Goal: Task Accomplishment & Management: Use online tool/utility

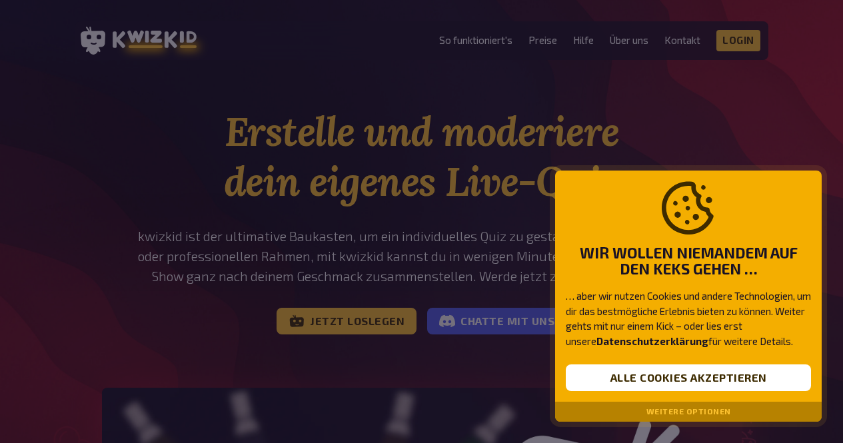
click at [668, 142] on div at bounding box center [421, 221] width 843 height 443
click at [685, 358] on div "Wir wollen niemandem auf den Keks gehen … … aber wir nutzen Cookies und andere …" at bounding box center [688, 287] width 266 height 232
click at [640, 373] on button "Alle Cookies akzeptieren" at bounding box center [687, 377] width 245 height 27
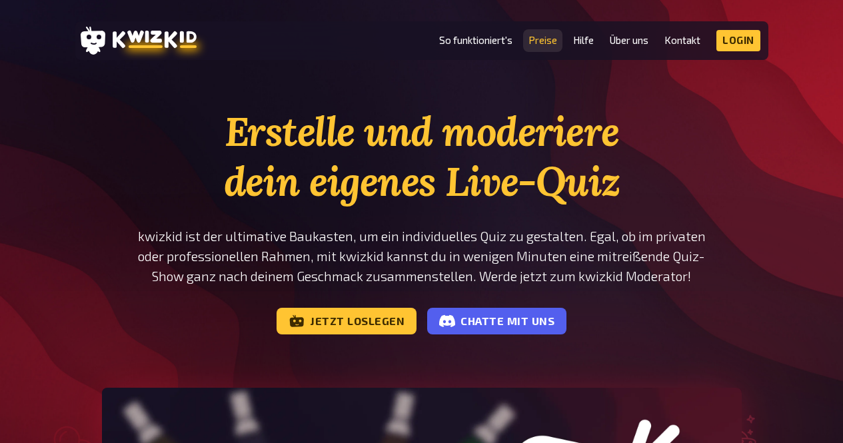
click at [532, 43] on link "Preise" at bounding box center [542, 40] width 29 height 11
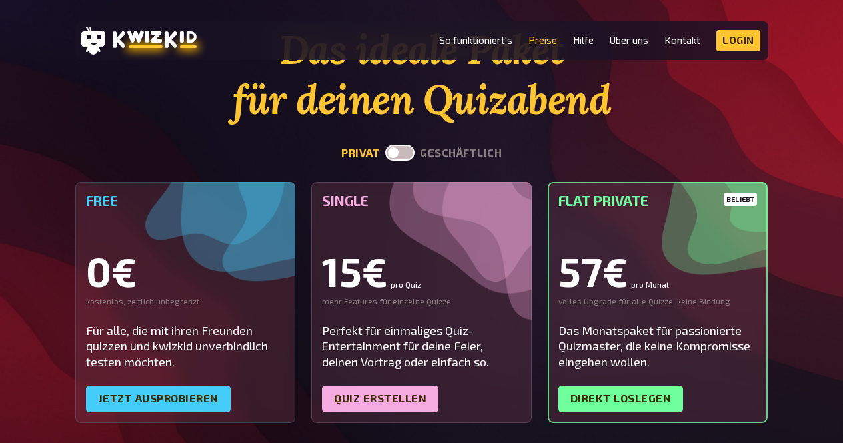
scroll to position [42, 0]
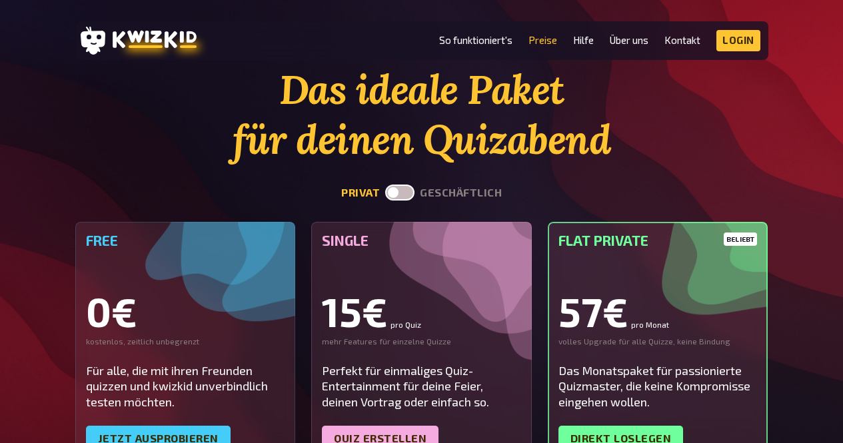
click at [394, 195] on label at bounding box center [399, 192] width 29 height 16
click at [385, 184] on input "checkbox" at bounding box center [384, 184] width 1 height 1
checkbox input "true"
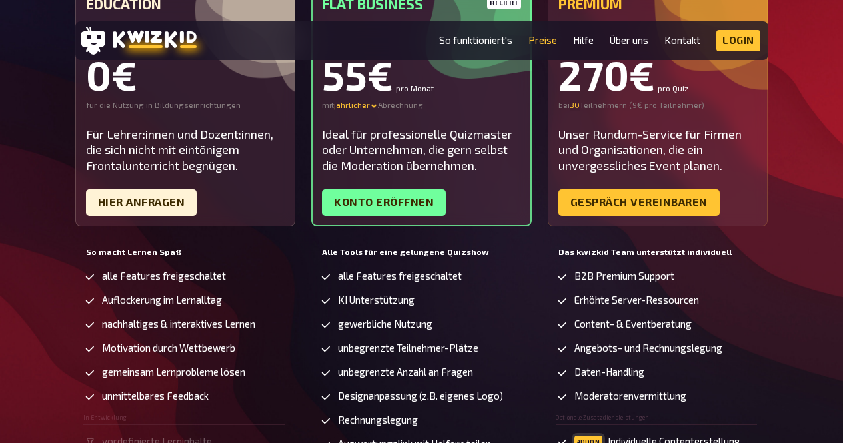
scroll to position [278, 0]
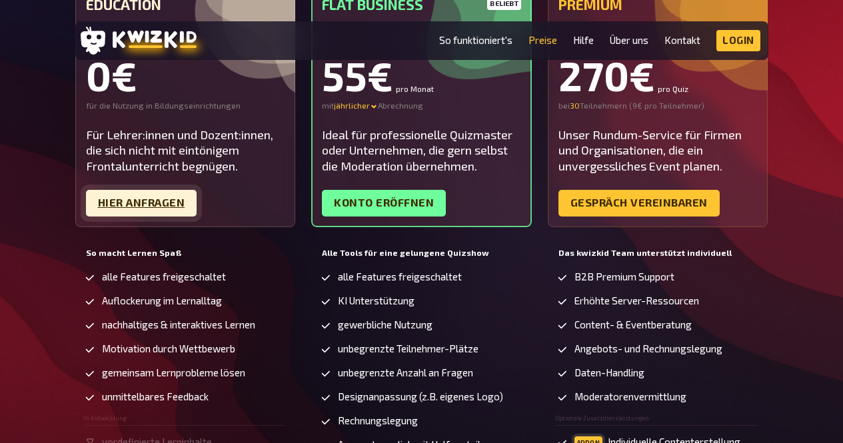
click at [119, 208] on link "Hier Anfragen" at bounding box center [141, 203] width 111 height 27
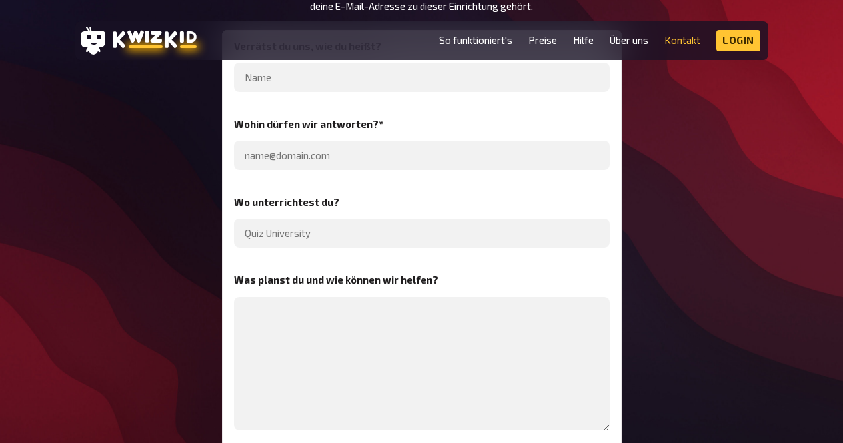
scroll to position [265, 0]
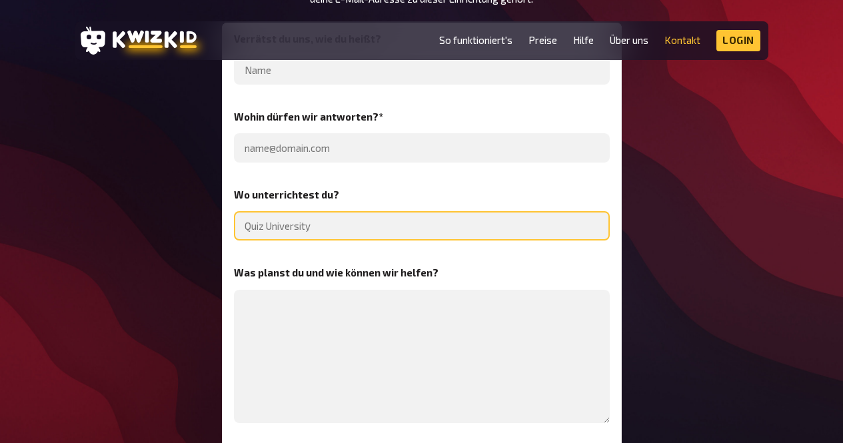
click at [303, 225] on input "text" at bounding box center [422, 225] width 376 height 29
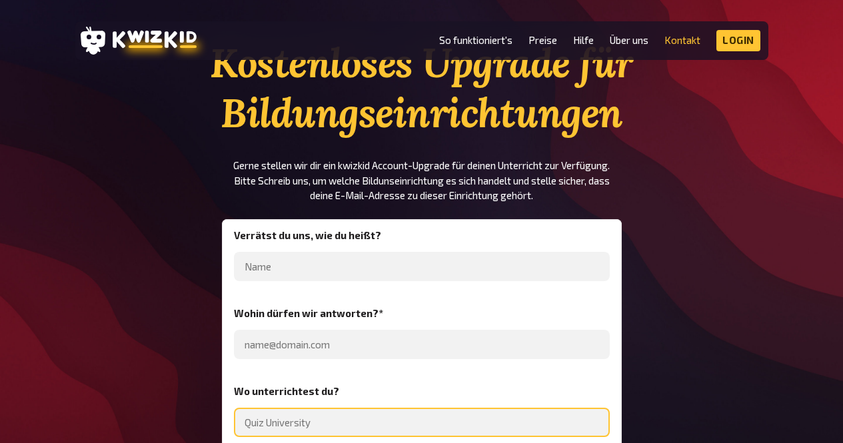
scroll to position [0, 0]
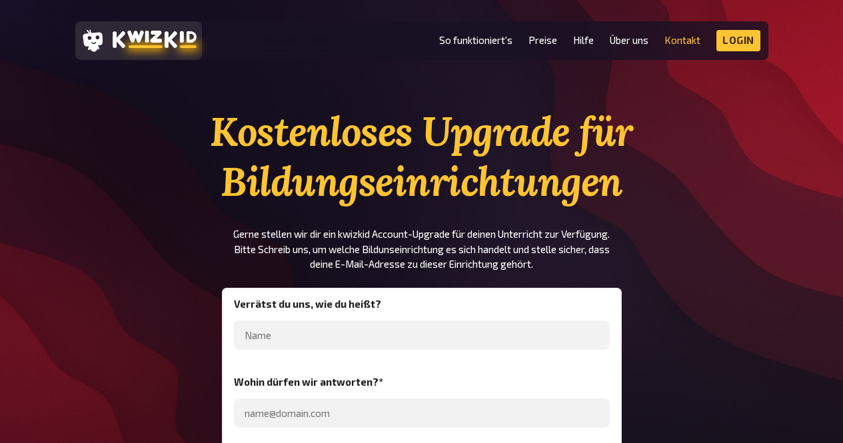
click at [173, 39] on icon at bounding box center [155, 39] width 84 height 19
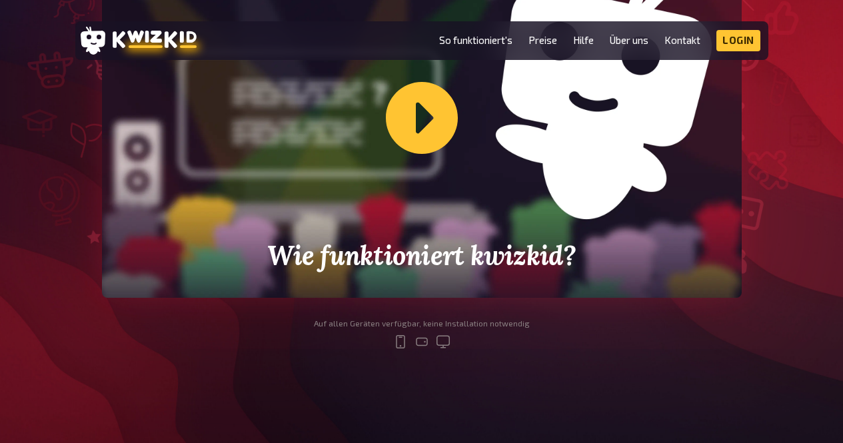
scroll to position [450, 0]
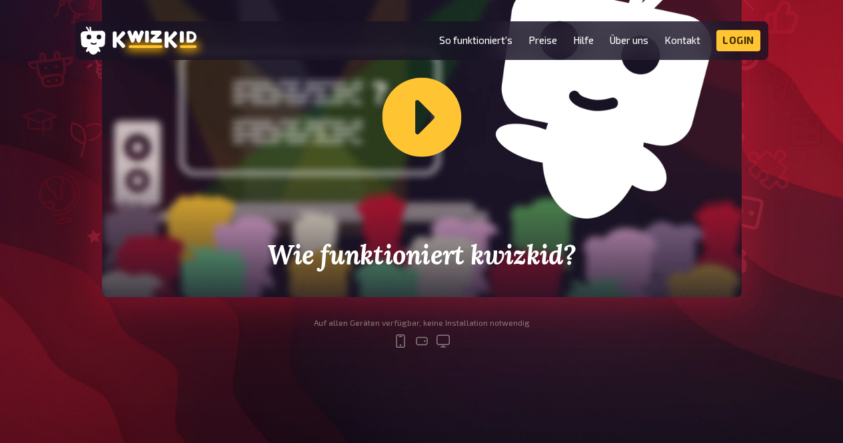
click at [422, 119] on div "Wie funktioniert kwizkid?" at bounding box center [421, 117] width 639 height 360
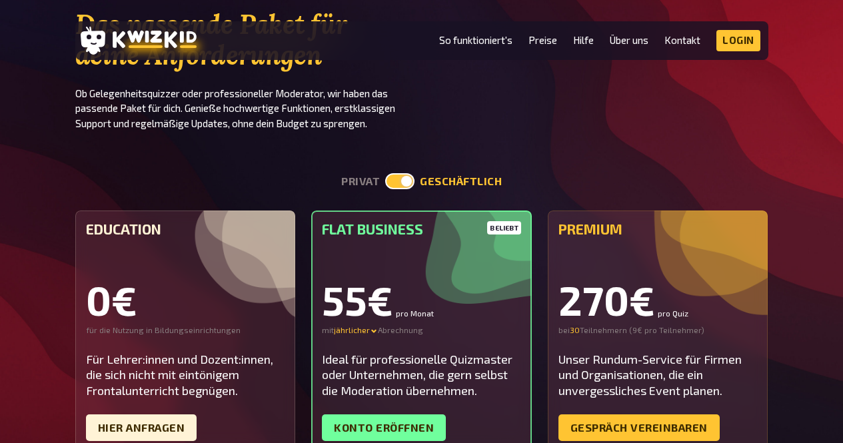
scroll to position [2822, 0]
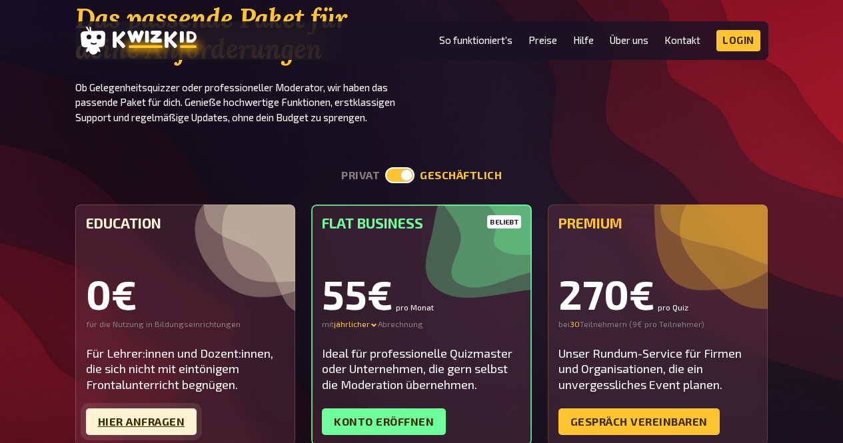
click at [153, 408] on link "Hier Anfragen" at bounding box center [141, 421] width 111 height 27
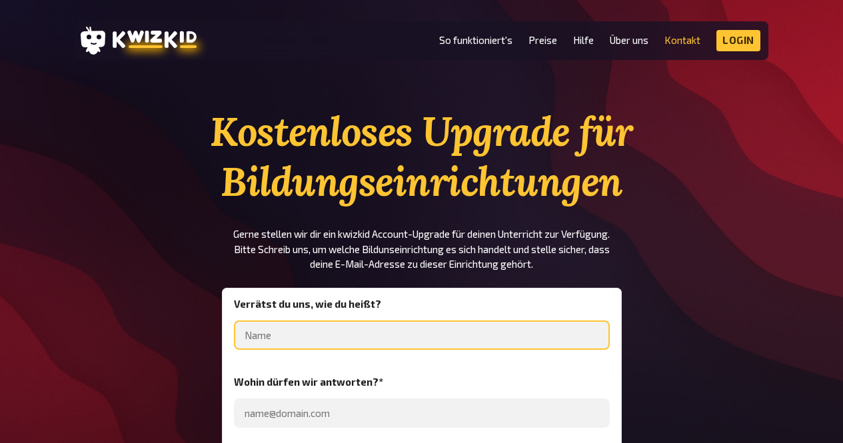
click at [270, 334] on input "text" at bounding box center [422, 334] width 376 height 29
type input "[PERSON_NAME]"
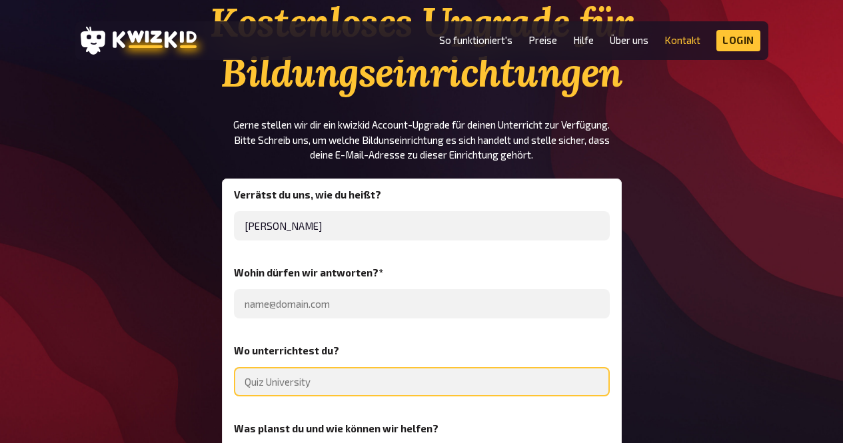
click at [321, 380] on input "text" at bounding box center [422, 381] width 376 height 29
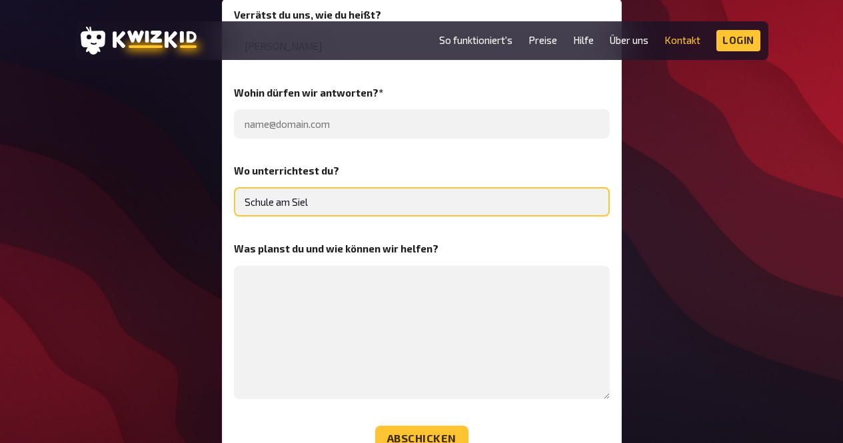
scroll to position [223, 0]
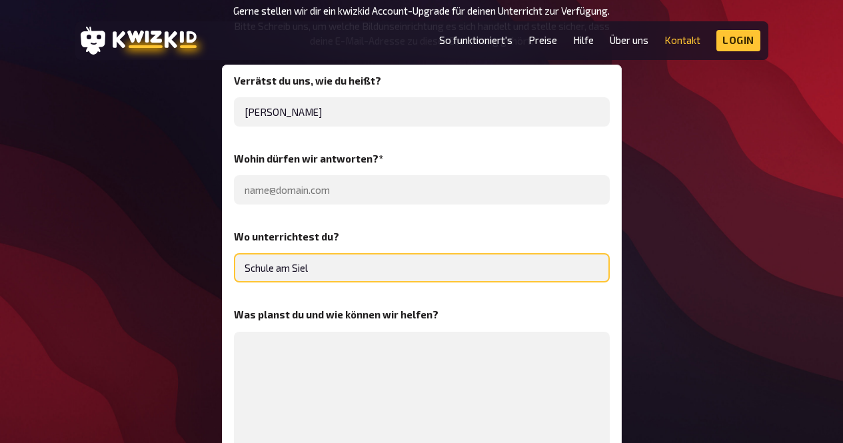
type input "Schule am Siel"
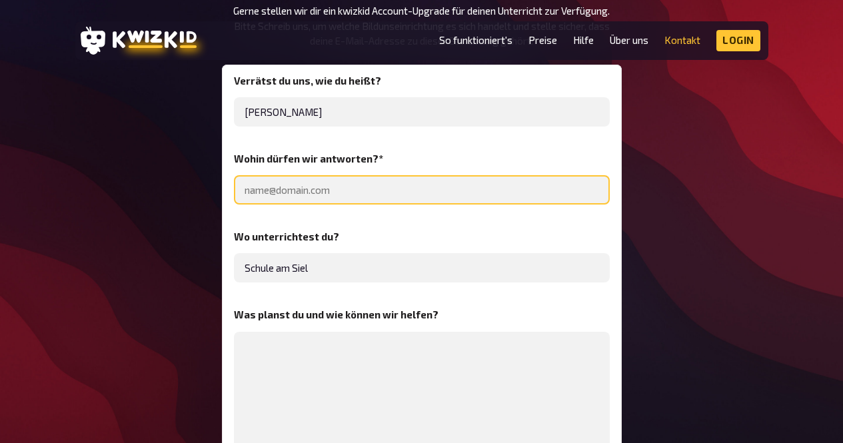
click at [278, 188] on input "email" at bounding box center [422, 189] width 376 height 29
type input "[PERSON_NAME][EMAIL_ADDRESS][DOMAIN_NAME]"
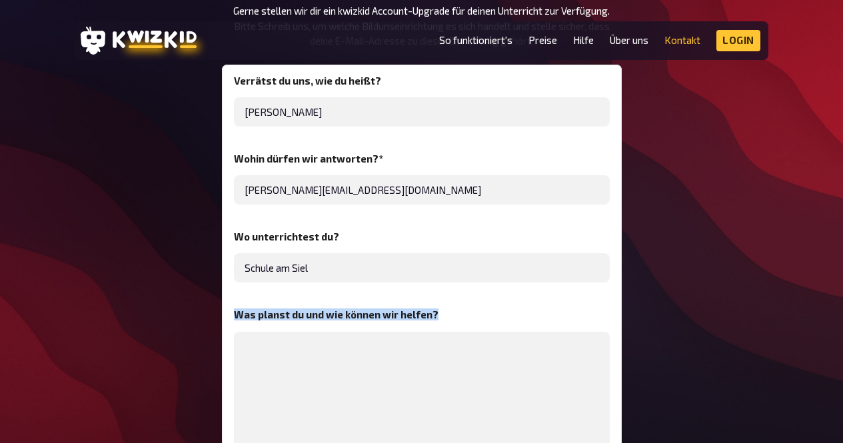
drag, startPoint x: 445, startPoint y: 313, endPoint x: 232, endPoint y: 318, distance: 213.2
click at [232, 318] on div "Verrätst du uns, wie du heißt? [PERSON_NAME] Wohin dürfen wir antworten? * [PER…" at bounding box center [422, 297] width 400 height 464
copy legend "Was planst du und wie können wir helfen?"
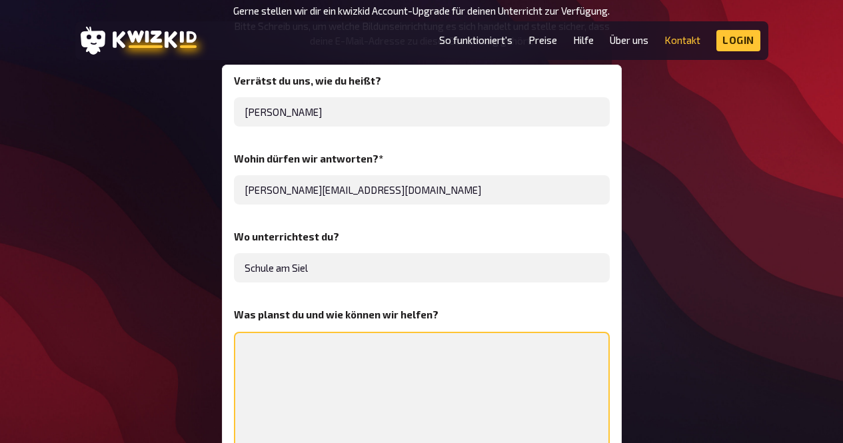
click at [309, 367] on textarea at bounding box center [422, 398] width 376 height 133
paste textarea "Ich plane, meinen Unterricht interaktiver und individueller zu gestalten. Dabei…"
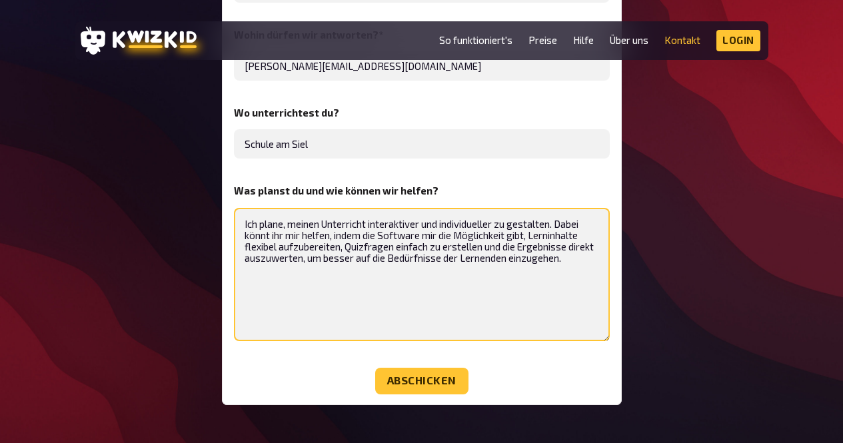
scroll to position [348, 0]
type textarea "Ich plane, meinen Unterricht interaktiver und individueller zu gestalten. Dabei…"
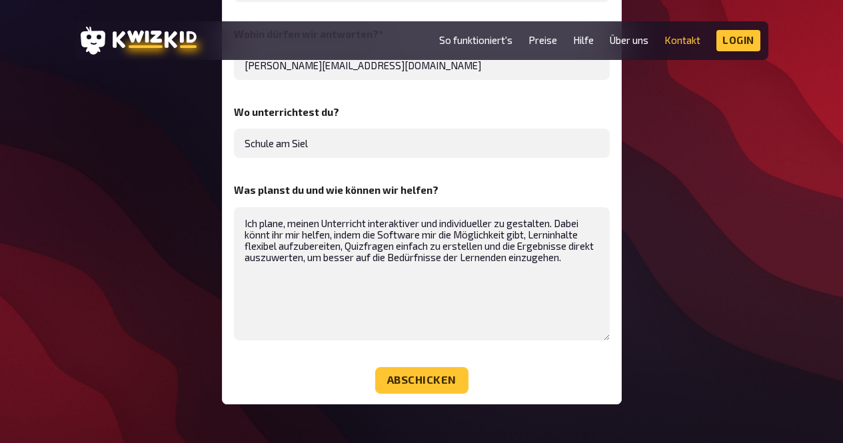
click at [204, 298] on section "Kostenloses Upgrade für Bildungseinrichtungen Gerne stellen wir dir ein kwizkid…" at bounding box center [421, 81] width 693 height 645
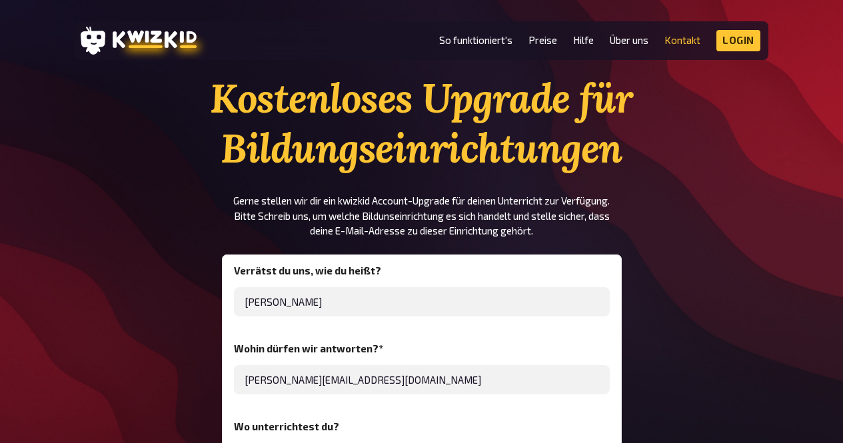
scroll to position [24, 0]
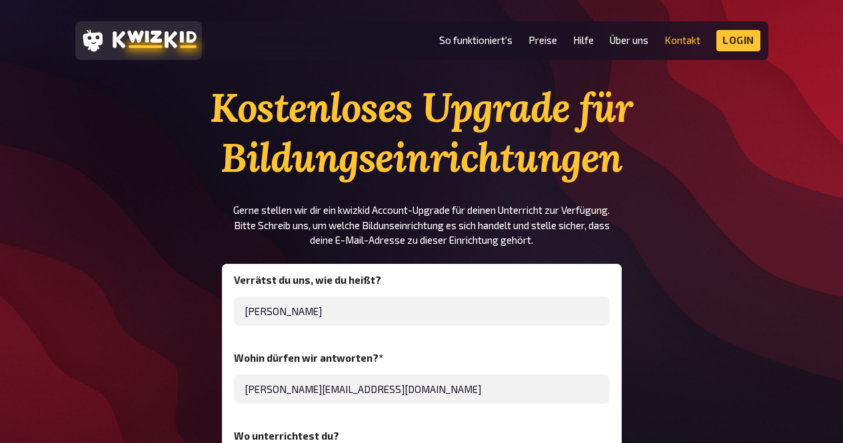
drag, startPoint x: 207, startPoint y: 40, endPoint x: 127, endPoint y: 40, distance: 79.9
click at [127, 40] on header "MENU So funktioniert's Preise Hilfe Über uns Kontakt Impressum Login Discord In…" at bounding box center [421, 40] width 693 height 39
click at [127, 40] on icon at bounding box center [155, 39] width 84 height 19
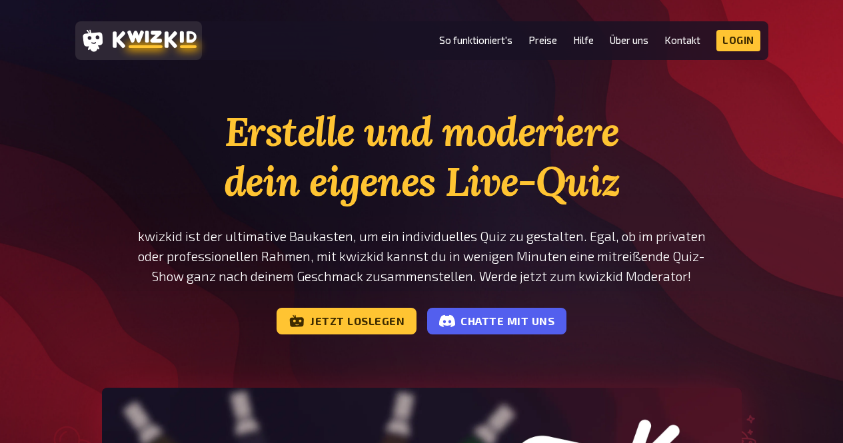
click at [143, 51] on div at bounding box center [139, 41] width 116 height 28
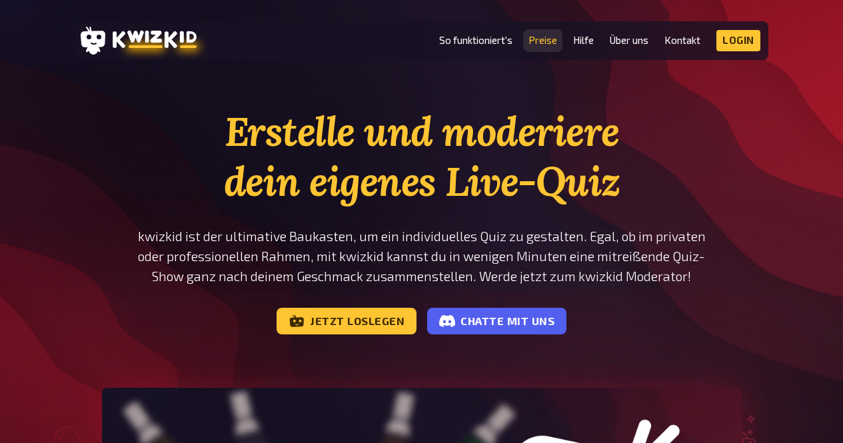
click at [541, 40] on link "Preise" at bounding box center [542, 40] width 29 height 11
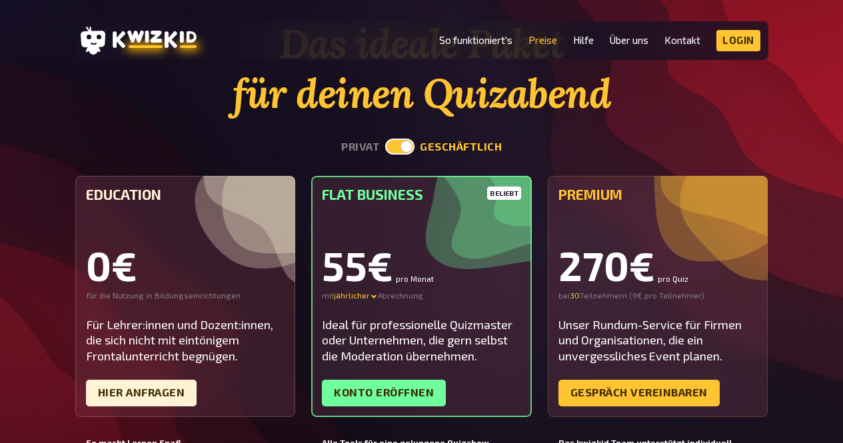
scroll to position [87, 0]
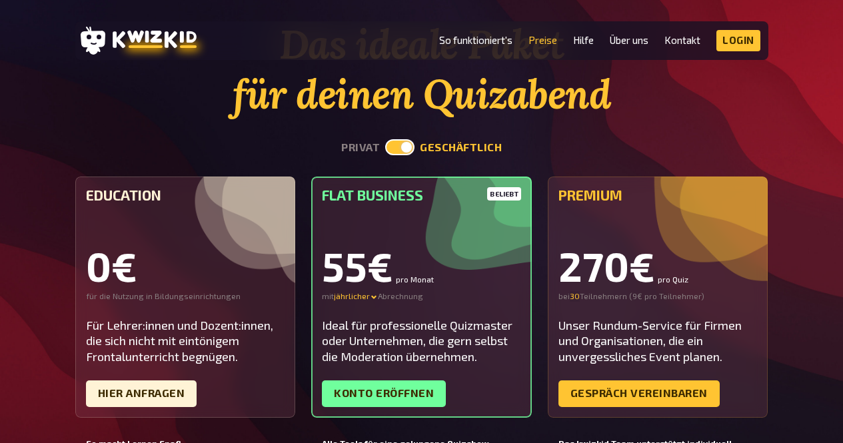
click at [355, 151] on button "privat" at bounding box center [360, 147] width 39 height 13
checkbox input "false"
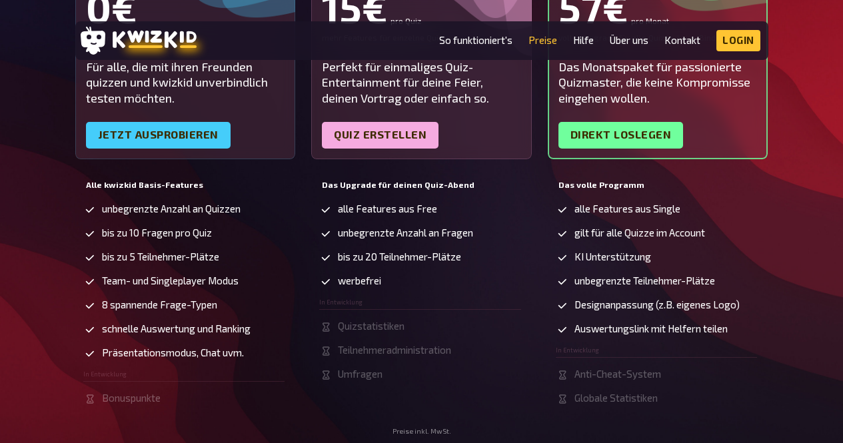
scroll to position [345, 0]
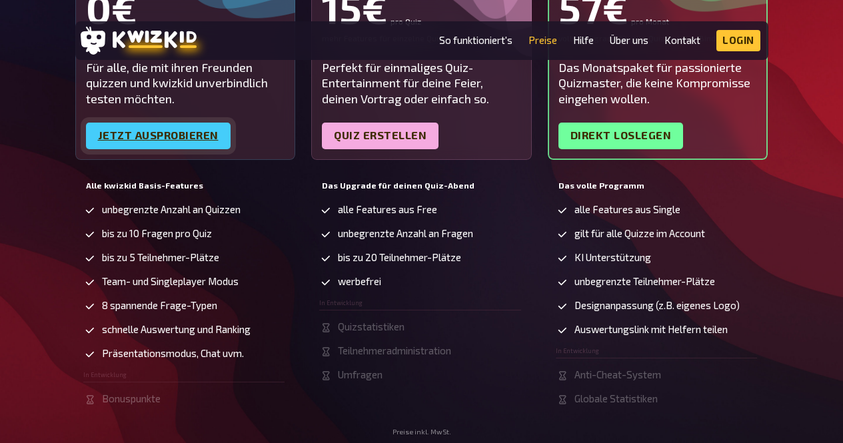
click at [127, 131] on link "Jetzt ausprobieren" at bounding box center [158, 136] width 145 height 27
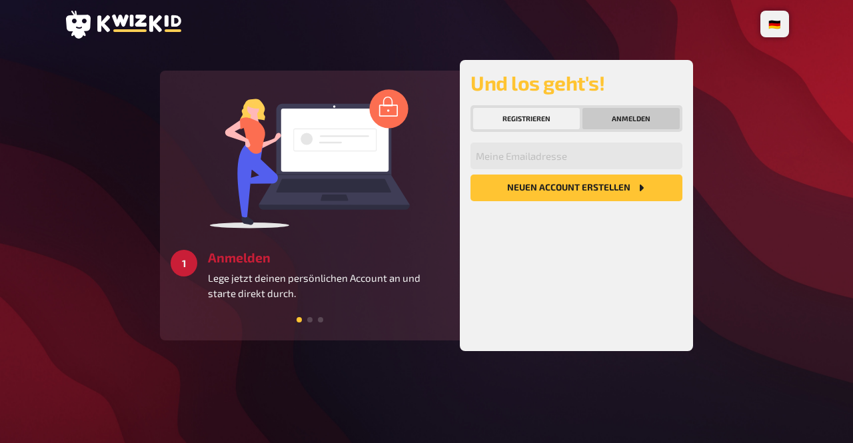
click at [621, 122] on button "Anmelden" at bounding box center [630, 118] width 97 height 21
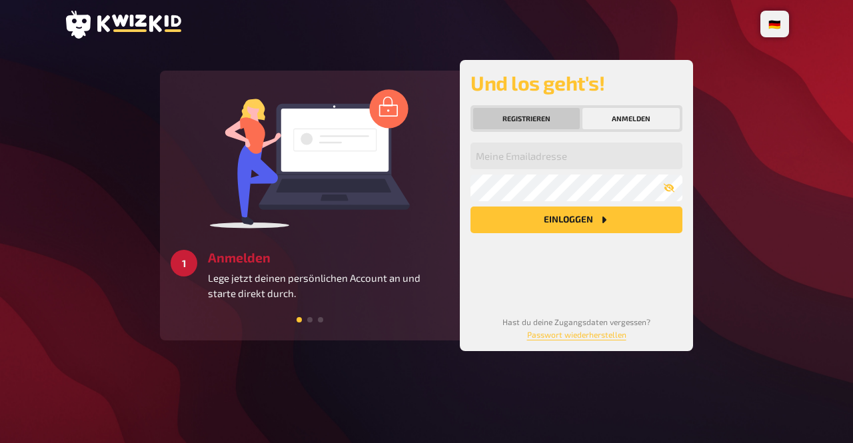
click at [506, 115] on button "Registrieren" at bounding box center [526, 118] width 107 height 21
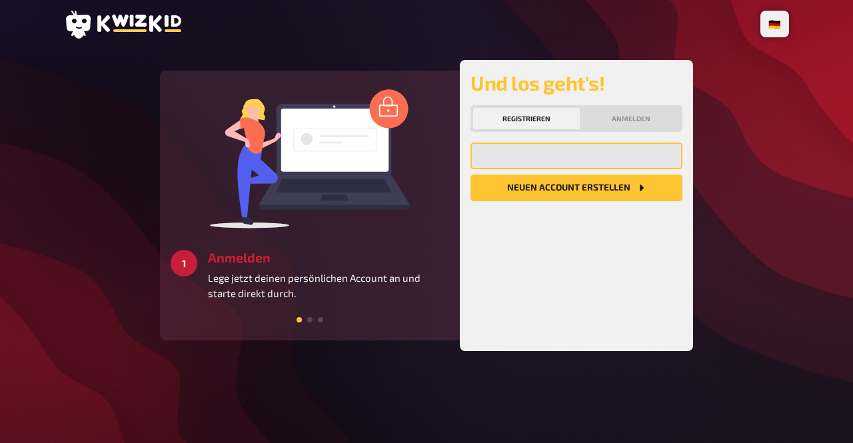
click at [513, 153] on input "email" at bounding box center [576, 156] width 212 height 27
type input "flash91252@gmail.com"
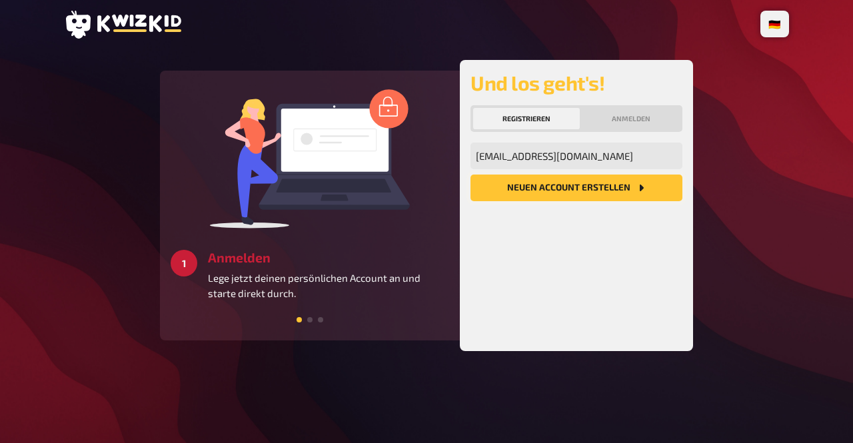
click at [545, 182] on button "Neuen Account Erstellen" at bounding box center [576, 187] width 212 height 27
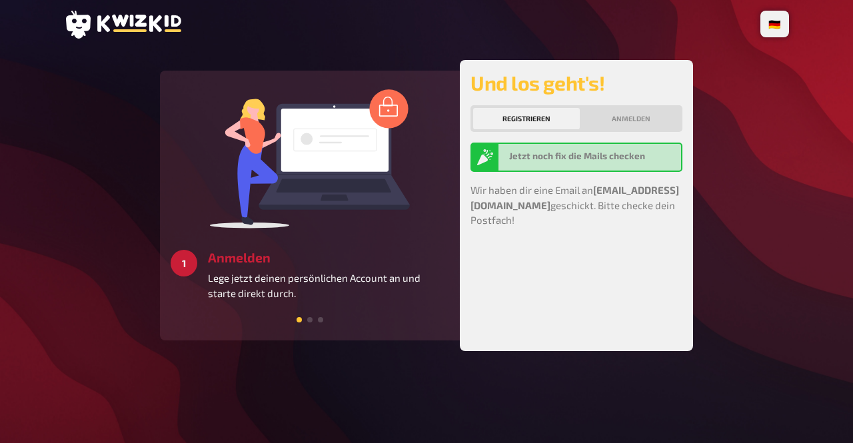
click at [506, 119] on button "Registrieren" at bounding box center [526, 118] width 107 height 21
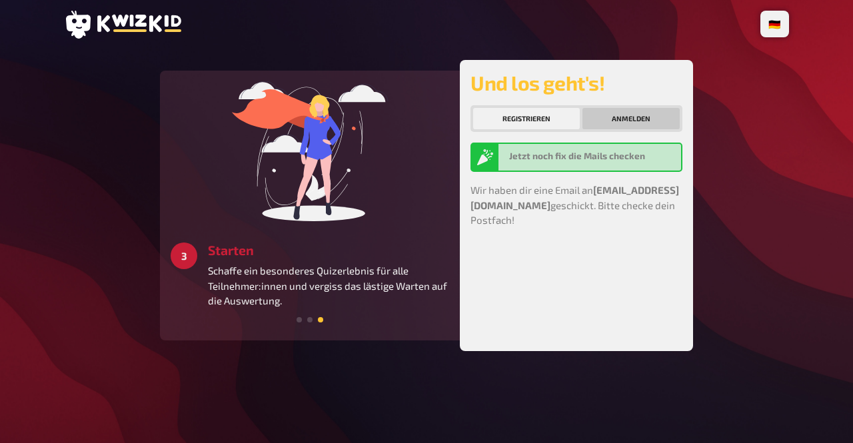
click at [611, 109] on button "Anmelden" at bounding box center [630, 118] width 97 height 21
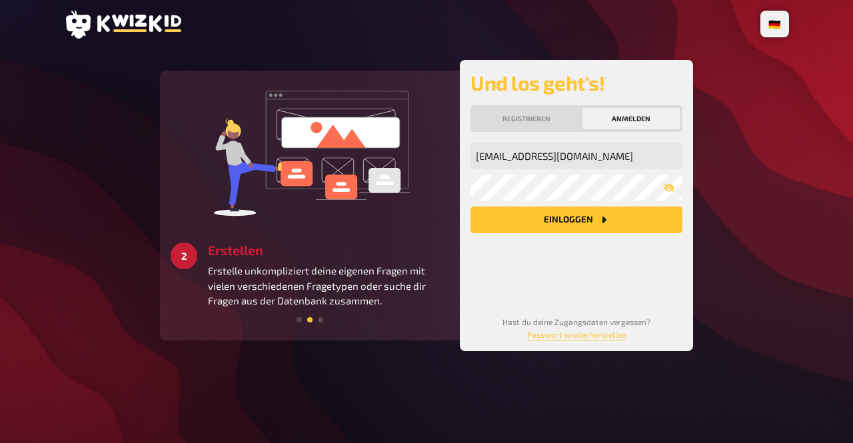
click at [550, 219] on button "Einloggen" at bounding box center [576, 219] width 212 height 27
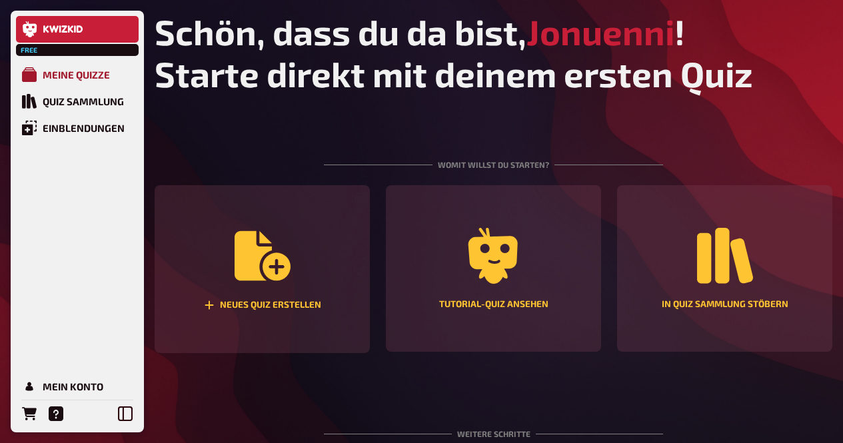
click at [67, 73] on div "Meine Quizze" at bounding box center [76, 75] width 67 height 12
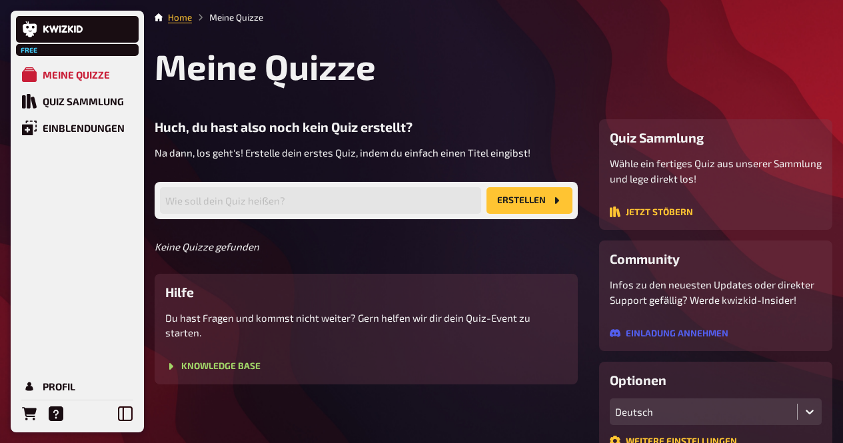
click at [510, 204] on button "Erstellen" at bounding box center [529, 200] width 86 height 27
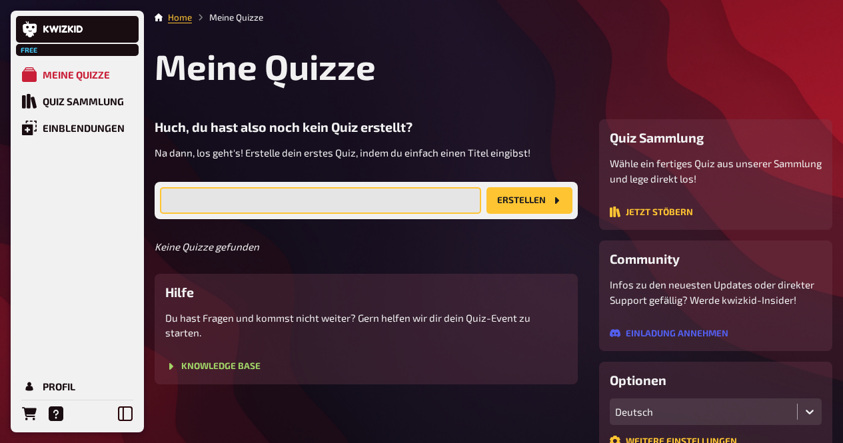
click at [372, 209] on input "text" at bounding box center [320, 200] width 321 height 27
type input "Pubquiz"
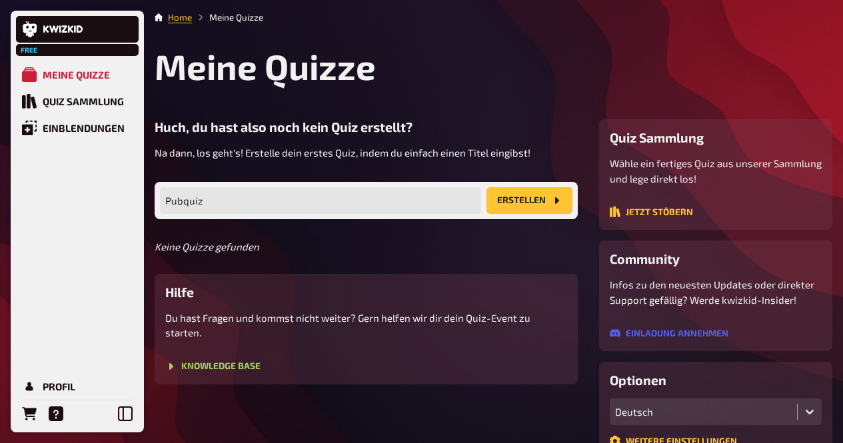
click at [509, 194] on button "Erstellen" at bounding box center [529, 200] width 86 height 27
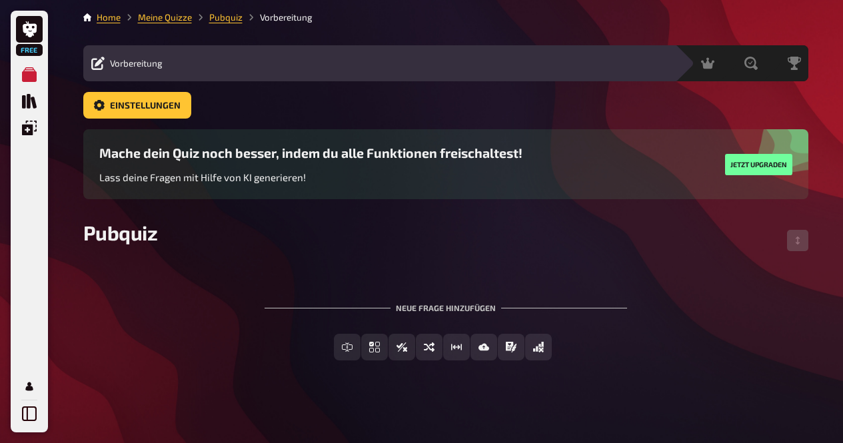
scroll to position [3, 0]
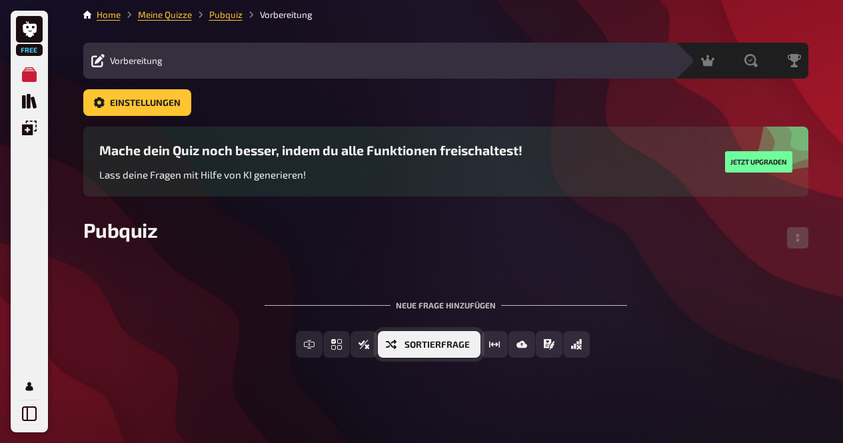
click at [456, 336] on button "Sortierfrage" at bounding box center [429, 344] width 103 height 27
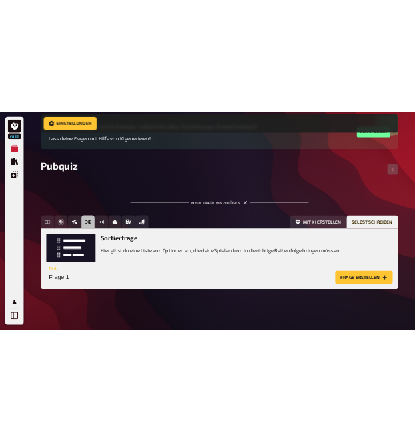
scroll to position [128, 0]
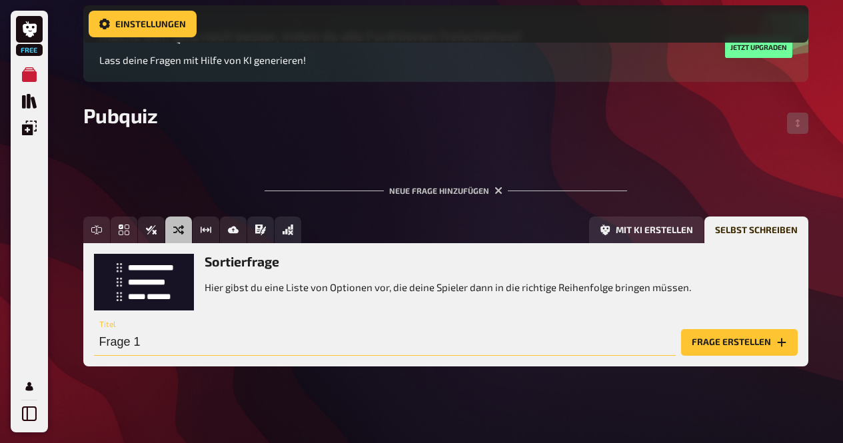
click at [219, 338] on input "Frage 1" at bounding box center [384, 342] width 581 height 27
type input "Sortiere folgende Länder nach ihrer Einwohnerzahl"
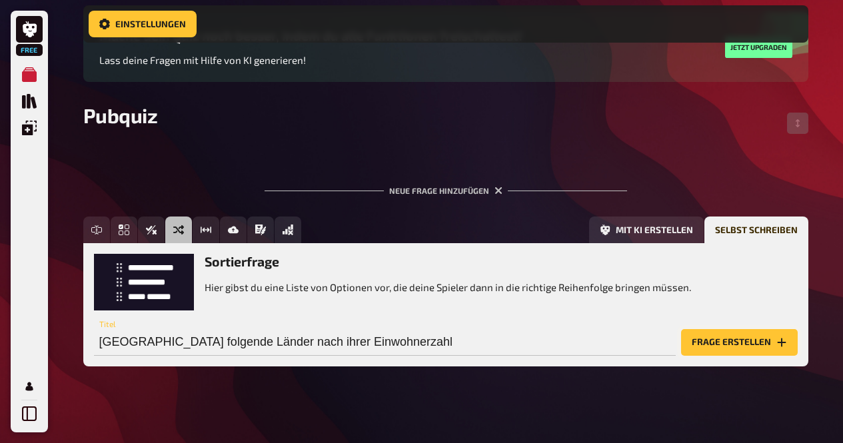
click at [702, 337] on button "Frage erstellen" at bounding box center [739, 342] width 117 height 27
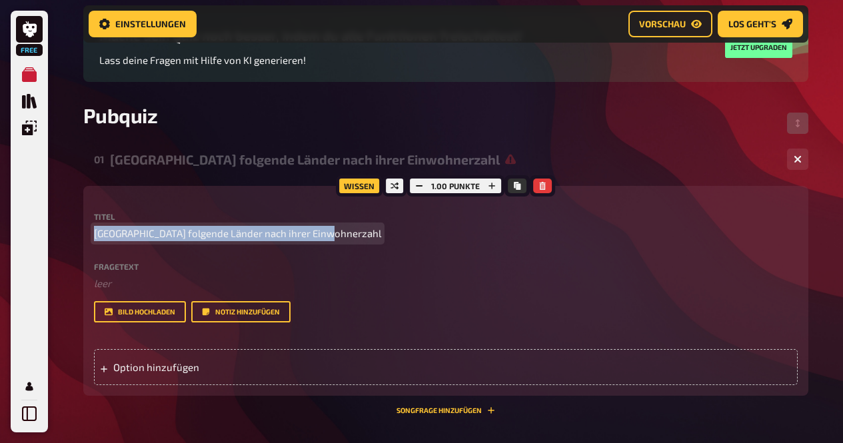
drag, startPoint x: 333, startPoint y: 236, endPoint x: 91, endPoint y: 236, distance: 242.4
click at [91, 236] on div "Wissen 1.00 Punkte Titel Sortiere folgende Länder nach ihrer Einwohnerzahl Frag…" at bounding box center [445, 291] width 725 height 210
copy span "Sortiere folgende Länder nach ihrer Einwohnerzahl"
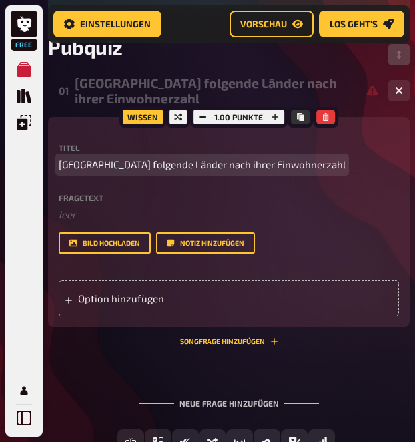
scroll to position [214, 0]
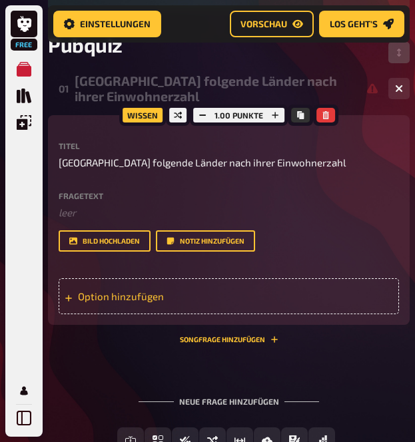
click at [131, 296] on div "Option hinzufügen" at bounding box center [229, 296] width 340 height 36
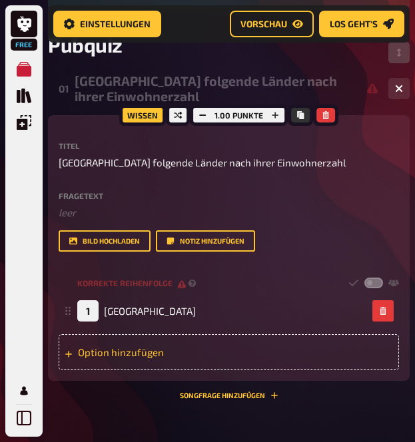
click at [128, 358] on div "Option hinzufügen" at bounding box center [229, 352] width 340 height 36
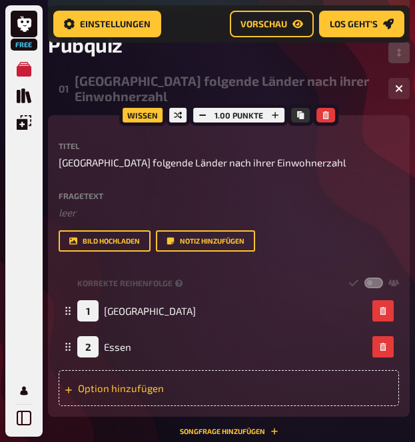
click at [134, 378] on div "Option hinzufügen" at bounding box center [229, 388] width 340 height 36
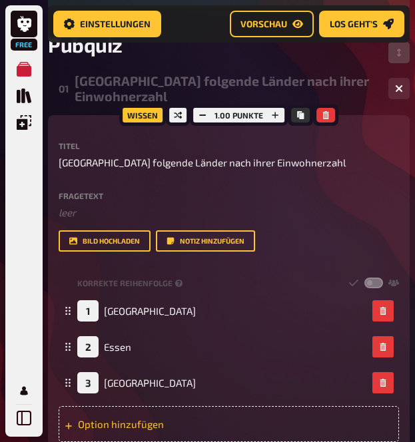
scroll to position [440, 0]
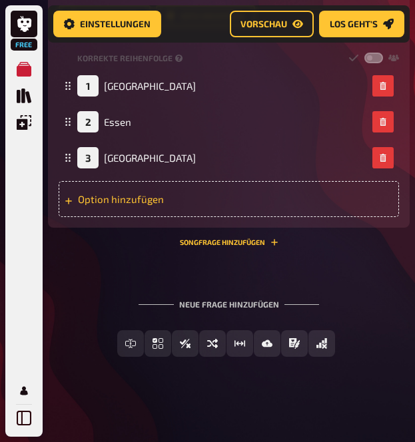
click at [125, 207] on div "Option hinzufügen" at bounding box center [229, 199] width 340 height 36
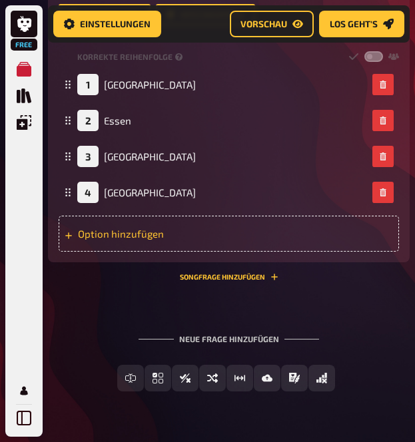
click at [124, 234] on div "Option hinzufügen" at bounding box center [229, 234] width 340 height 36
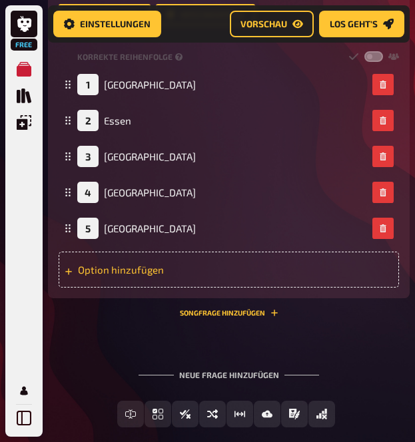
click at [117, 275] on div "Option hinzufügen" at bounding box center [229, 270] width 340 height 36
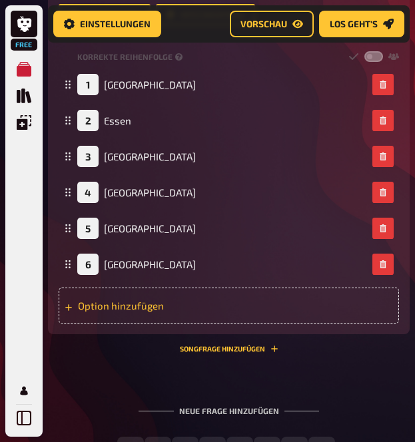
click at [109, 318] on div "Option hinzufügen" at bounding box center [229, 306] width 340 height 36
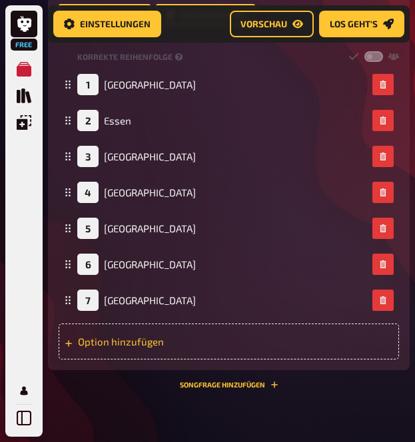
click at [120, 346] on div "Option hinzufügen" at bounding box center [229, 342] width 340 height 36
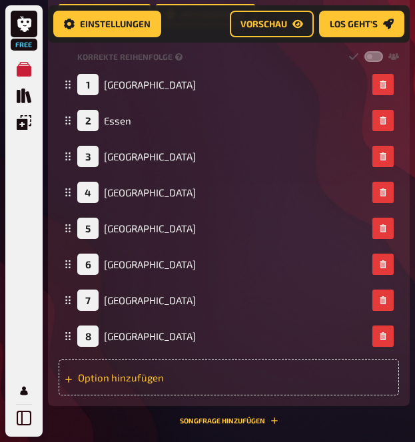
click at [94, 382] on div "Option hinzufügen" at bounding box center [229, 378] width 340 height 36
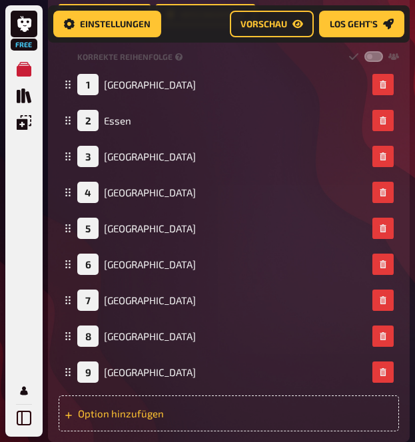
click at [111, 407] on div "Option hinzufügen" at bounding box center [229, 414] width 340 height 36
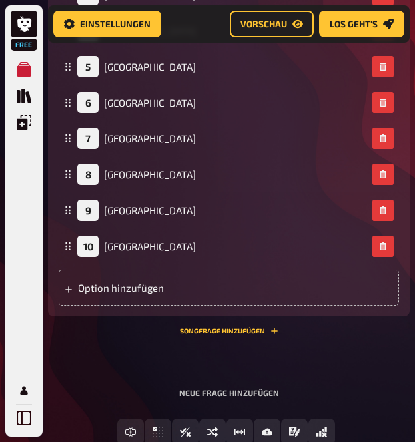
scroll to position [676, 0]
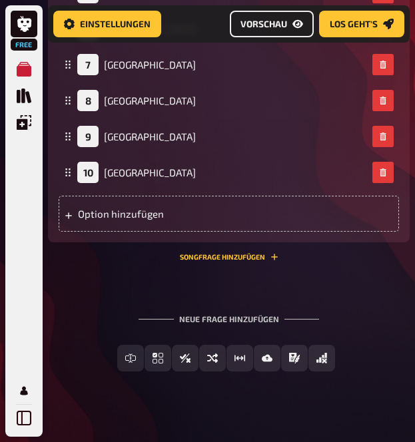
click at [276, 13] on button "Vorschau" at bounding box center [272, 24] width 84 height 27
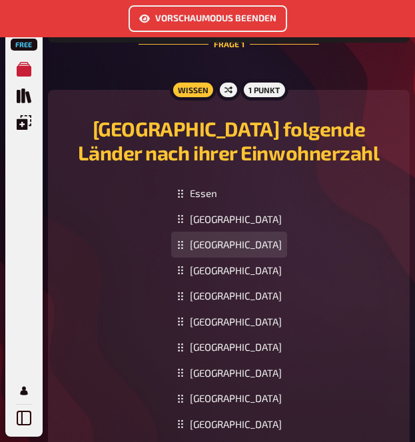
scroll to position [709, 0]
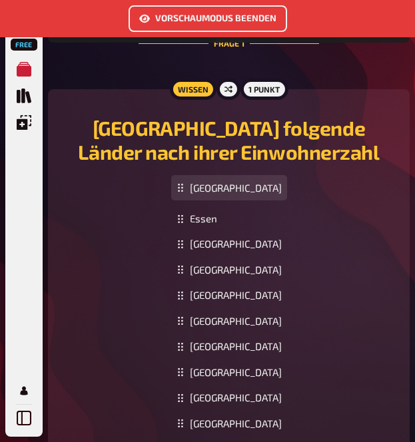
drag, startPoint x: 202, startPoint y: 225, endPoint x: 208, endPoint y: 194, distance: 31.9
click at [208, 194] on div "Stuttgart" at bounding box center [229, 188] width 116 height 26
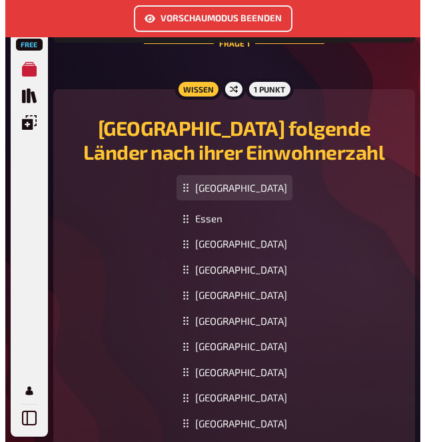
scroll to position [679, 0]
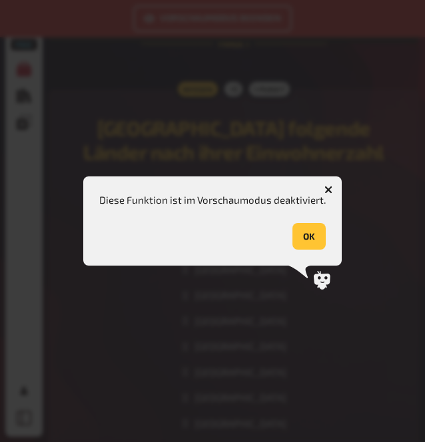
click at [322, 192] on button "button" at bounding box center [328, 189] width 21 height 21
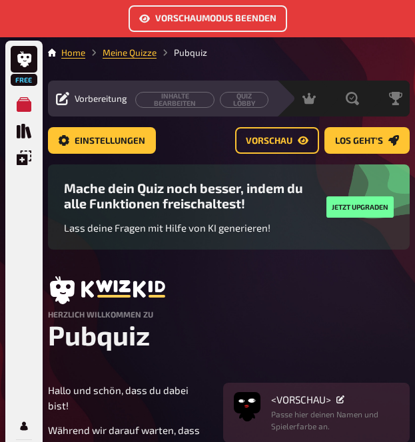
scroll to position [16, 0]
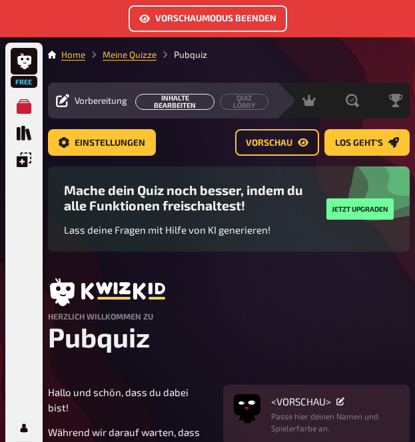
click at [158, 99] on button "Inhalte Bearbeiten" at bounding box center [174, 102] width 79 height 16
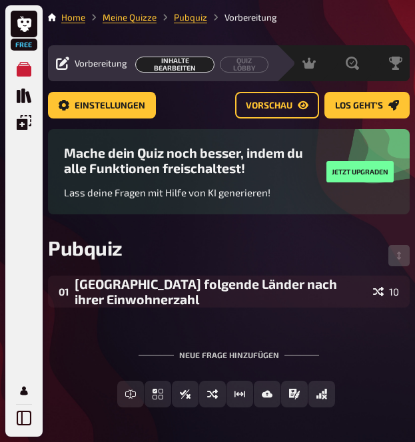
scroll to position [52, 0]
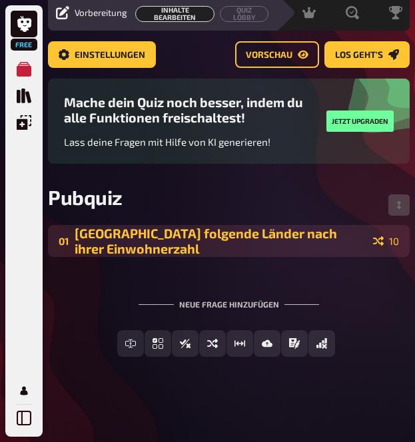
click at [371, 245] on div "01 Sortiere folgende Länder nach ihrer Einwohnerzahl 10" at bounding box center [229, 241] width 340 height 31
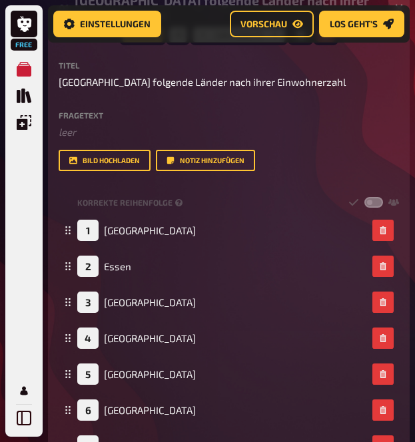
scroll to position [295, 0]
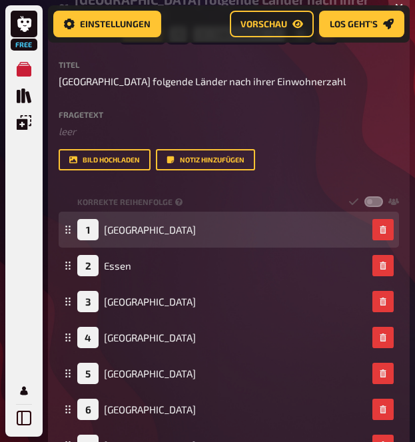
click at [87, 220] on div "1" at bounding box center [87, 229] width 21 height 21
click at [89, 224] on div "1" at bounding box center [87, 229] width 21 height 21
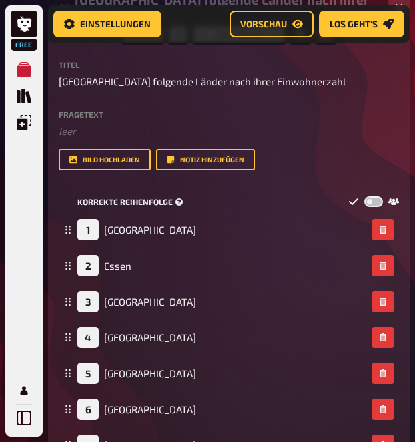
click at [169, 200] on span "Korrekte Reihenfolge" at bounding box center [124, 201] width 95 height 11
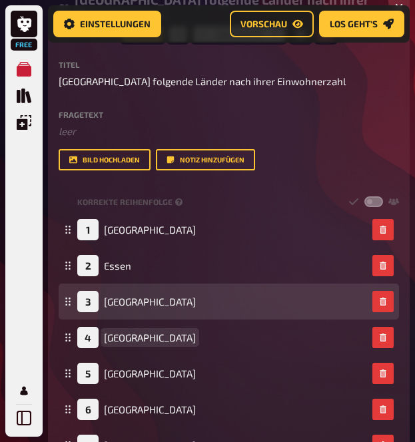
drag, startPoint x: 192, startPoint y: 350, endPoint x: 193, endPoint y: 284, distance: 65.3
click at [193, 284] on fieldset "1 Berlin 2 Essen 3 Dortmund 4 Hamburg 5 Köln 6 München 7 Stuttgart 8 Frankfurt …" at bounding box center [229, 392] width 340 height 360
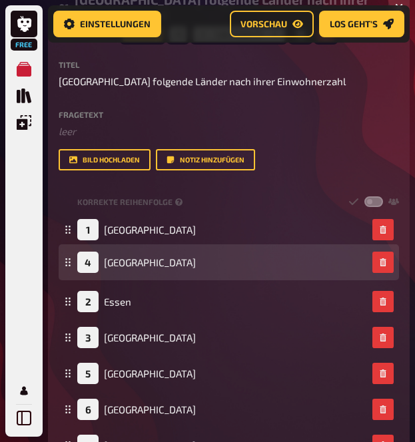
drag, startPoint x: 66, startPoint y: 336, endPoint x: 69, endPoint y: 261, distance: 75.3
click at [69, 261] on icon at bounding box center [68, 262] width 8 height 8
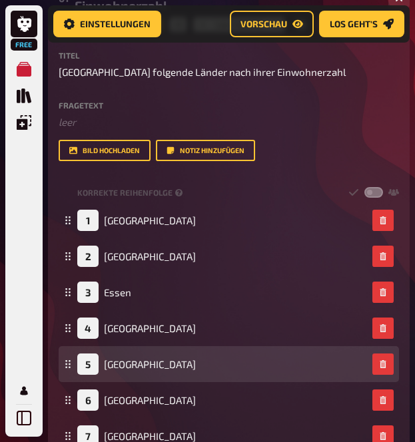
scroll to position [329, 0]
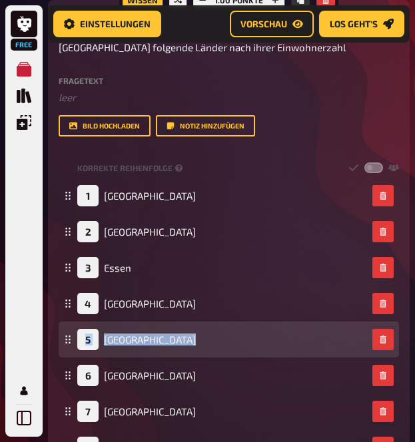
drag, startPoint x: 63, startPoint y: 375, endPoint x: 64, endPoint y: 344, distance: 30.6
click at [64, 344] on fieldset "1 Berlin 2 Hamburg 3 Essen 4 Dortmund 5 Köln 6 München 7 Stuttgart 8 Frankfurt …" at bounding box center [229, 358] width 340 height 360
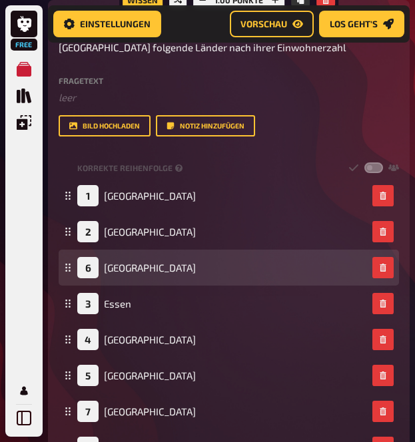
drag, startPoint x: 69, startPoint y: 375, endPoint x: 73, endPoint y: 266, distance: 108.6
click at [73, 266] on div "6 München" at bounding box center [229, 268] width 340 height 36
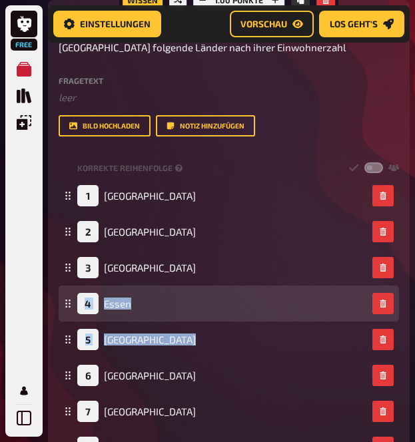
drag, startPoint x: 67, startPoint y: 372, endPoint x: 68, endPoint y: 301, distance: 70.6
click at [68, 301] on fieldset "1 Berlin 2 Hamburg 3 München 4 Essen 5 Dortmund 6 Köln 7 Stuttgart 8 Frankfurt …" at bounding box center [229, 358] width 340 height 360
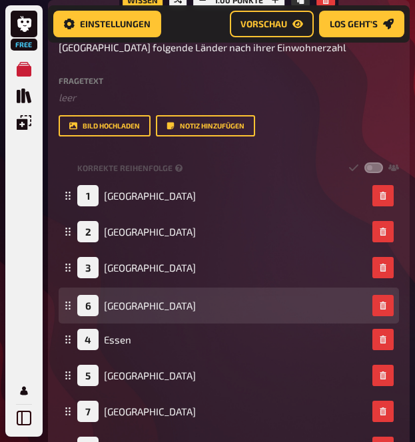
drag, startPoint x: 68, startPoint y: 374, endPoint x: 71, endPoint y: 303, distance: 71.3
click at [71, 303] on icon at bounding box center [68, 306] width 8 height 8
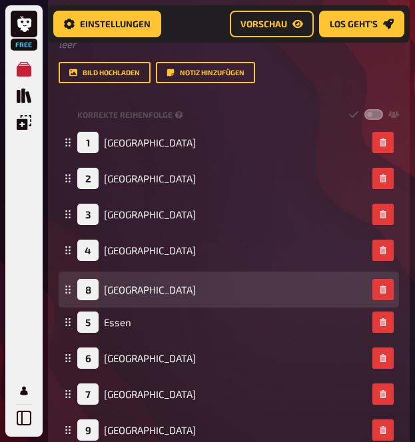
drag, startPoint x: 68, startPoint y: 397, endPoint x: 83, endPoint y: 292, distance: 105.6
click at [83, 292] on div "8 Frankfurt" at bounding box center [229, 290] width 340 height 36
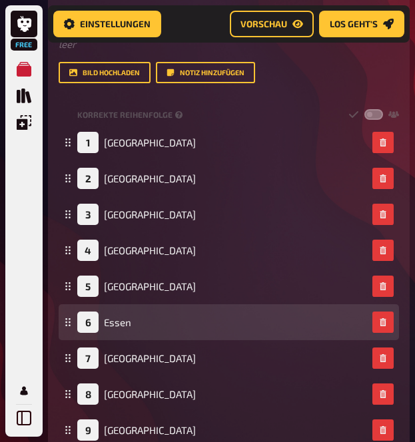
scroll to position [429, 0]
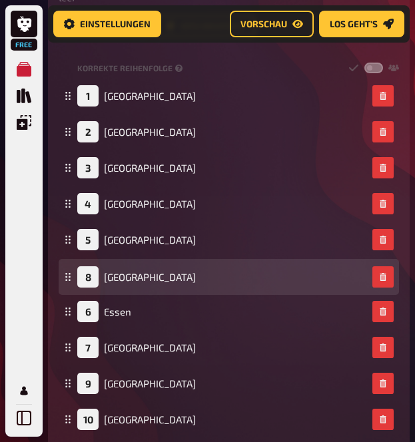
drag, startPoint x: 67, startPoint y: 350, endPoint x: 69, endPoint y: 278, distance: 71.3
click at [69, 278] on icon at bounding box center [68, 277] width 8 height 8
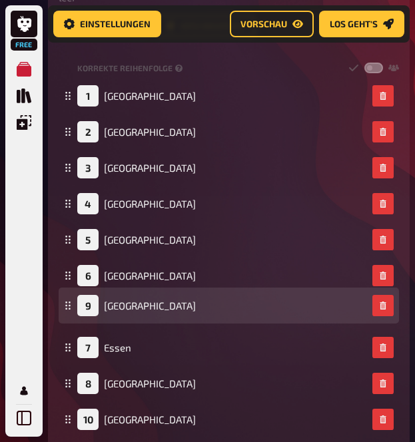
drag, startPoint x: 69, startPoint y: 381, endPoint x: 70, endPoint y: 308, distance: 72.6
click at [70, 308] on icon at bounding box center [68, 306] width 8 height 8
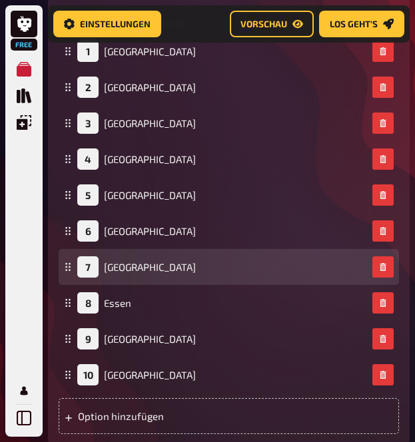
scroll to position [476, 0]
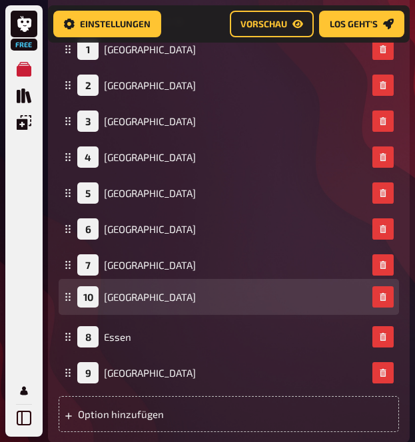
drag, startPoint x: 71, startPoint y: 375, endPoint x: 77, endPoint y: 299, distance: 76.2
click at [77, 299] on div "10 Leipzig" at bounding box center [229, 297] width 340 height 36
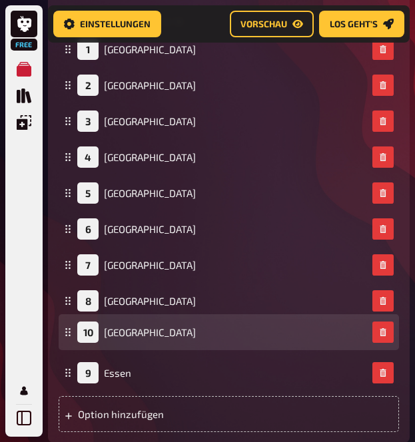
drag, startPoint x: 71, startPoint y: 374, endPoint x: 76, endPoint y: 333, distance: 41.0
click at [76, 333] on div "10 Dortmund" at bounding box center [229, 332] width 340 height 36
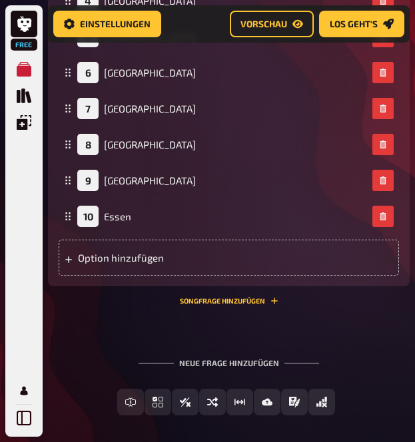
scroll to position [692, 0]
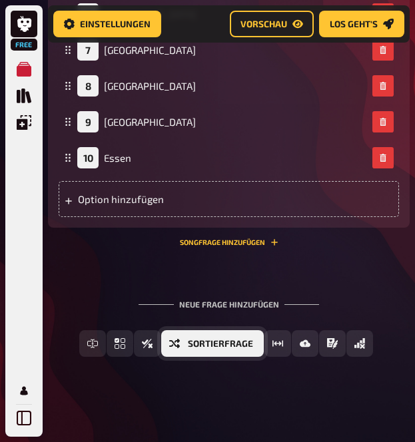
click at [240, 342] on span "Sortierfrage" at bounding box center [220, 344] width 65 height 9
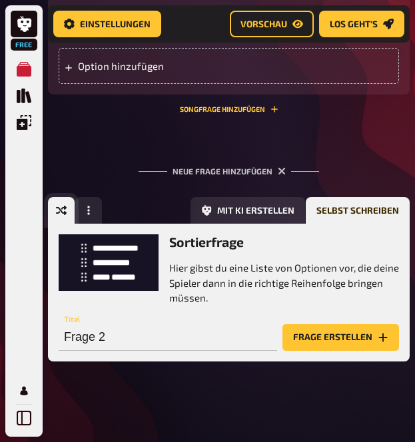
scroll to position [830, 0]
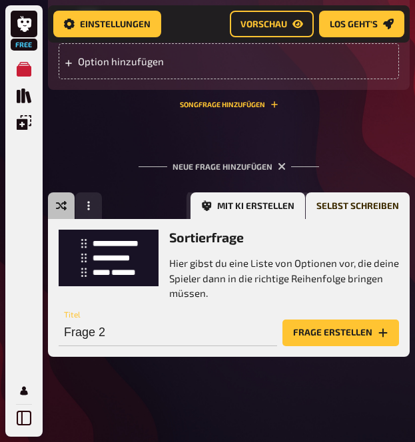
click at [254, 199] on button "Mit KI erstellen" at bounding box center [247, 205] width 115 height 27
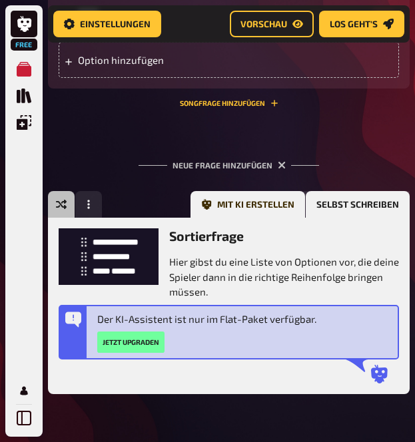
click at [347, 211] on button "Selbst schreiben" at bounding box center [358, 204] width 104 height 27
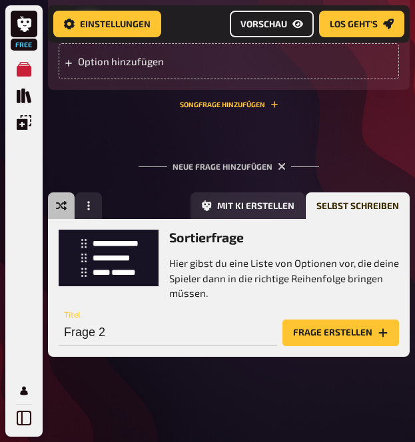
click at [260, 21] on span "Vorschau" at bounding box center [263, 23] width 47 height 9
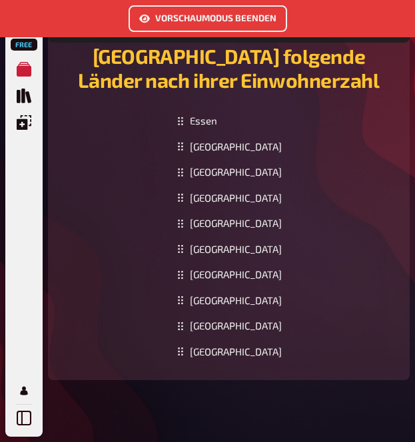
scroll to position [782, 0]
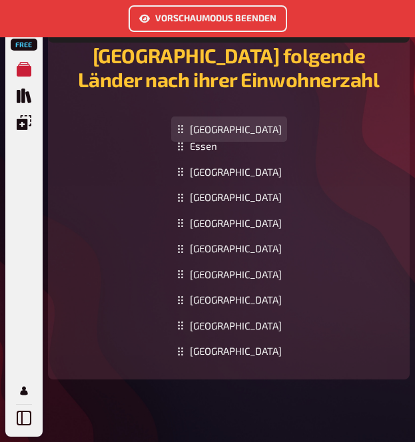
drag, startPoint x: 202, startPoint y: 352, endPoint x: 207, endPoint y: 131, distance: 221.8
click at [207, 131] on div "Berlin" at bounding box center [229, 130] width 116 height 26
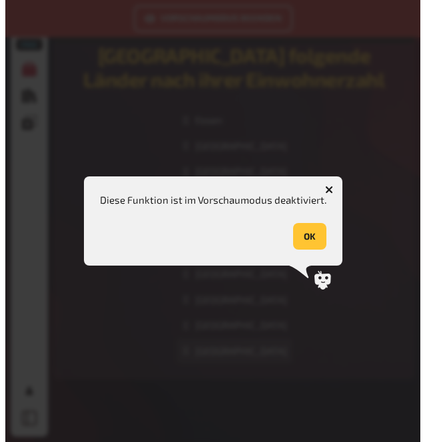
scroll to position [752, 0]
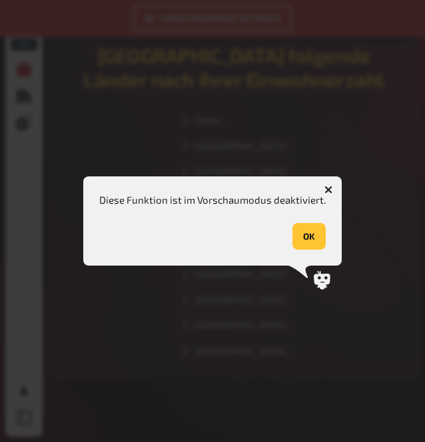
click at [332, 192] on button "button" at bounding box center [328, 189] width 21 height 21
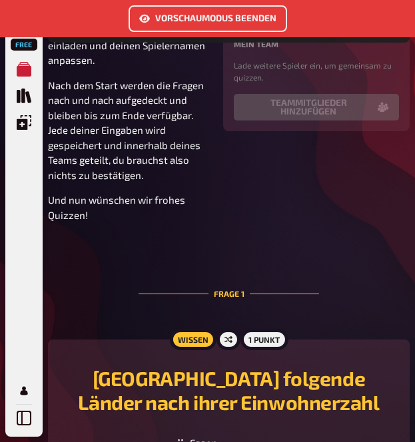
scroll to position [457, 0]
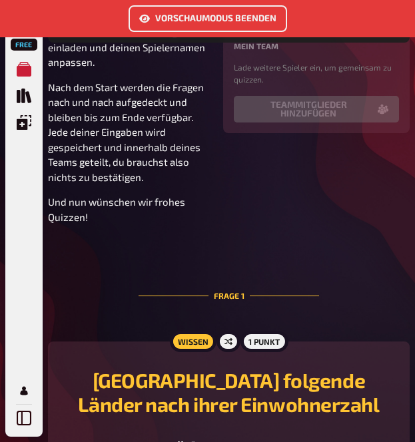
click at [263, 345] on div "1 Punkt" at bounding box center [263, 341] width 47 height 21
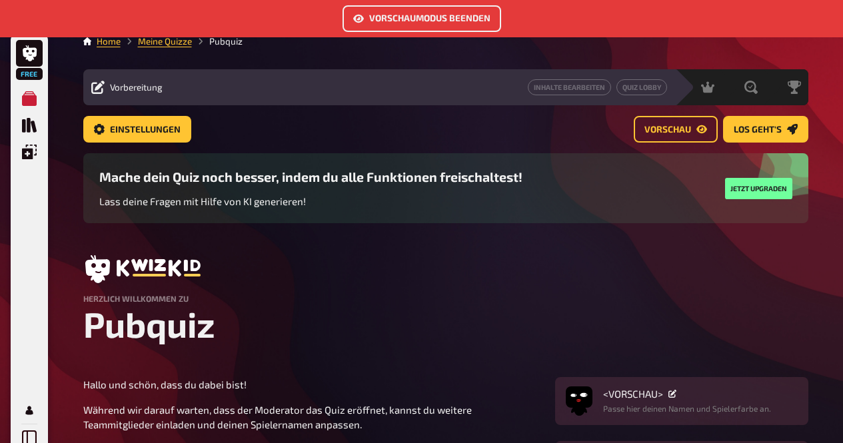
scroll to position [26, 0]
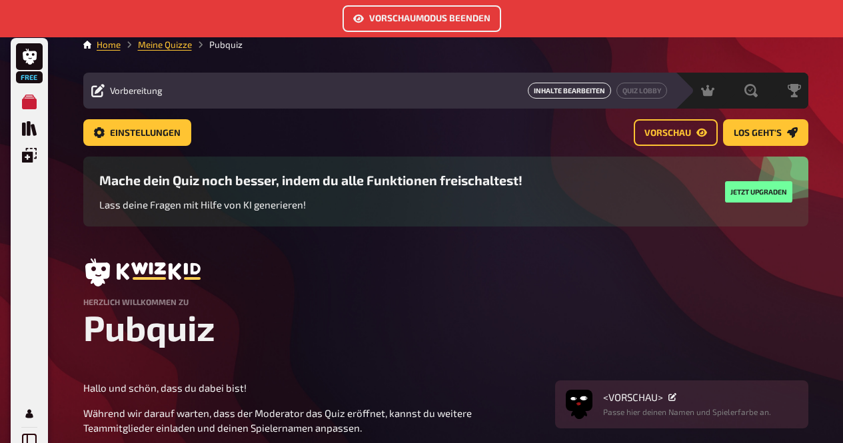
click at [572, 93] on button "Inhalte Bearbeiten" at bounding box center [568, 91] width 83 height 16
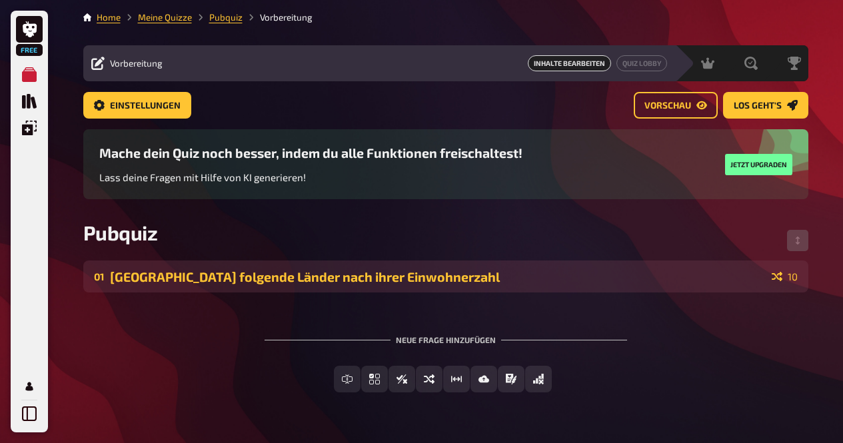
scroll to position [35, 0]
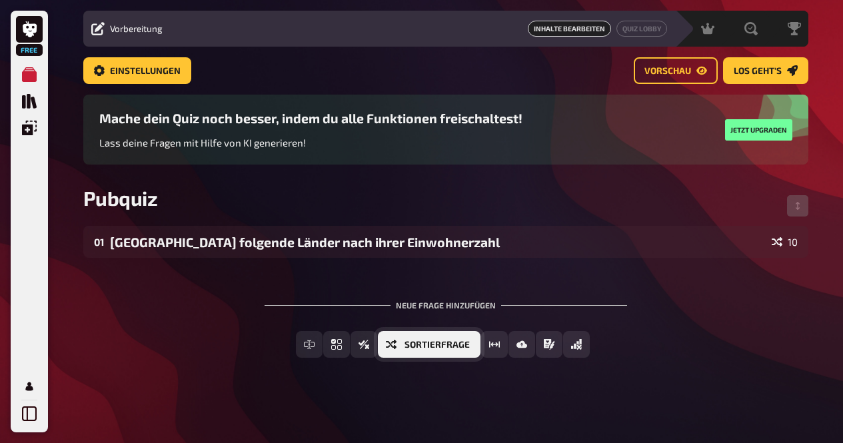
click at [452, 340] on span "Sortierfrage" at bounding box center [436, 344] width 65 height 9
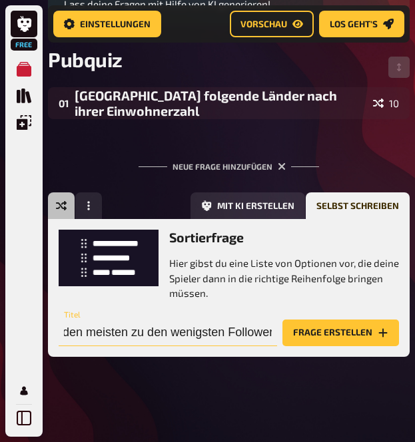
scroll to position [0, 76]
type input "Sortiere von den meisten zu den wenigsten Followern"
click at [302, 333] on button "Frage erstellen" at bounding box center [340, 333] width 117 height 27
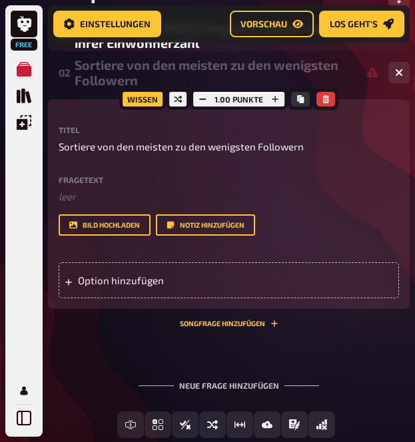
scroll to position [284, 0]
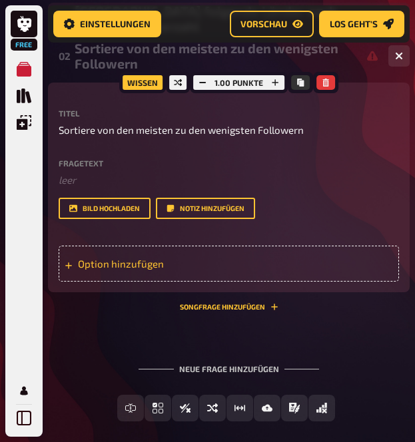
click at [145, 271] on div "Option hinzufügen" at bounding box center [229, 264] width 340 height 36
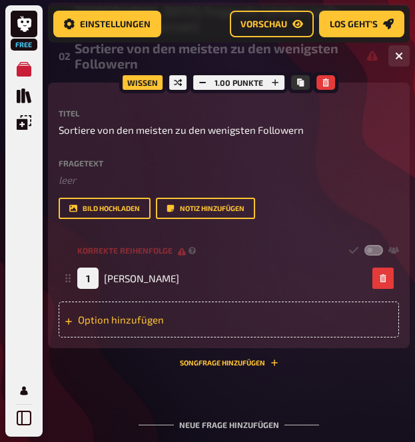
click at [156, 319] on div "Option hinzufügen" at bounding box center [229, 320] width 340 height 36
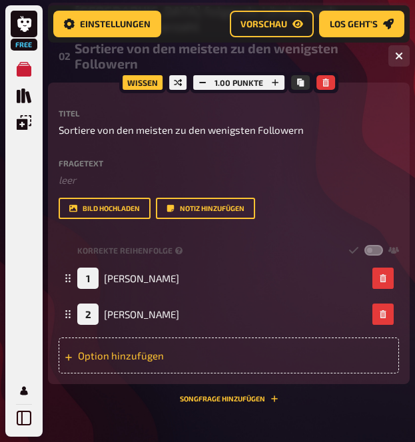
click at [148, 355] on div "Option hinzufügen" at bounding box center [229, 356] width 340 height 36
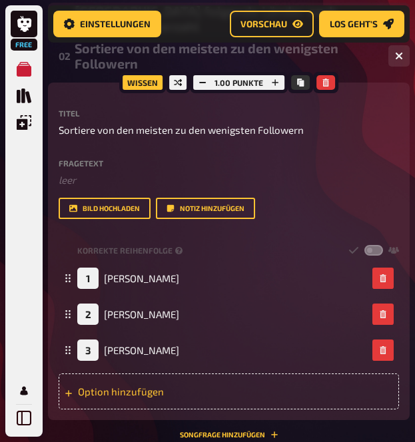
click at [151, 380] on div "Option hinzufügen" at bounding box center [229, 392] width 340 height 36
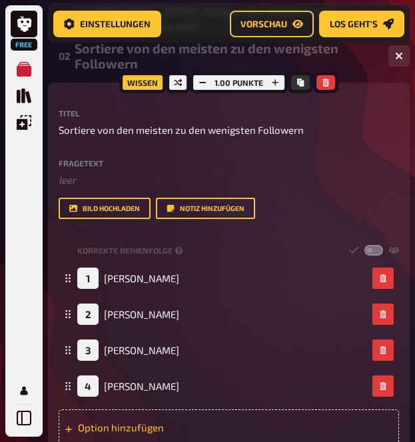
click at [137, 430] on div "Option hinzufügen" at bounding box center [229, 428] width 340 height 36
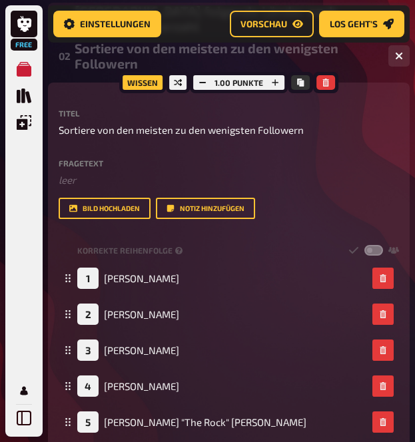
scroll to position [549, 0]
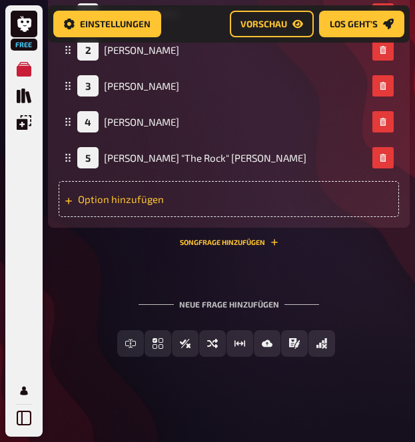
click at [108, 196] on div "Option hinzufügen" at bounding box center [229, 199] width 340 height 36
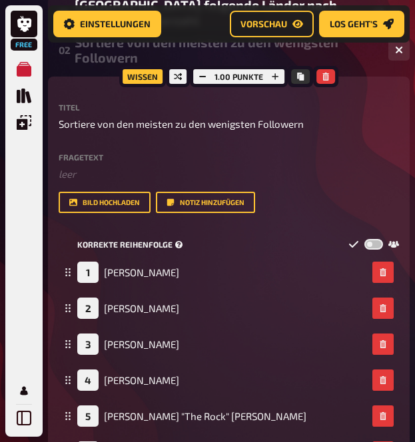
scroll to position [289, 0]
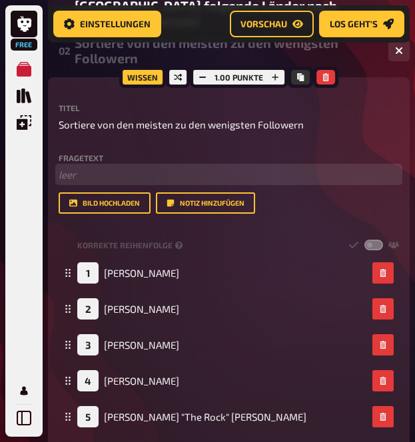
click at [104, 174] on p "﻿ leer" at bounding box center [229, 174] width 340 height 15
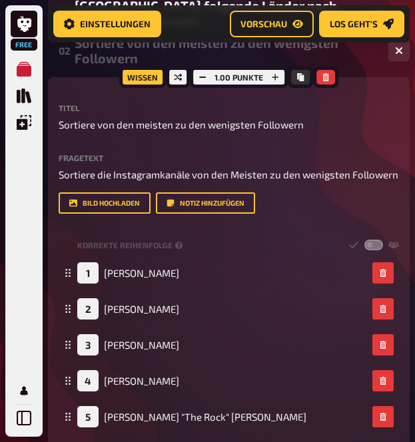
click at [175, 228] on div "Titel Sortiere von den meisten zu den wenigsten Followern Fragetext Sortiere di…" at bounding box center [229, 308] width 340 height 408
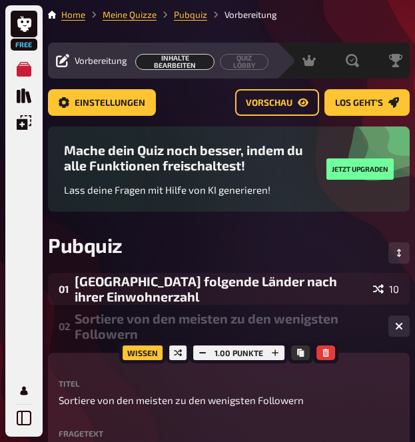
scroll to position [0, 0]
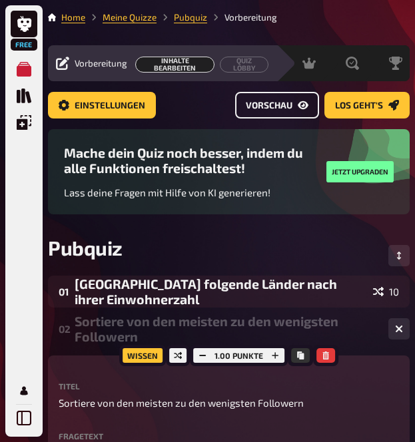
click at [250, 108] on span "Vorschau" at bounding box center [269, 105] width 47 height 9
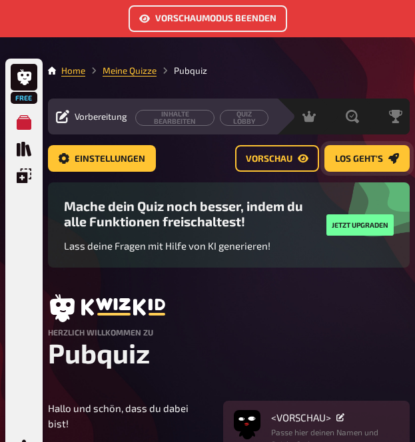
click at [349, 157] on span "Los geht's" at bounding box center [359, 159] width 48 height 9
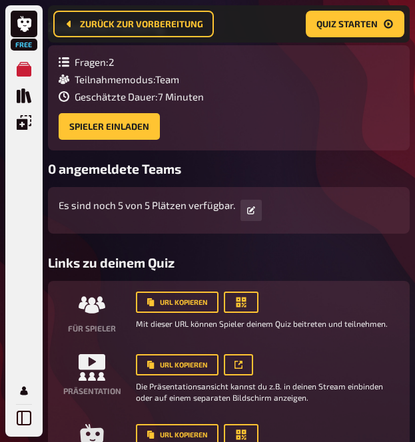
scroll to position [228, 0]
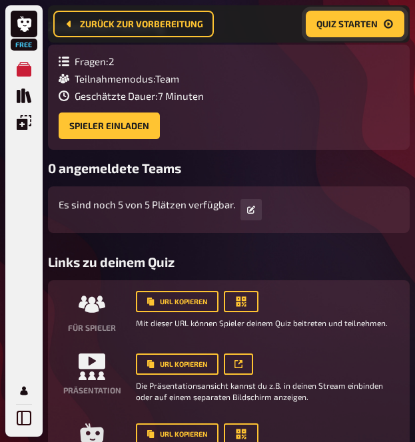
click at [350, 22] on span "Quiz starten" at bounding box center [346, 23] width 61 height 9
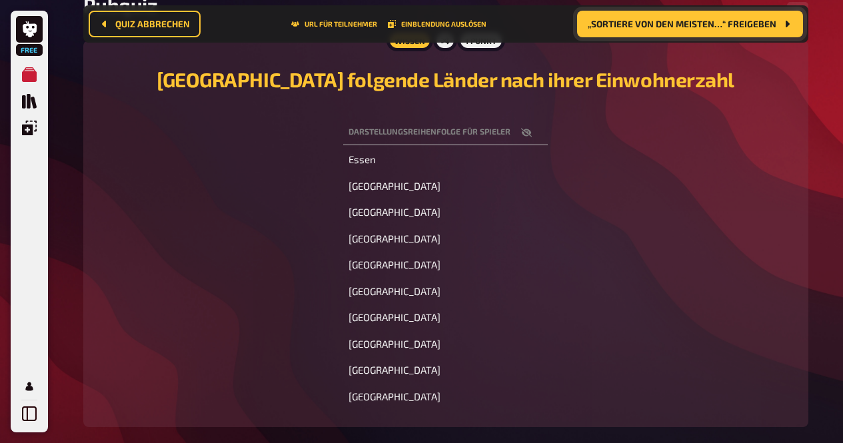
scroll to position [149, 0]
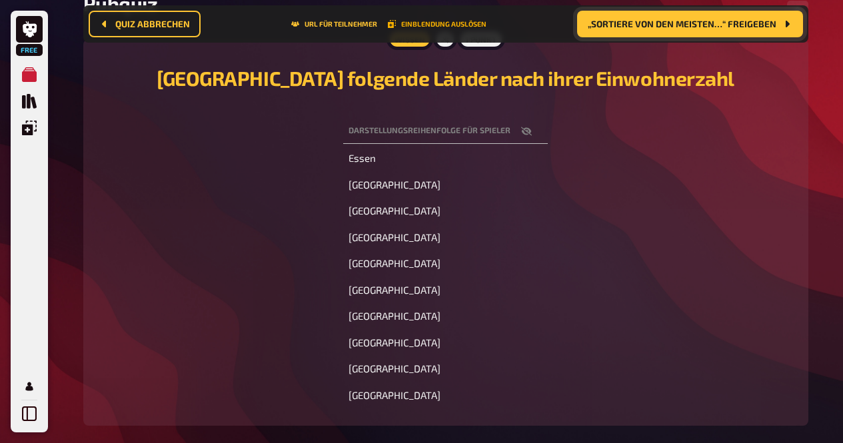
click at [428, 23] on button "Einblendung auslösen" at bounding box center [437, 24] width 99 height 8
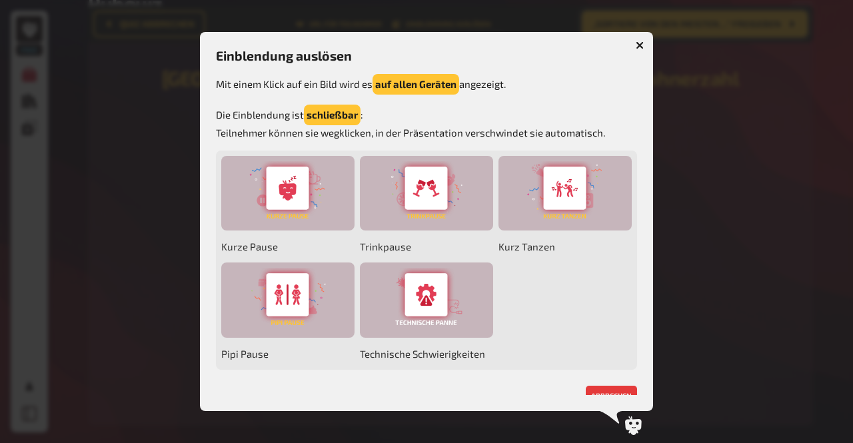
click at [641, 41] on icon "button" at bounding box center [639, 45] width 8 height 8
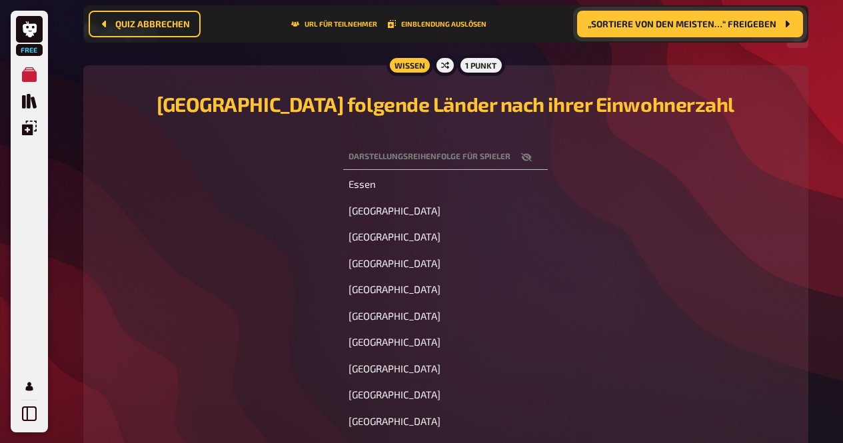
scroll to position [137, 0]
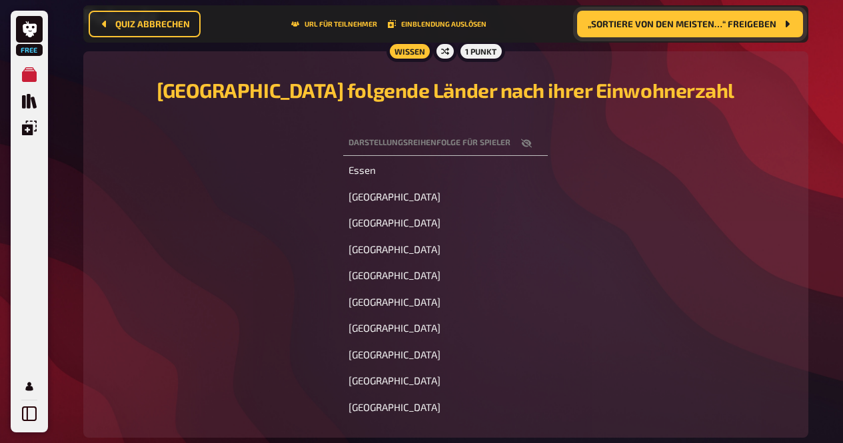
click at [628, 19] on span "„Sortiere von den meisten…“ freigeben" at bounding box center [681, 23] width 188 height 9
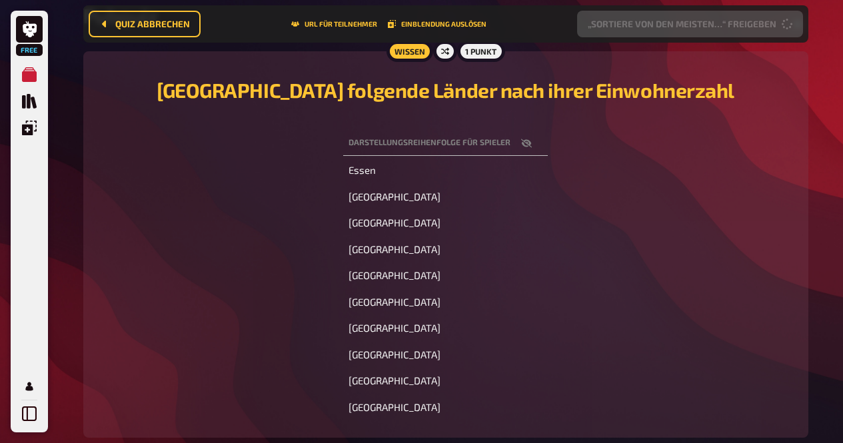
scroll to position [127, 0]
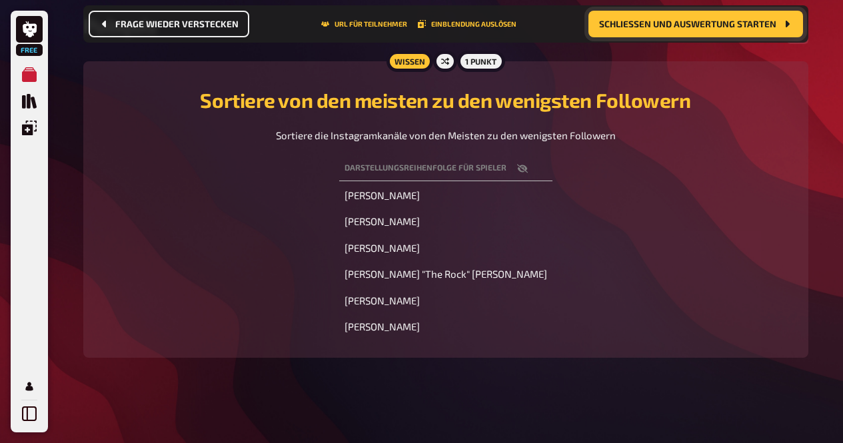
click at [192, 33] on button "Frage wieder verstecken" at bounding box center [169, 24] width 161 height 27
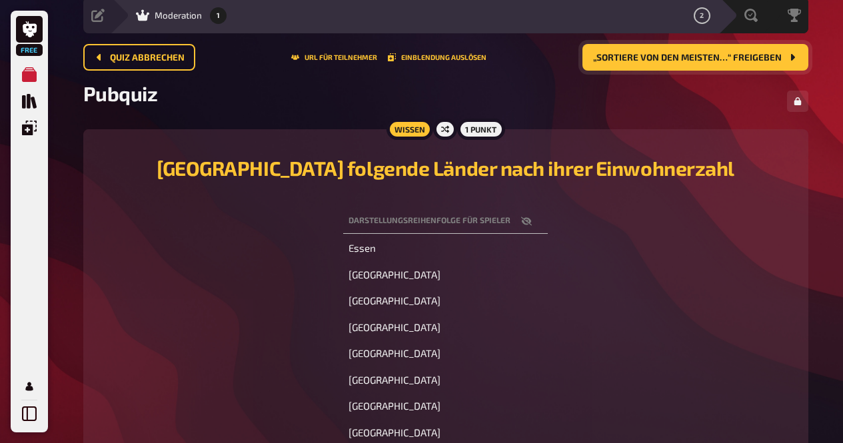
scroll to position [47, 0]
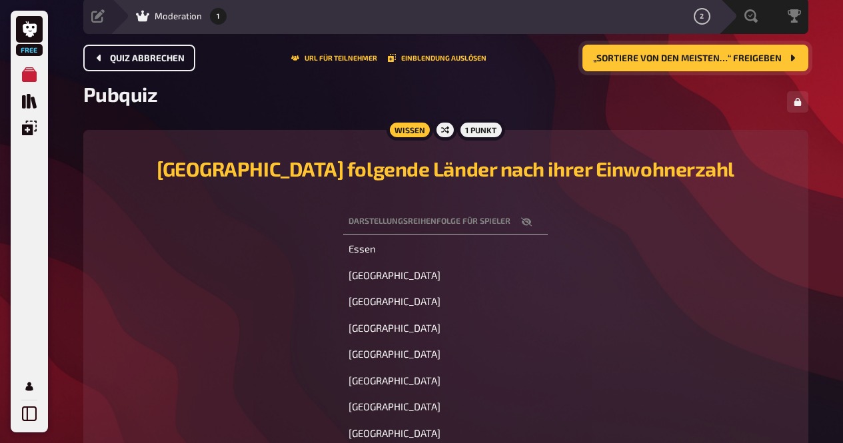
click at [144, 52] on button "Quiz abbrechen" at bounding box center [139, 58] width 112 height 27
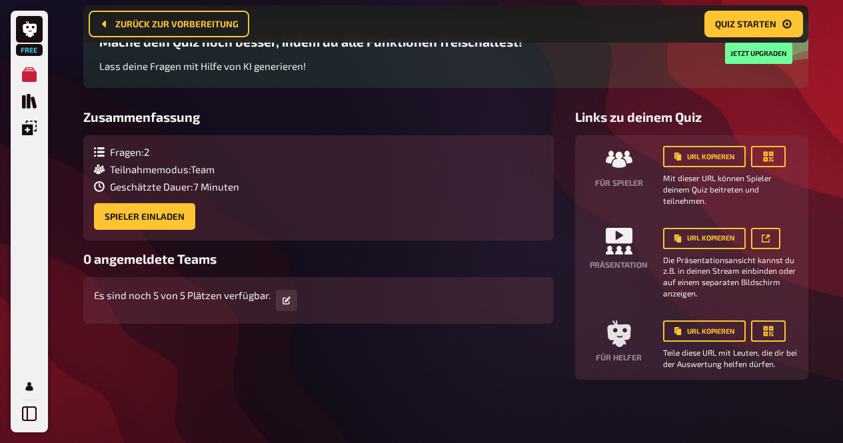
scroll to position [123, 0]
click at [761, 157] on icon "button" at bounding box center [767, 155] width 13 height 13
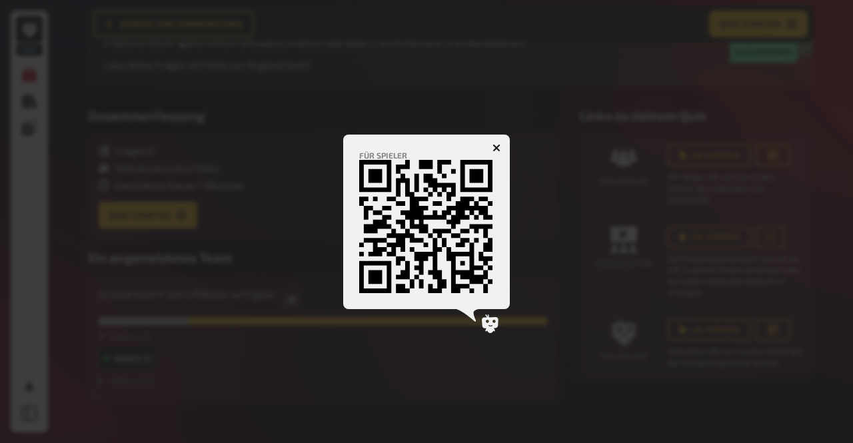
click at [743, 111] on div at bounding box center [426, 221] width 853 height 443
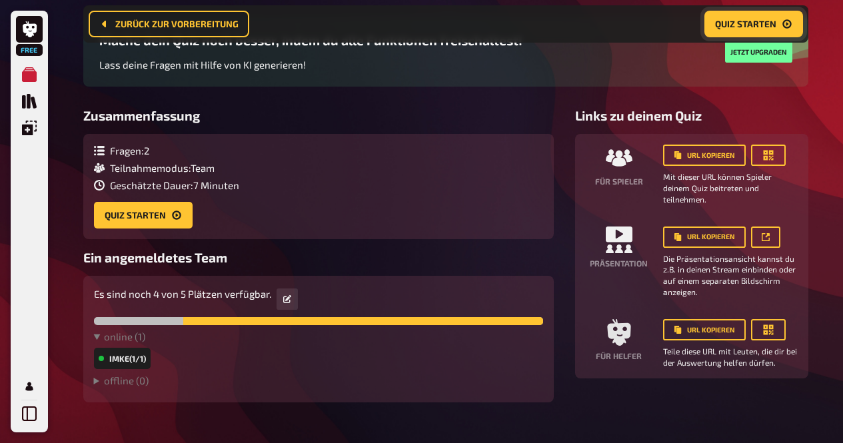
click at [759, 23] on span "Quiz starten" at bounding box center [745, 23] width 61 height 9
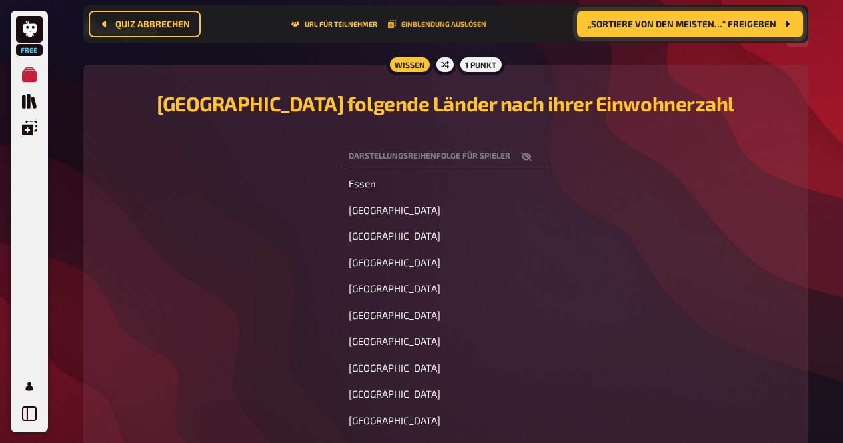
click at [443, 21] on button "Einblendung auslösen" at bounding box center [437, 24] width 99 height 8
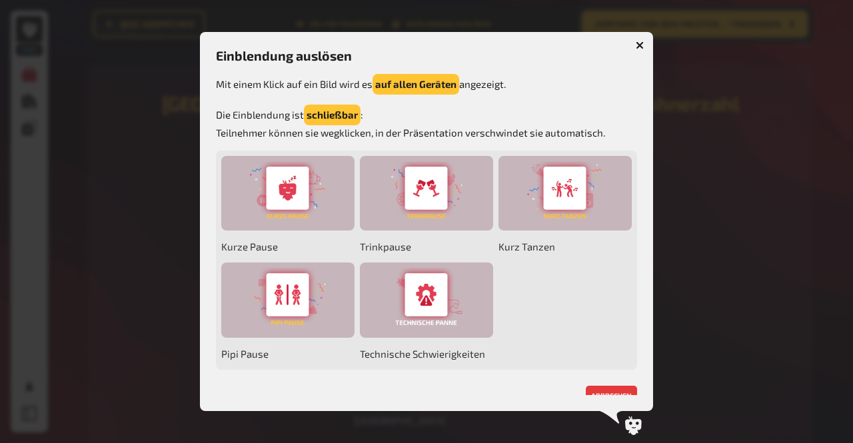
click at [638, 41] on icon "button" at bounding box center [639, 45] width 8 height 8
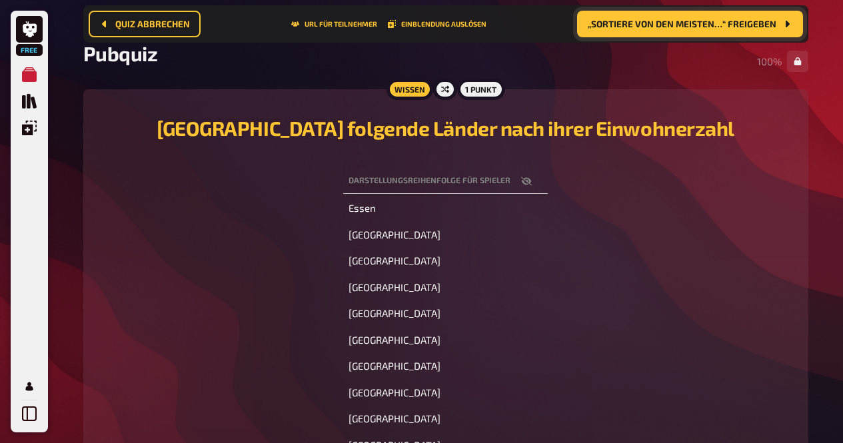
scroll to position [91, 0]
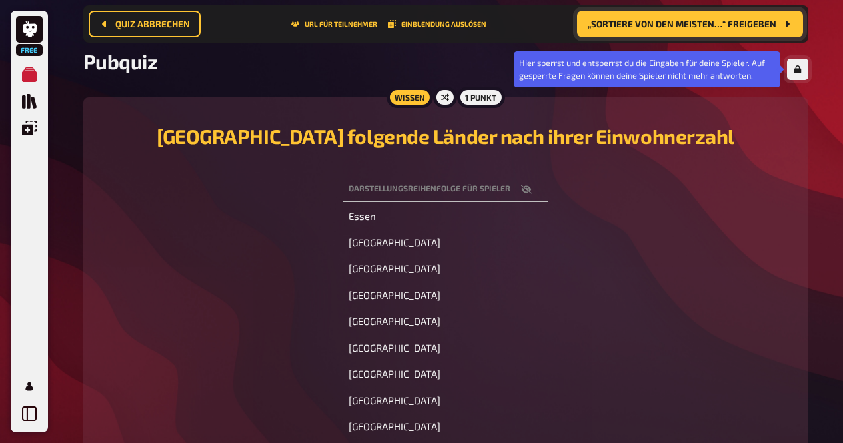
click at [801, 71] on icon "button" at bounding box center [797, 69] width 8 height 8
click at [791, 75] on button "button" at bounding box center [797, 69] width 21 height 21
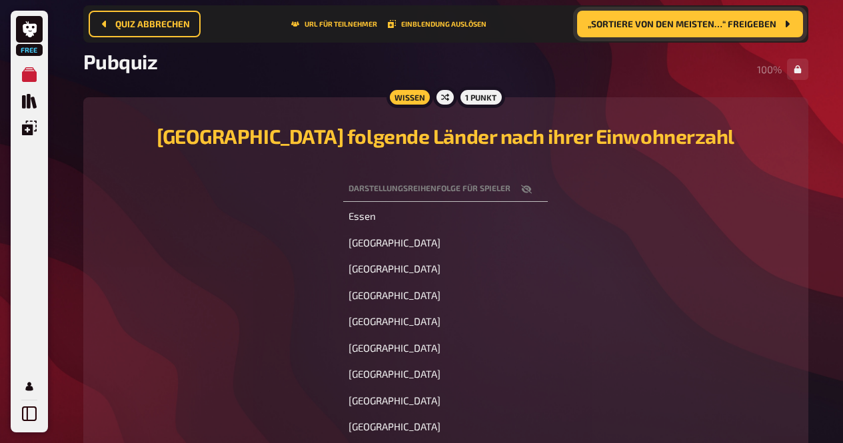
click at [752, 26] on span "„Sortiere von den meisten…“ freigeben" at bounding box center [681, 23] width 188 height 9
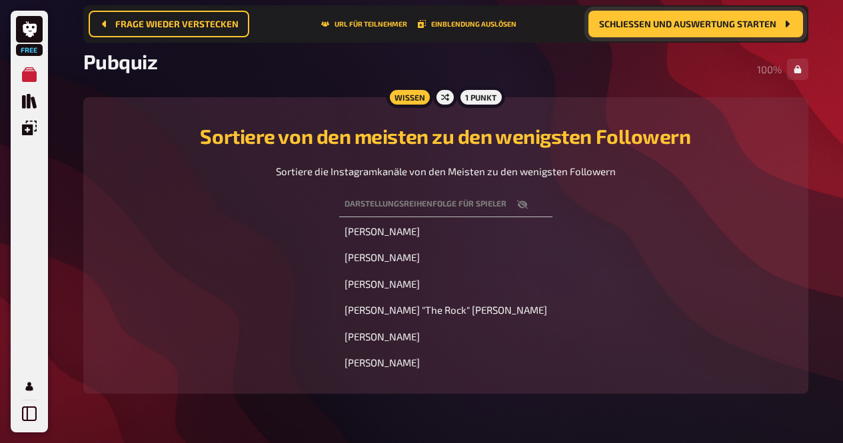
click at [752, 26] on span "Schließen und Auswertung starten" at bounding box center [687, 23] width 177 height 9
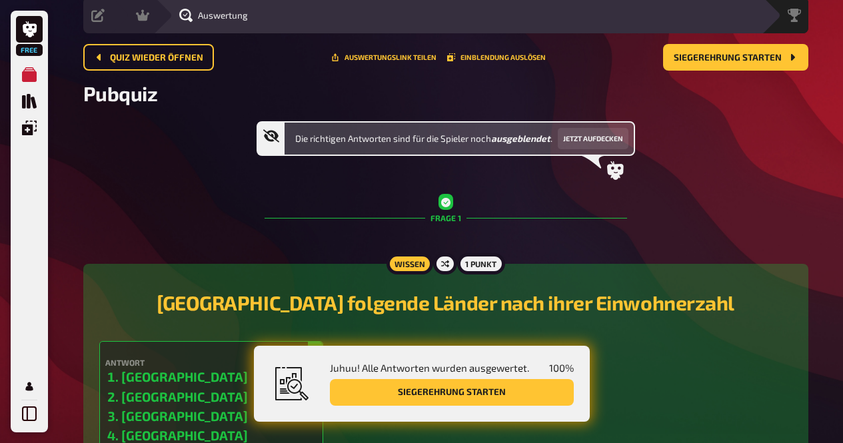
scroll to position [49, 0]
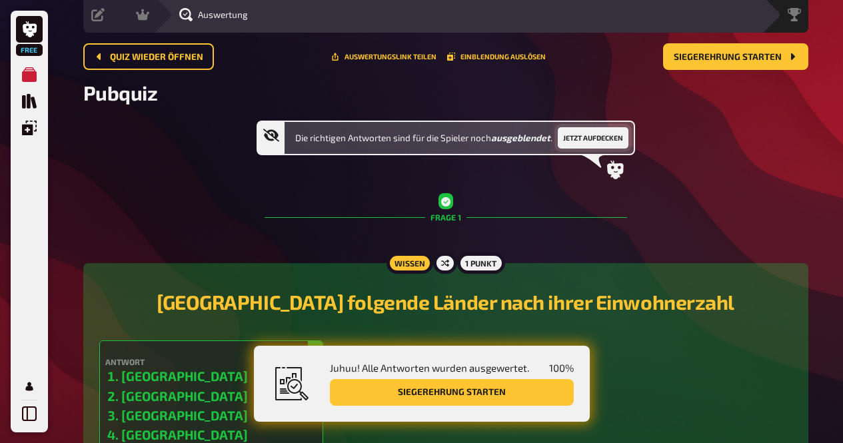
click at [576, 140] on button "Jetzt aufdecken" at bounding box center [592, 137] width 71 height 21
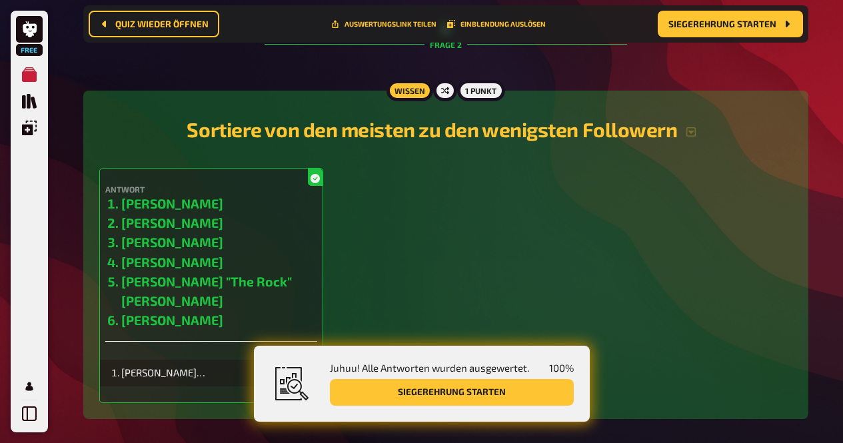
scroll to position [767, 0]
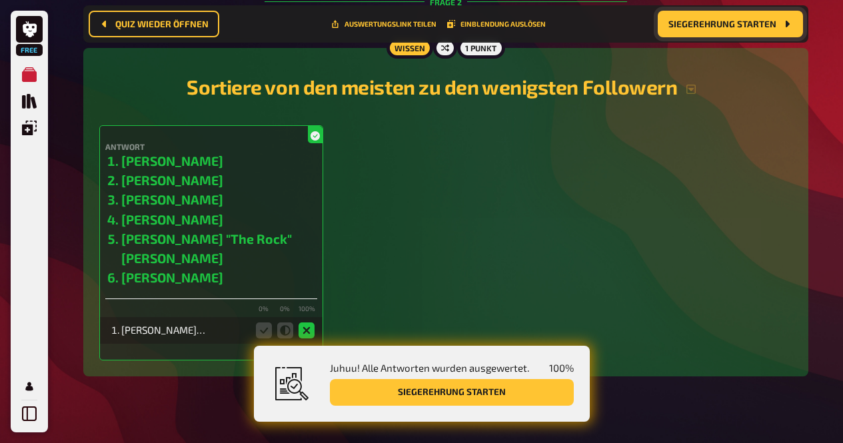
click at [716, 35] on button "Siegerehrung starten" at bounding box center [729, 24] width 145 height 27
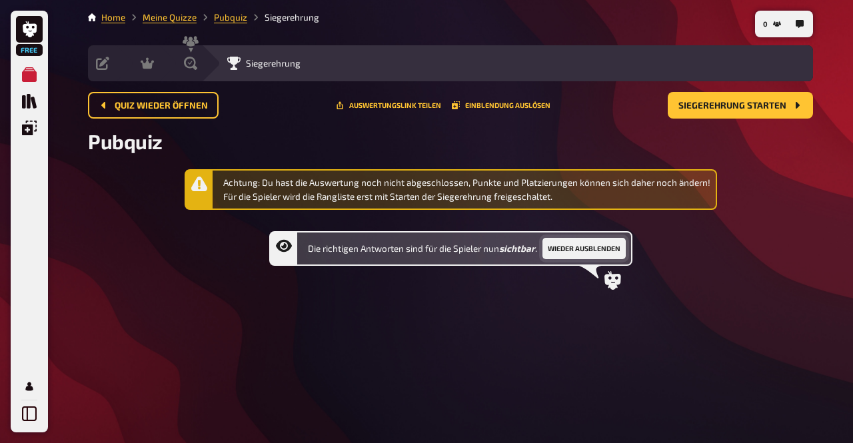
click at [565, 244] on button "Wieder ausblenden" at bounding box center [583, 248] width 83 height 21
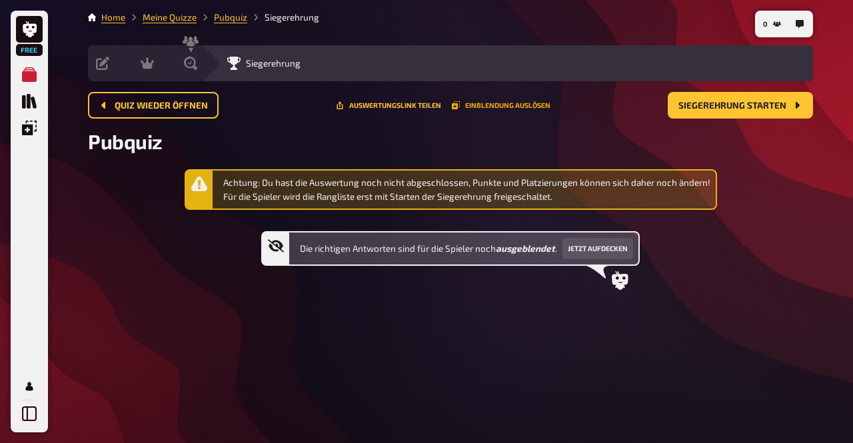
click at [490, 107] on button "Einblendung auslösen" at bounding box center [501, 105] width 99 height 8
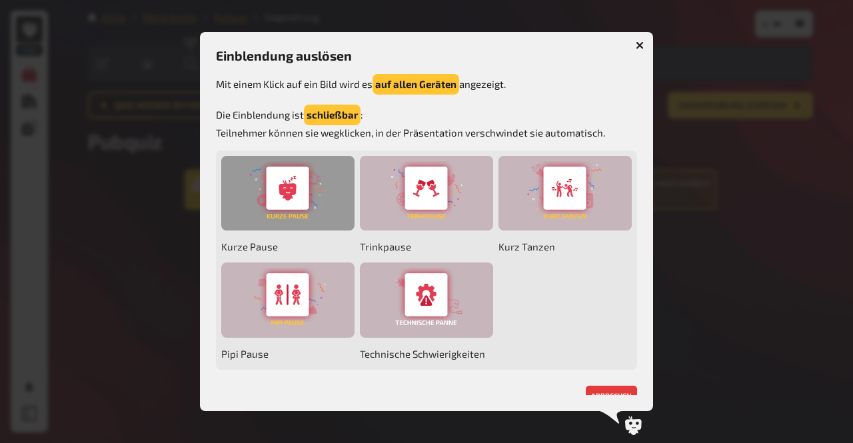
click at [316, 194] on div at bounding box center [287, 193] width 133 height 75
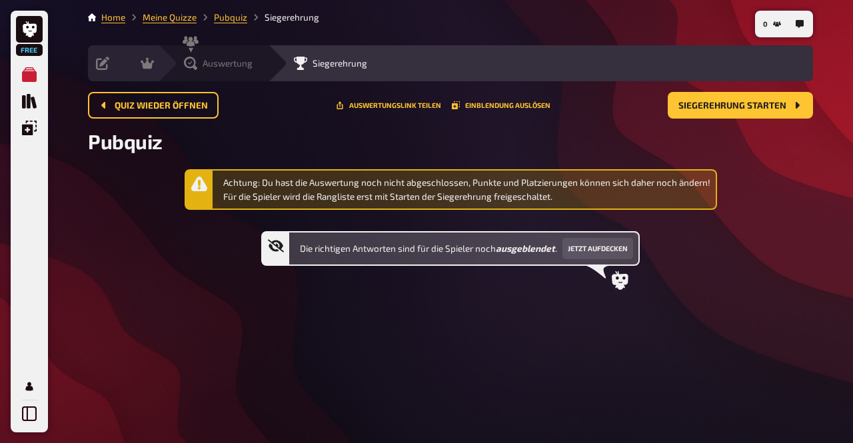
click at [182, 72] on div "Auswertung" at bounding box center [213, 63] width 110 height 36
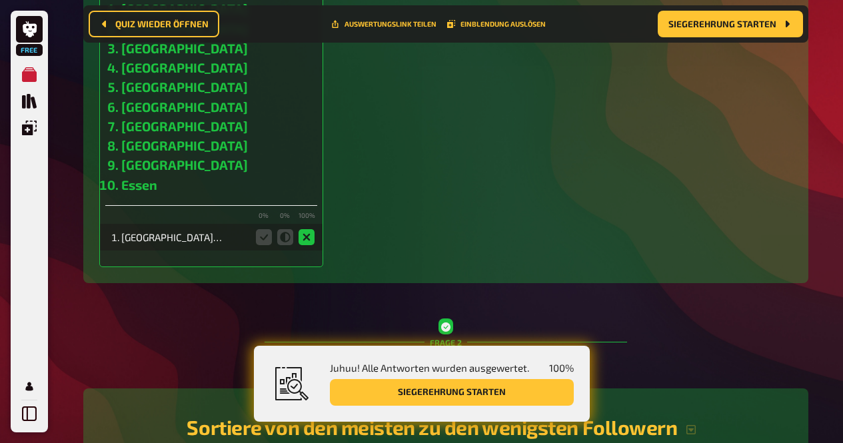
scroll to position [428, 0]
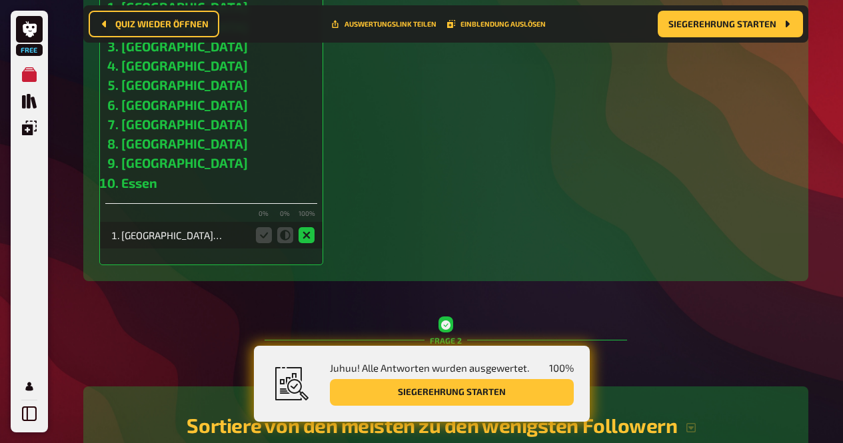
click at [267, 235] on icon at bounding box center [264, 235] width 16 height 16
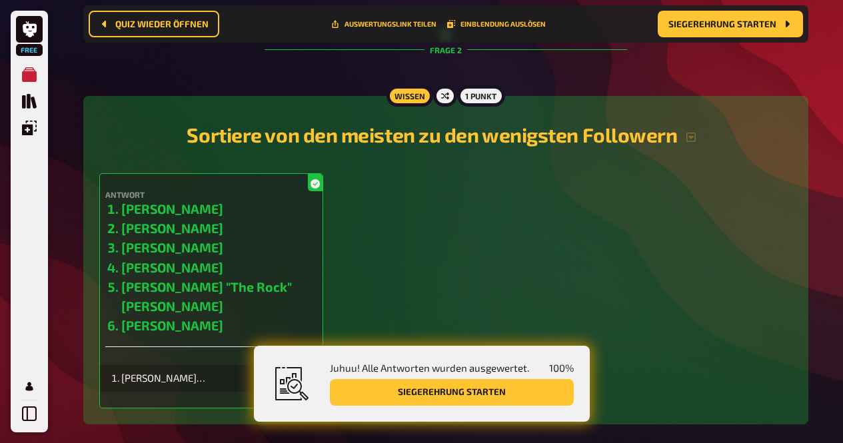
scroll to position [767, 0]
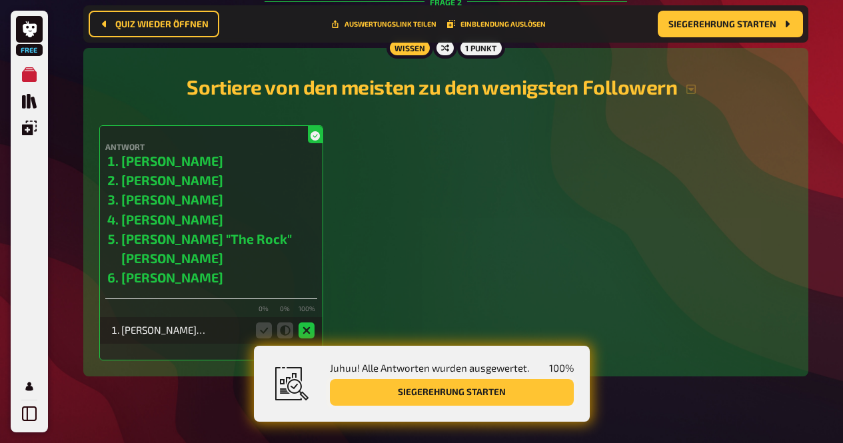
click at [412, 389] on button "Siegerehrung starten" at bounding box center [452, 392] width 244 height 27
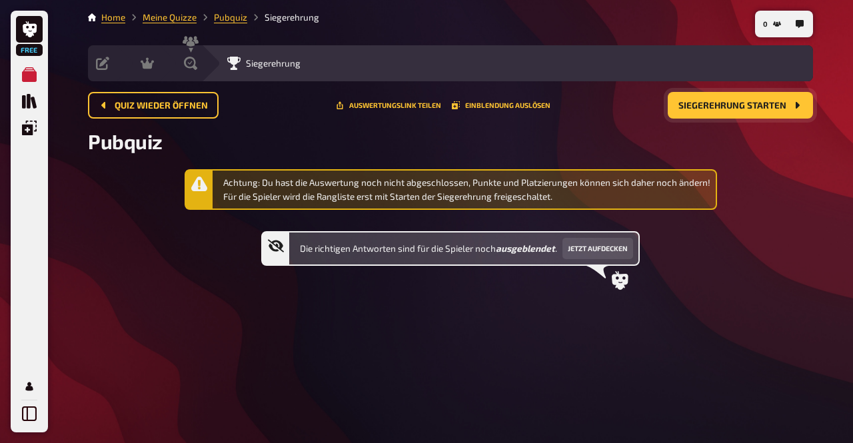
click at [702, 111] on button "Siegerehrung starten" at bounding box center [739, 105] width 145 height 27
click at [705, 111] on button "Siegerehrung starten" at bounding box center [739, 105] width 145 height 27
click at [595, 238] on button "Jetzt aufdecken" at bounding box center [597, 248] width 71 height 21
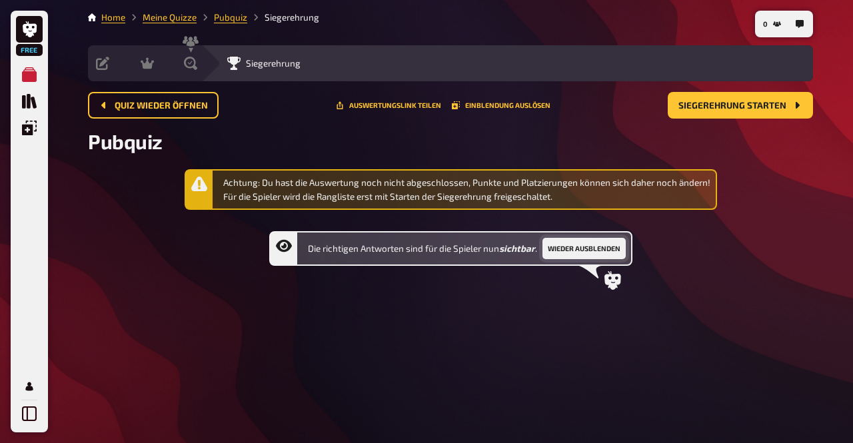
click at [562, 248] on button "Wieder ausblenden" at bounding box center [583, 248] width 83 height 21
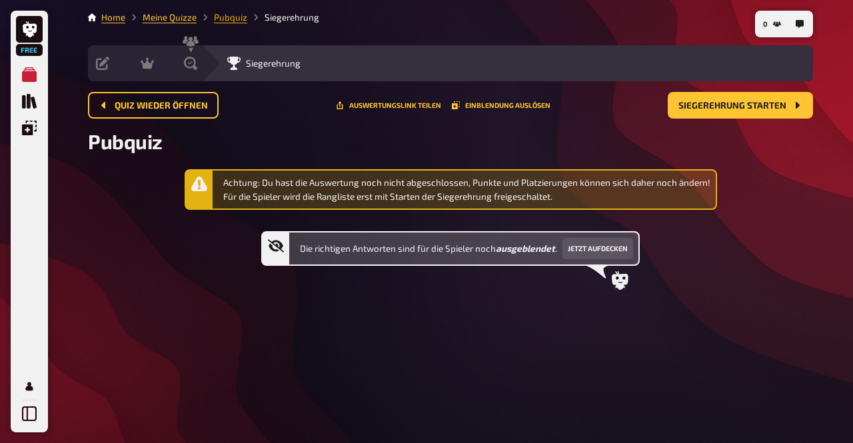
click at [219, 21] on link "Pubquiz" at bounding box center [230, 17] width 33 height 11
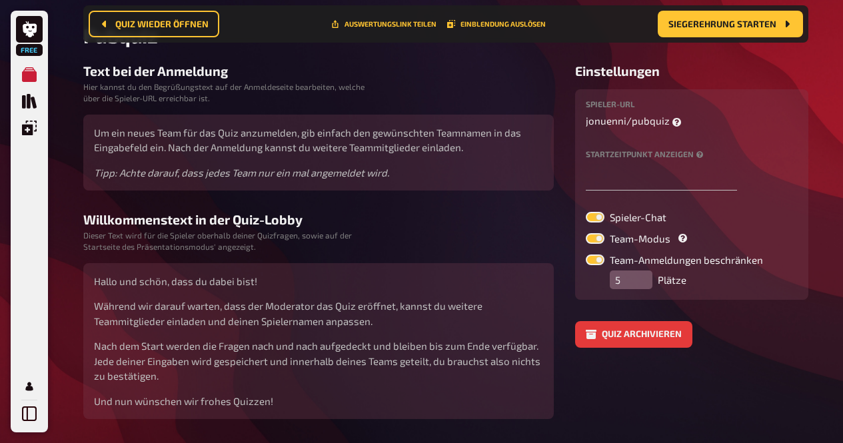
scroll to position [119, 0]
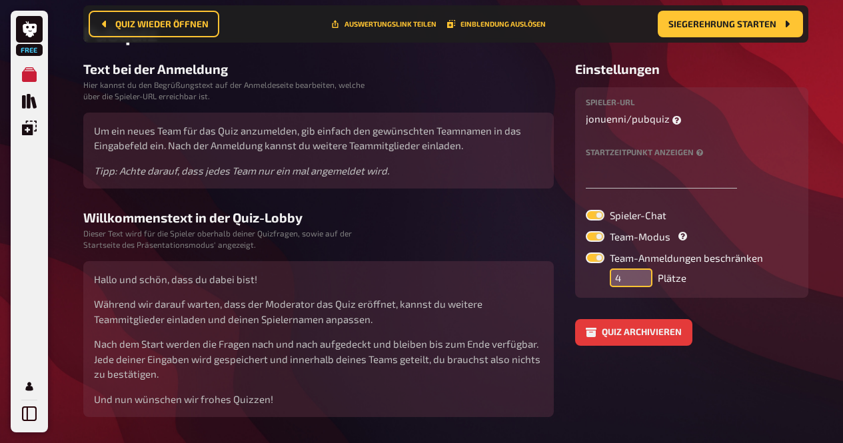
click at [636, 284] on input "4" at bounding box center [630, 277] width 43 height 19
click at [643, 270] on input "5" at bounding box center [630, 277] width 43 height 19
click at [643, 270] on input "6" at bounding box center [630, 277] width 43 height 19
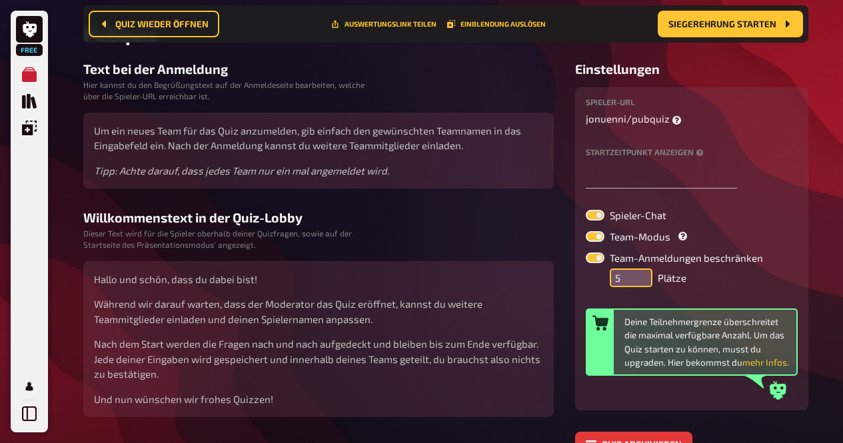
type input "5"
click at [643, 286] on input "5" at bounding box center [630, 277] width 43 height 19
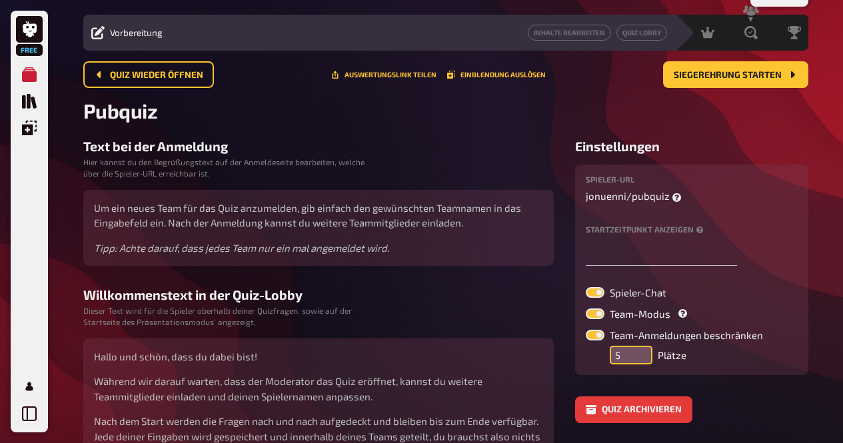
scroll to position [17, 0]
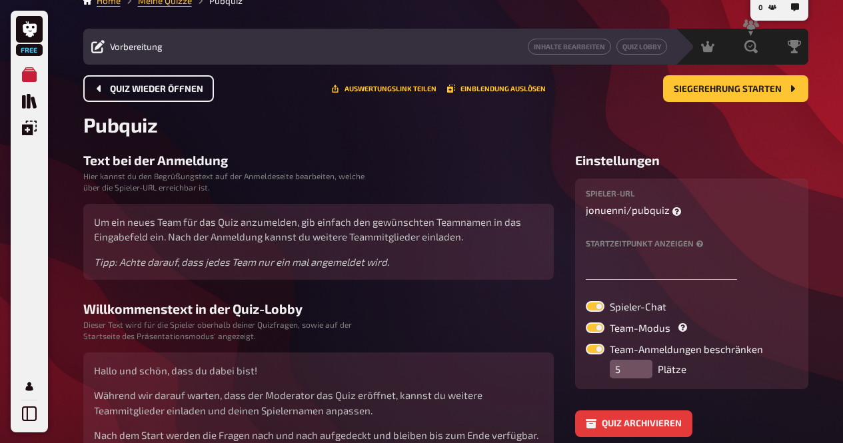
click at [166, 91] on span "Quiz wieder öffnen" at bounding box center [156, 89] width 93 height 9
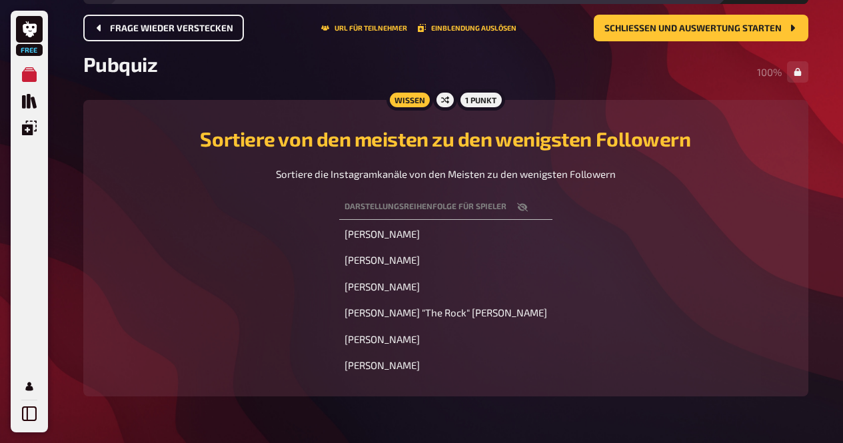
scroll to position [78, 0]
click at [654, 29] on span "Schließen und Auswertung starten" at bounding box center [692, 27] width 177 height 9
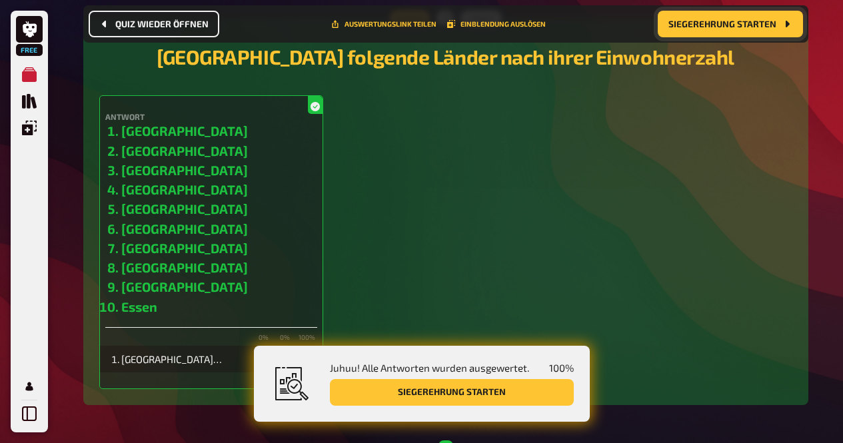
scroll to position [304, 0]
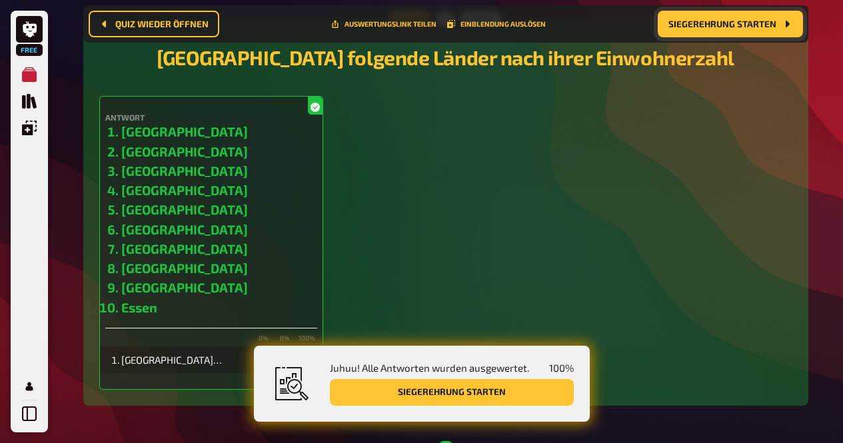
click at [131, 135] on li "Berlin" at bounding box center [219, 131] width 196 height 19
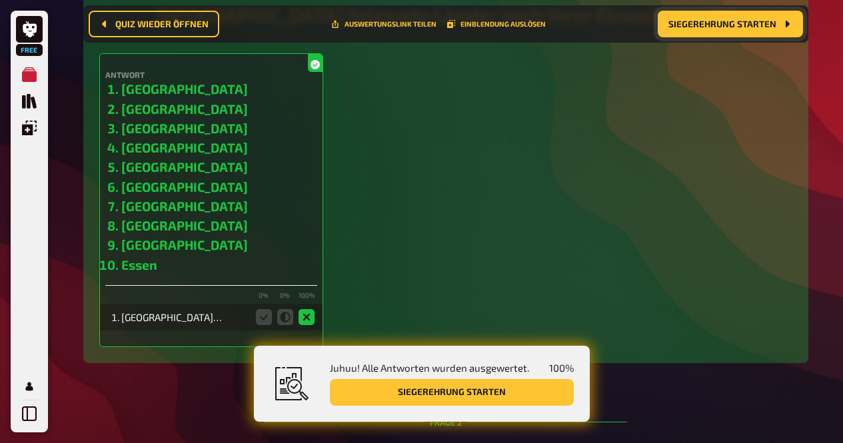
click at [137, 115] on li "Hamburg" at bounding box center [219, 108] width 196 height 19
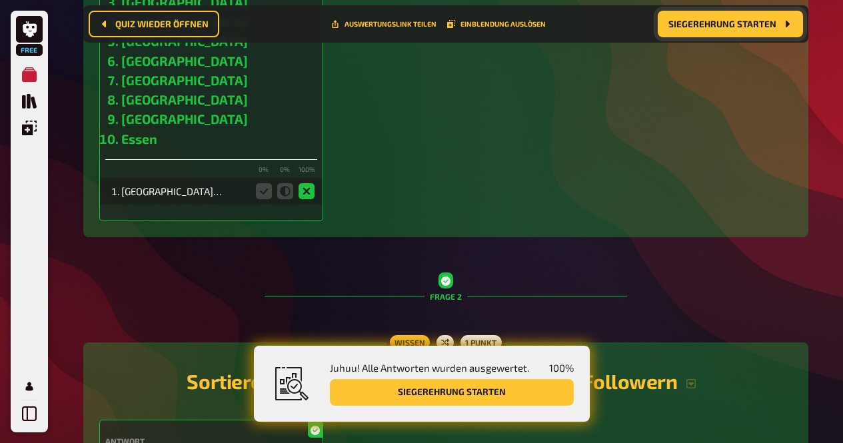
scroll to position [470, 0]
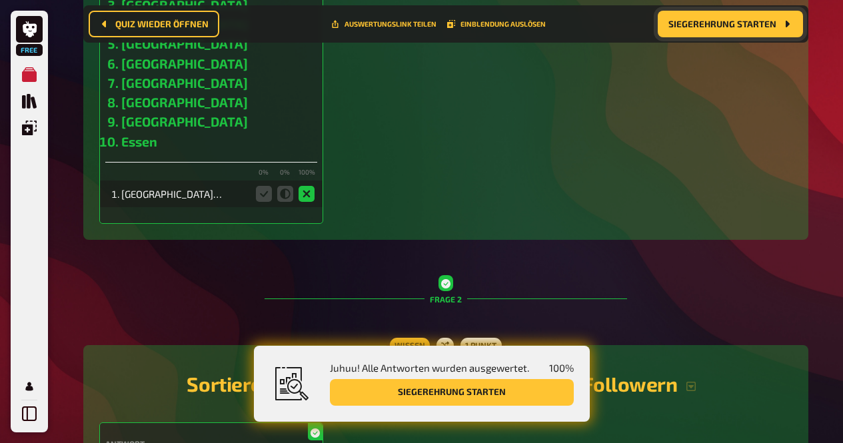
click at [264, 193] on icon at bounding box center [264, 194] width 16 height 16
click at [291, 196] on icon at bounding box center [285, 194] width 16 height 16
click at [305, 194] on icon at bounding box center [306, 194] width 16 height 16
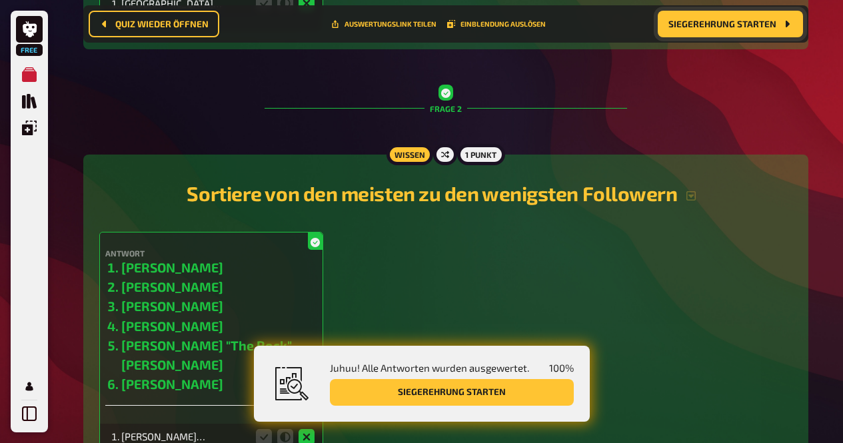
scroll to position [767, 0]
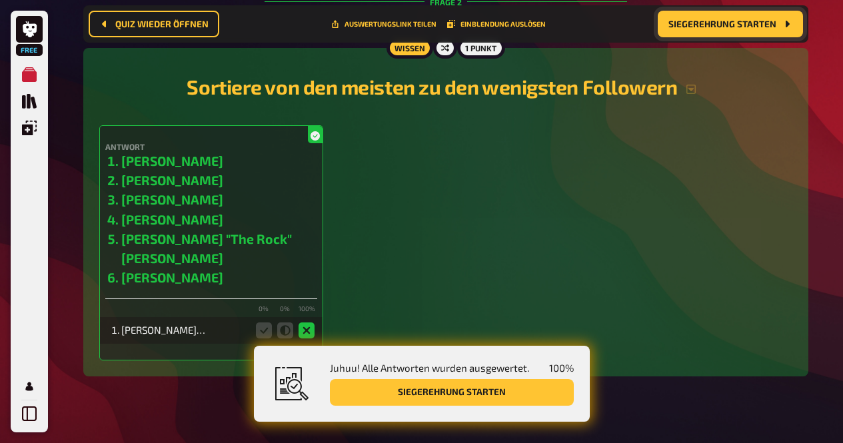
click at [308, 322] on icon at bounding box center [306, 330] width 16 height 16
click at [691, 91] on icon "button" at bounding box center [690, 89] width 9 height 9
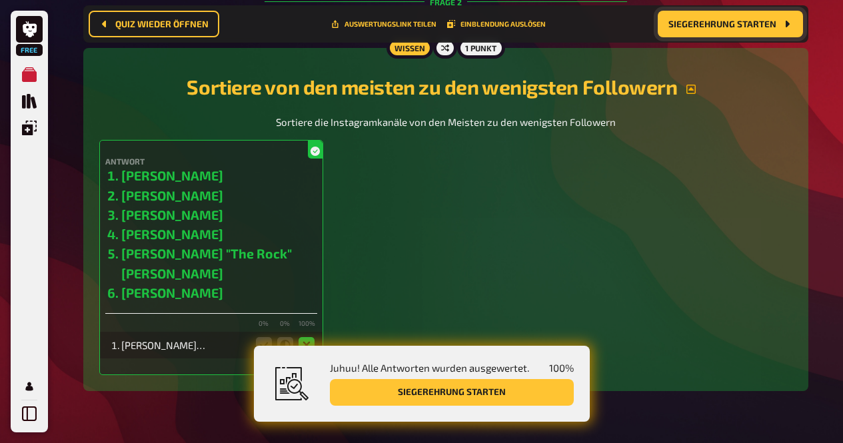
click at [723, 19] on span "Siegerehrung starten" at bounding box center [722, 23] width 108 height 9
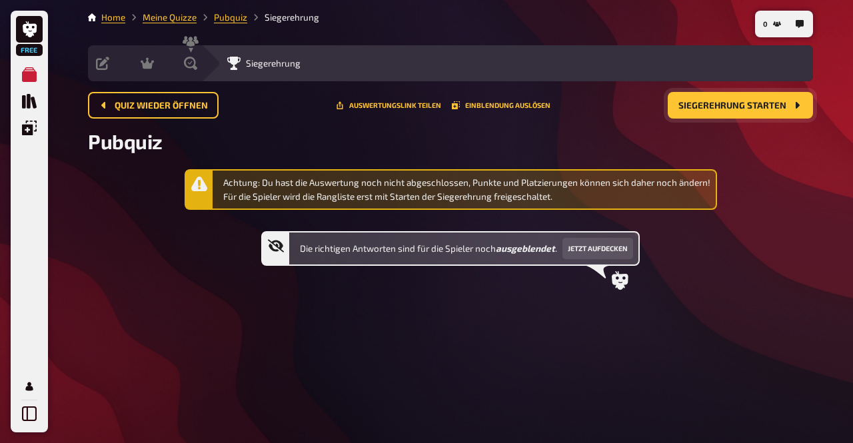
click at [697, 105] on span "Siegerehrung starten" at bounding box center [732, 105] width 108 height 9
click at [761, 107] on span "Siegerehrung starten" at bounding box center [732, 105] width 108 height 9
click at [198, 70] on div "Auswertung" at bounding box center [218, 63] width 69 height 13
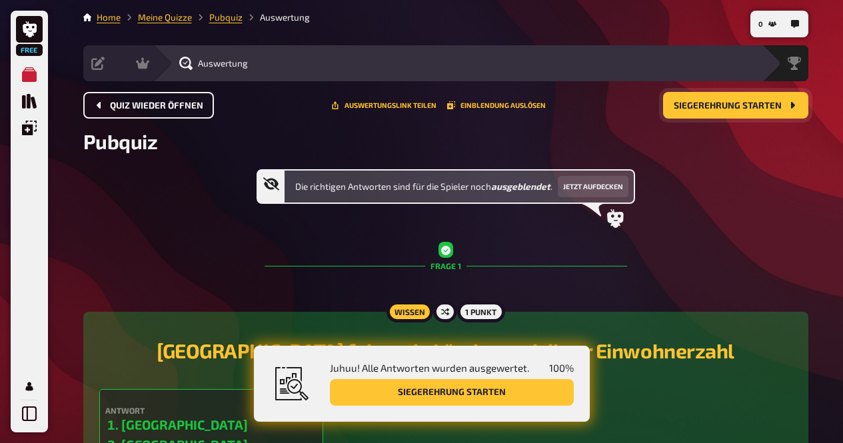
click at [162, 101] on span "Quiz wieder öffnen" at bounding box center [156, 105] width 93 height 9
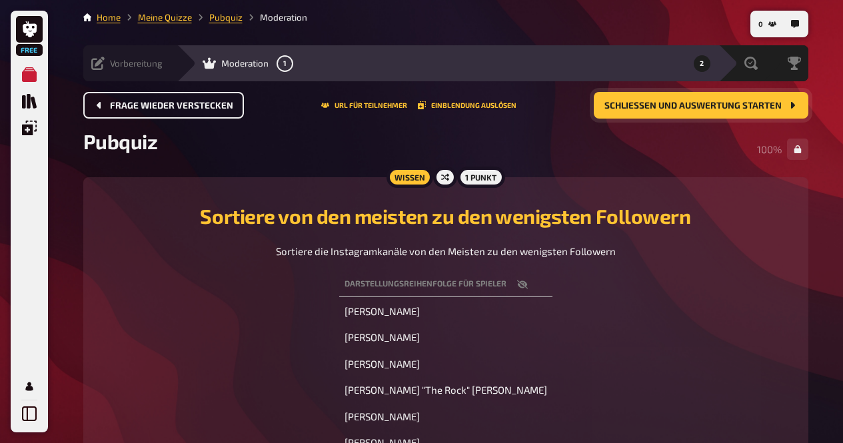
click at [103, 73] on div "Vorbereitung Inhalte Bearbeiten Quiz Lobby" at bounding box center [129, 63] width 93 height 36
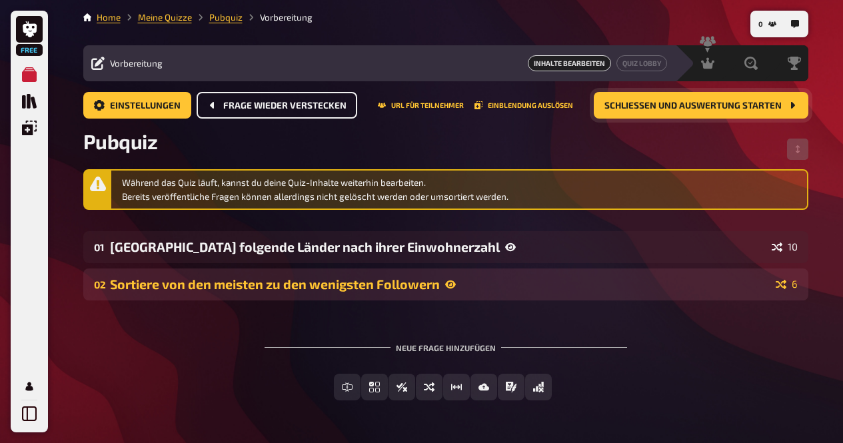
click at [224, 294] on div "02 Sortiere von den meisten zu den wenigsten Followern 6" at bounding box center [445, 284] width 725 height 32
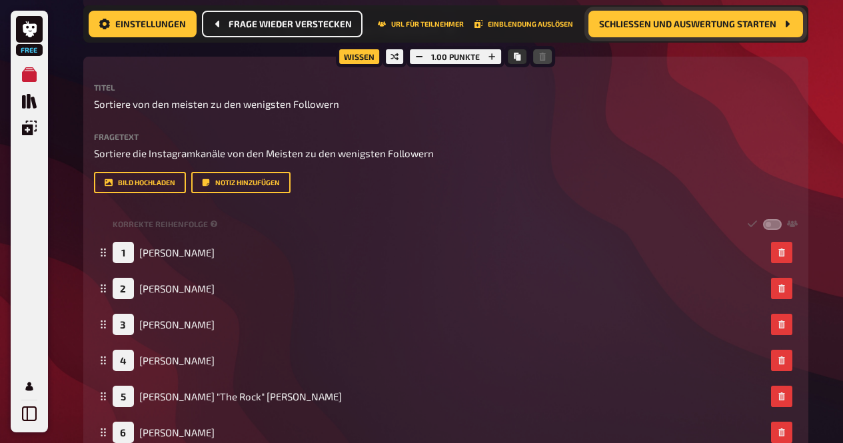
scroll to position [266, 0]
click at [464, 57] on div "1.00 Punkte" at bounding box center [455, 55] width 98 height 21
click at [466, 54] on div "1.00 Punkte" at bounding box center [455, 55] width 98 height 21
click at [489, 56] on icon "button" at bounding box center [492, 56] width 7 height 7
click at [488, 55] on icon "button" at bounding box center [492, 56] width 8 height 8
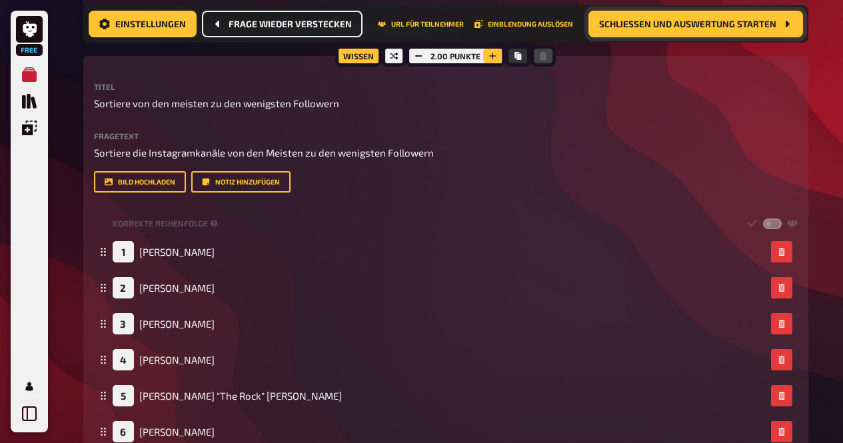
click at [489, 57] on icon "button" at bounding box center [492, 56] width 8 height 8
click at [413, 52] on button "button" at bounding box center [419, 56] width 19 height 15
click at [413, 52] on button "button" at bounding box center [418, 56] width 19 height 15
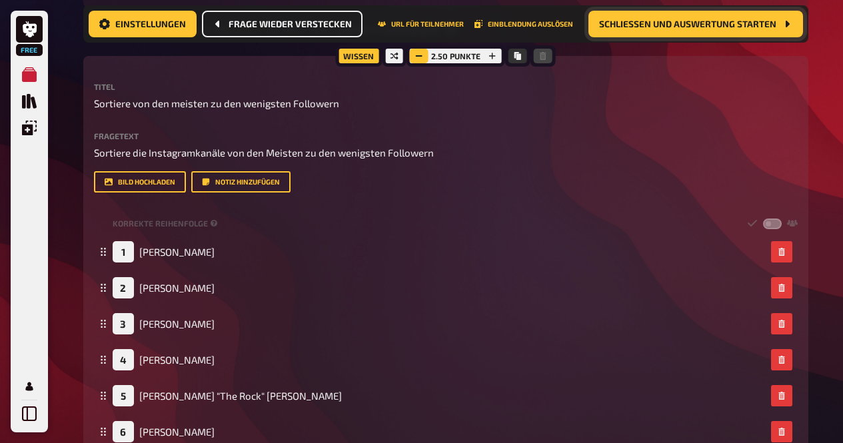
click at [413, 52] on button "button" at bounding box center [419, 56] width 19 height 15
click at [413, 52] on button "button" at bounding box center [418, 56] width 19 height 15
click at [413, 52] on button "button" at bounding box center [419, 56] width 19 height 15
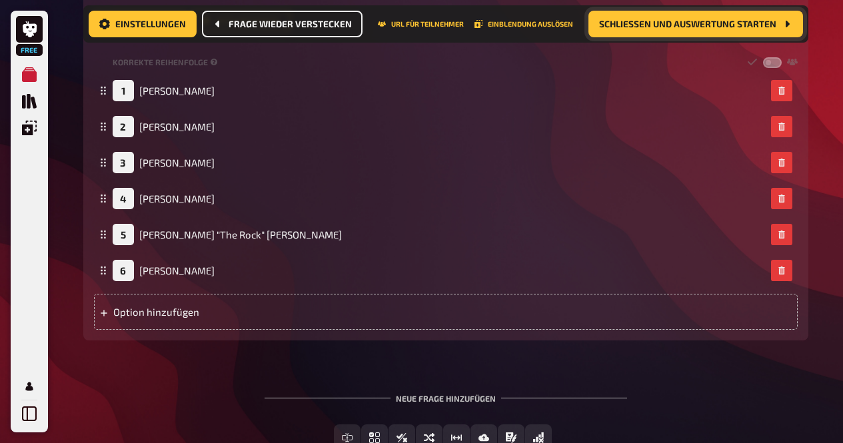
scroll to position [520, 0]
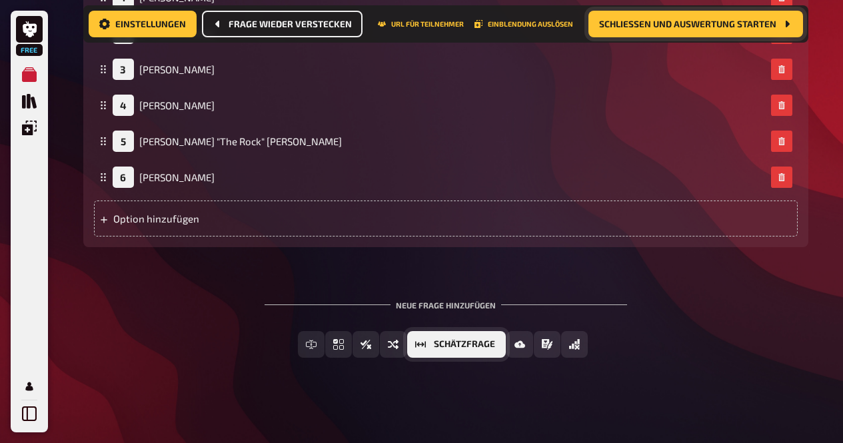
click at [482, 341] on span "Schätzfrage" at bounding box center [464, 344] width 61 height 9
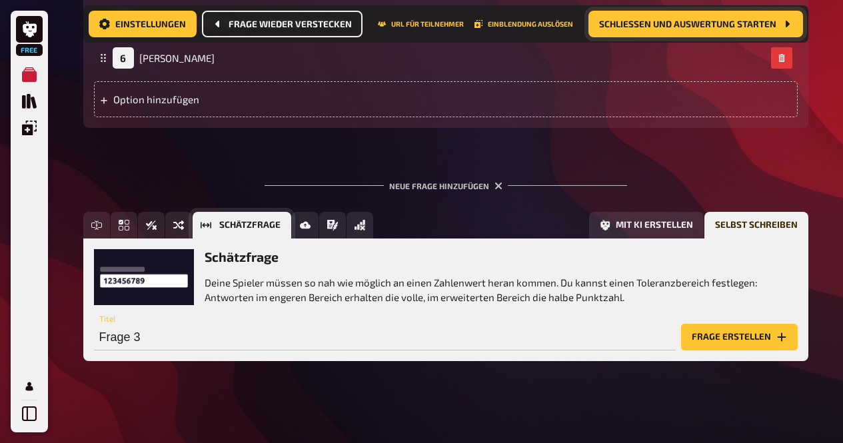
scroll to position [643, 0]
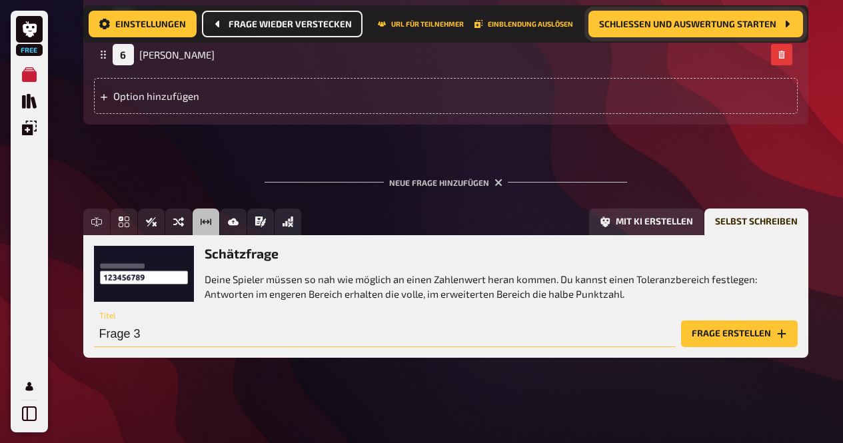
click at [212, 340] on input "Frage 3" at bounding box center [384, 333] width 581 height 27
type input "Wie hoche ist der Brocken"
click at [711, 333] on button "Frage erstellen" at bounding box center [739, 333] width 117 height 27
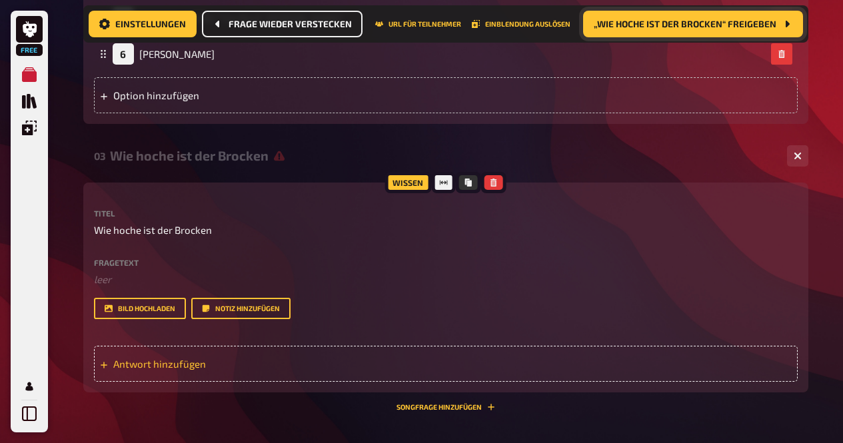
click at [266, 373] on div "Antwort hinzufügen" at bounding box center [445, 364] width 703 height 36
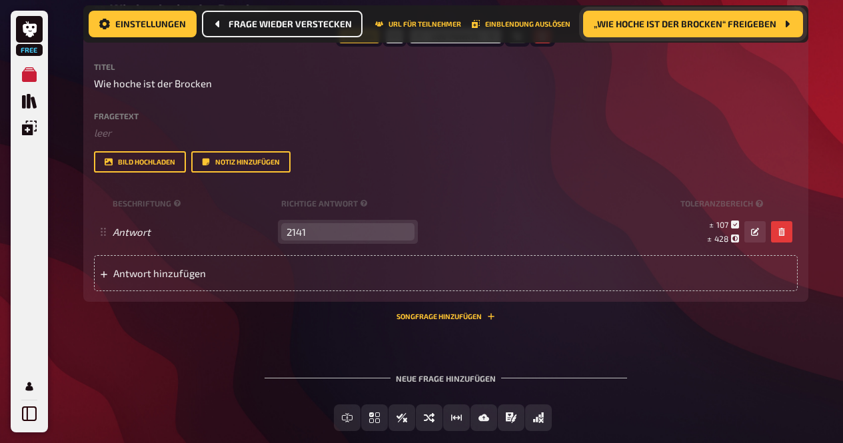
scroll to position [791, 0]
type input "2141"
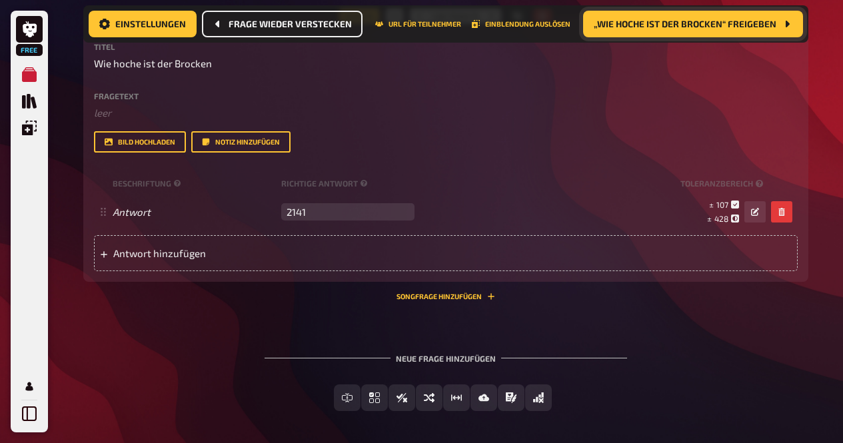
scroll to position [811, 0]
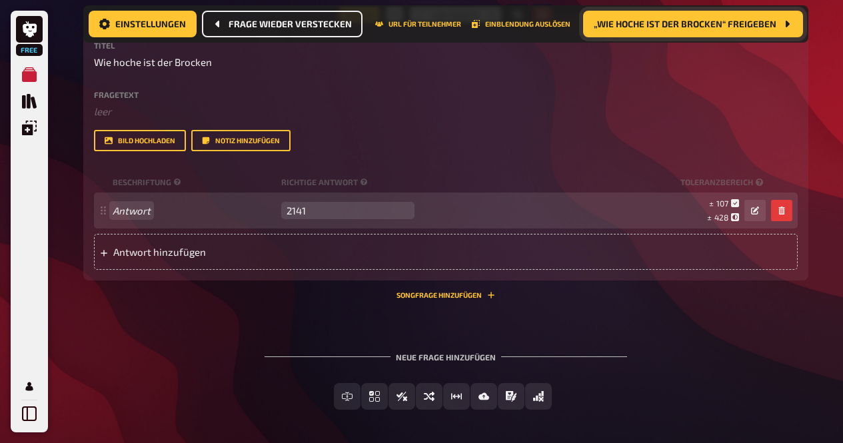
click at [153, 206] on span "Antwort" at bounding box center [194, 210] width 163 height 12
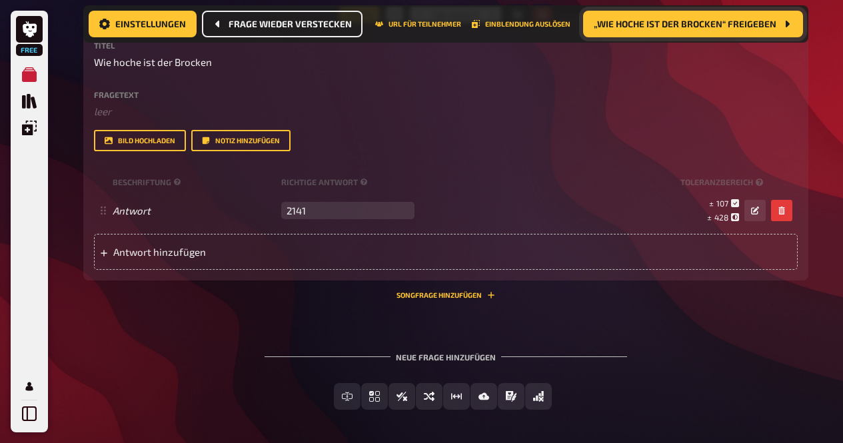
click at [194, 339] on div "Neue Frage hinzufügen Freitext Eingabe Einfachauswahl Wahr / Falsch Sortierfrag…" at bounding box center [445, 381] width 725 height 100
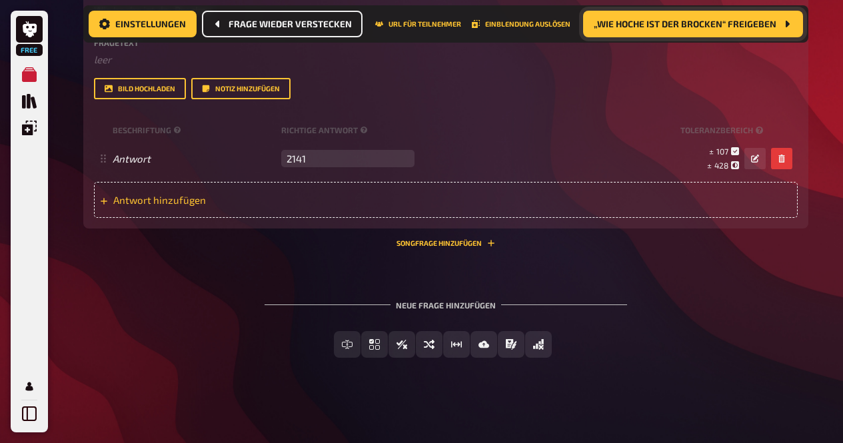
scroll to position [863, 0]
click at [638, 31] on button "„Wie hoche ist der Brocken“ freigeben" at bounding box center [693, 24] width 220 height 27
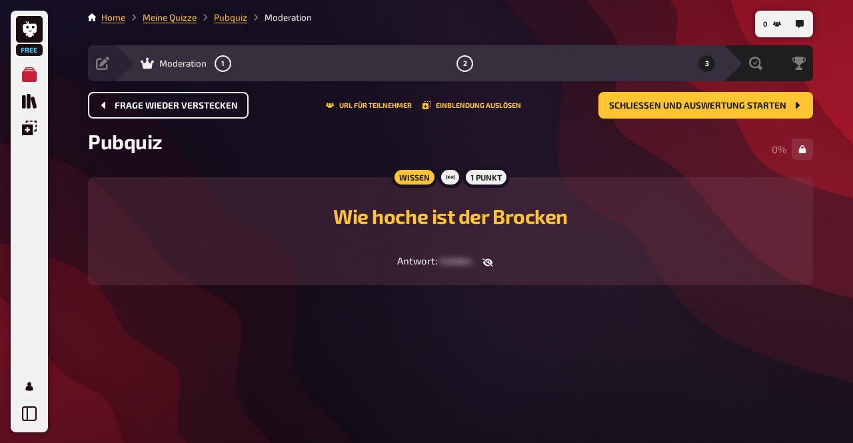
click at [163, 55] on div "Moderation 1 2 3" at bounding box center [428, 63] width 590 height 17
click at [222, 63] on span "1" at bounding box center [222, 63] width 3 height 7
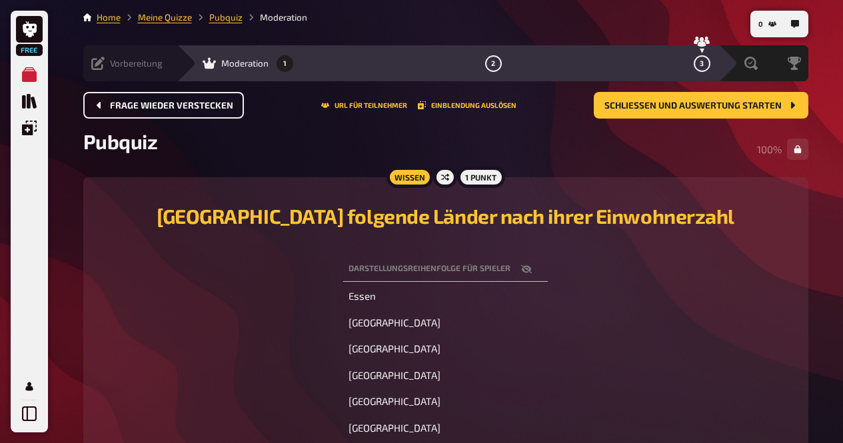
click at [114, 69] on div "Vorbereitung" at bounding box center [126, 63] width 71 height 13
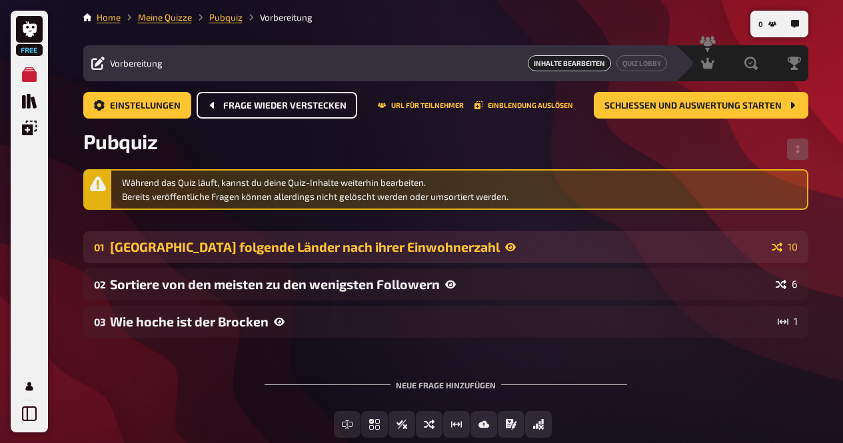
scroll to position [80, 0]
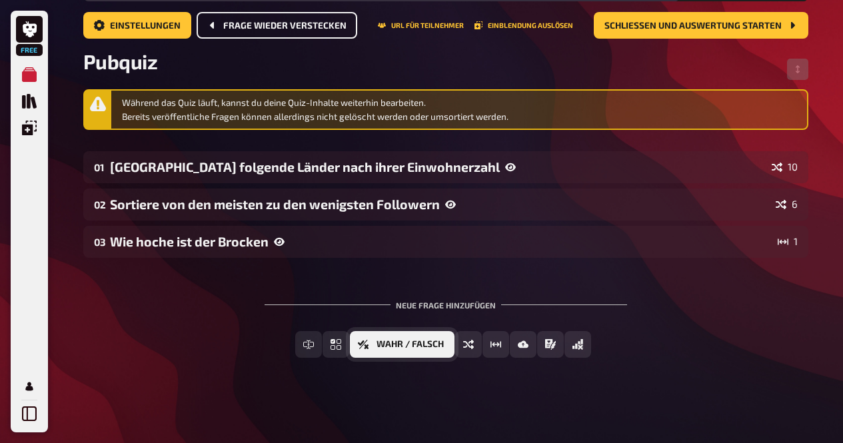
click at [372, 339] on button "Wahr / Falsch" at bounding box center [402, 344] width 105 height 27
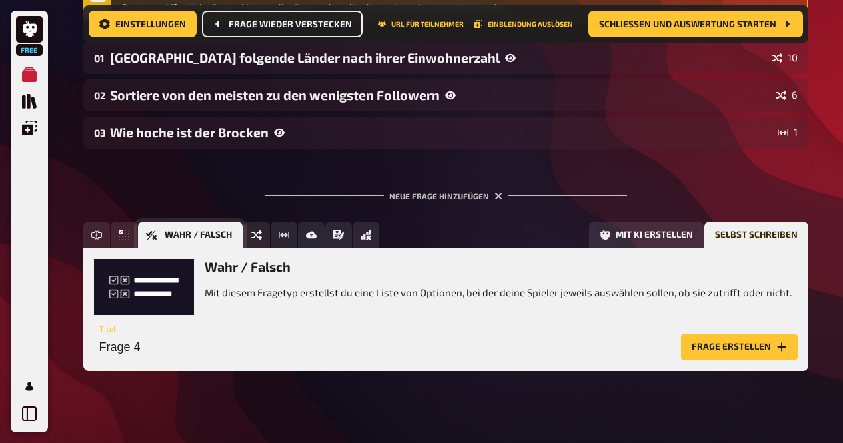
scroll to position [202, 0]
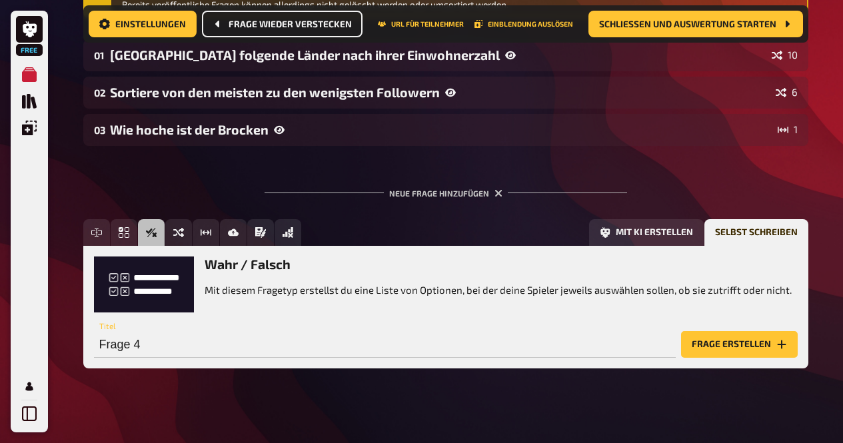
click at [215, 426] on div "0 Home Meine Quizze Pubquiz Vorbereitung Vorbereitung Inhalte Bearbeiten Quiz L…" at bounding box center [446, 126] width 746 height 656
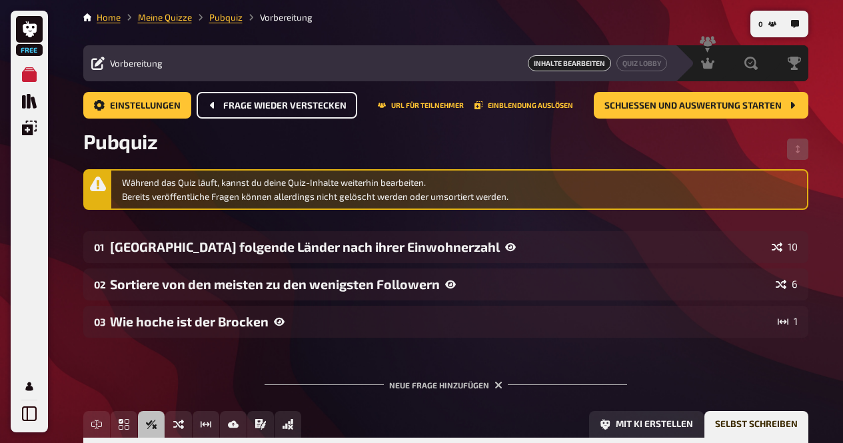
click at [236, 159] on div "Pubquiz" at bounding box center [445, 149] width 725 height 40
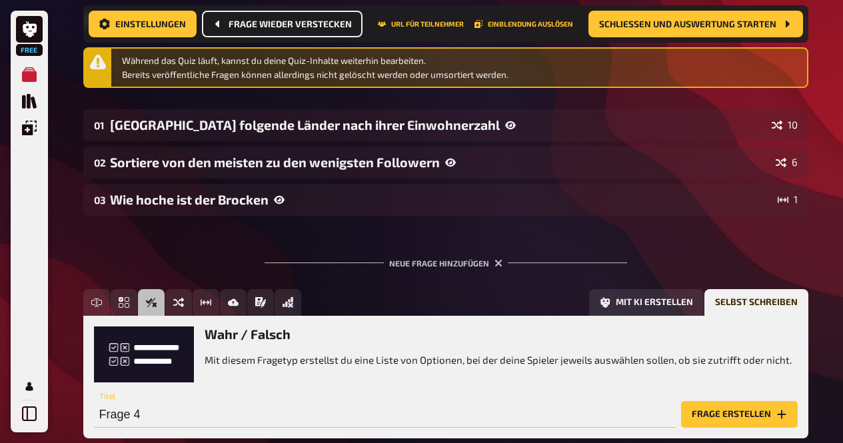
scroll to position [213, 0]
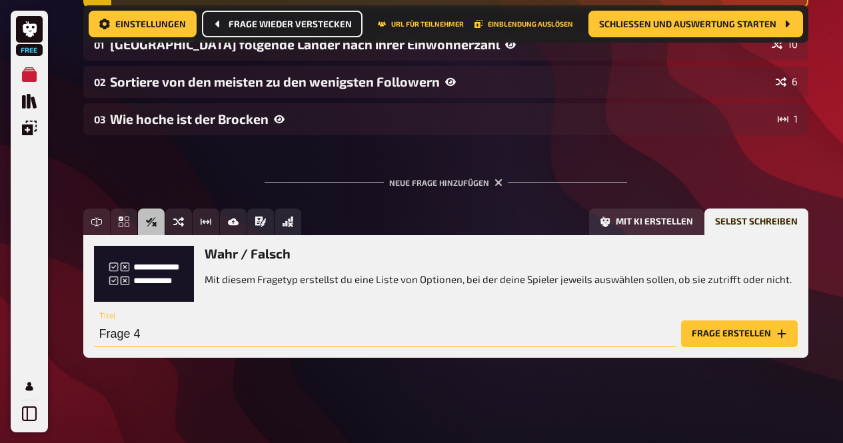
click at [386, 327] on input "Frage 4" at bounding box center [384, 333] width 581 height 27
paste input "Die Sonne dreht sich um die Erde."
type input "Die Sonne dreht sich um die Erde."
click at [729, 330] on button "Frage erstellen" at bounding box center [739, 333] width 117 height 27
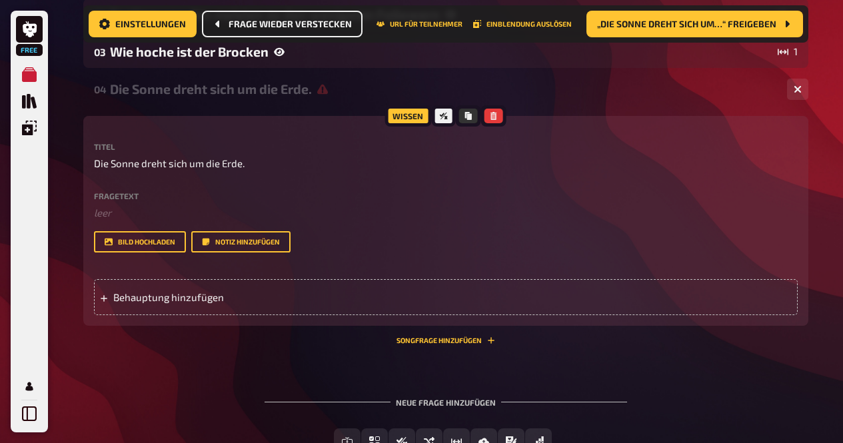
scroll to position [281, 0]
click at [326, 294] on div "Behauptung hinzufügen" at bounding box center [445, 296] width 703 height 36
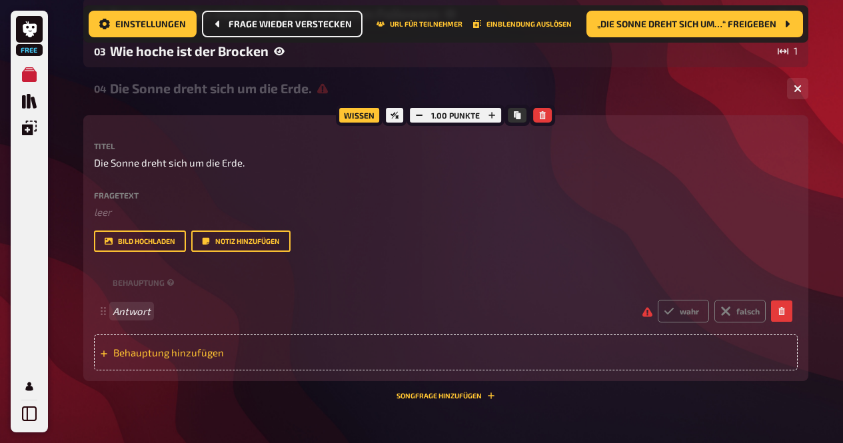
click at [326, 294] on div "Antwort wahr falsch" at bounding box center [445, 311] width 703 height 36
click at [286, 350] on span "Behauptung hinzufügen" at bounding box center [216, 352] width 207 height 12
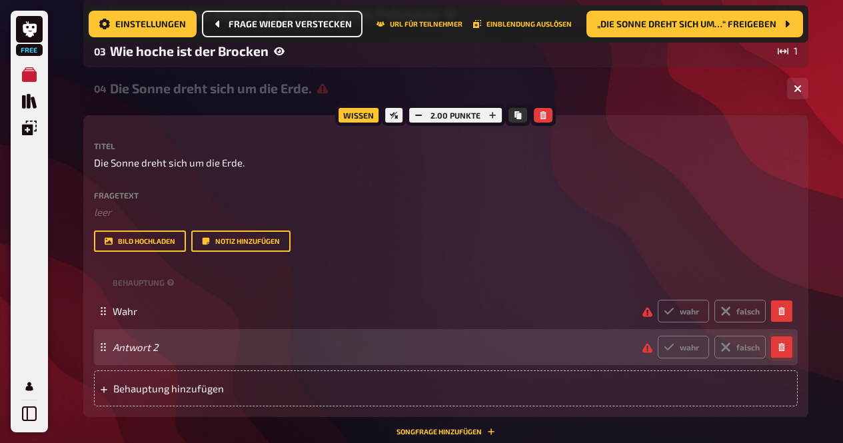
click at [777, 348] on icon "button" at bounding box center [781, 347] width 8 height 8
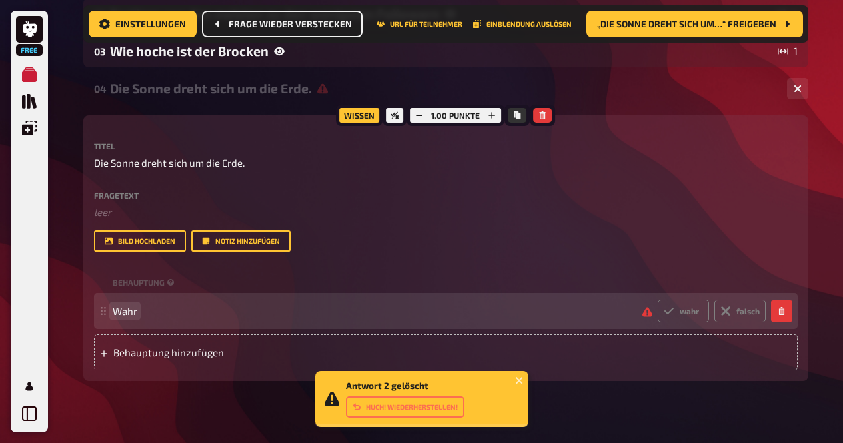
click at [317, 321] on div "Wahr wahr falsch" at bounding box center [439, 311] width 653 height 23
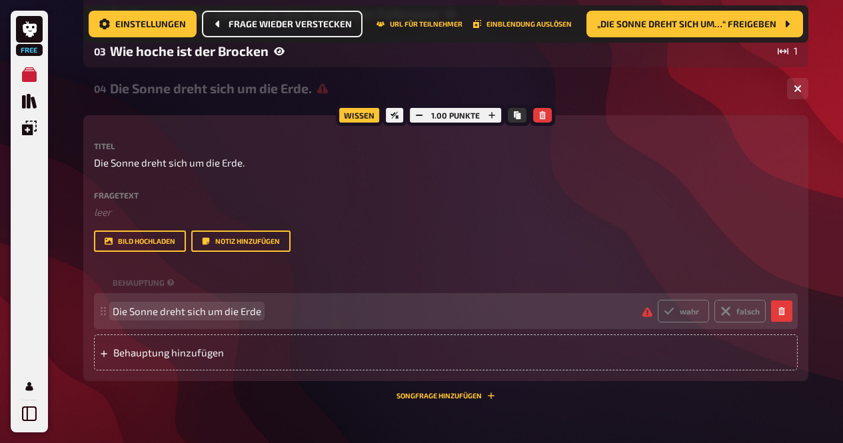
click at [323, 313] on span "Die Sonne dreht sich um die Erde" at bounding box center [372, 311] width 519 height 12
click at [734, 309] on label "falsch" at bounding box center [739, 311] width 51 height 23
click at [657, 300] on input "falsch" at bounding box center [657, 299] width 1 height 1
radio input "true"
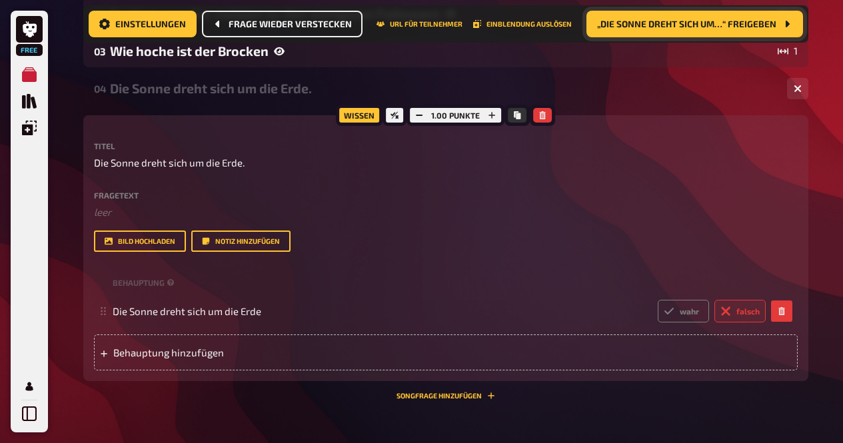
click at [669, 30] on button "„Die Sonne dreht sich um…“ freigeben" at bounding box center [694, 24] width 216 height 27
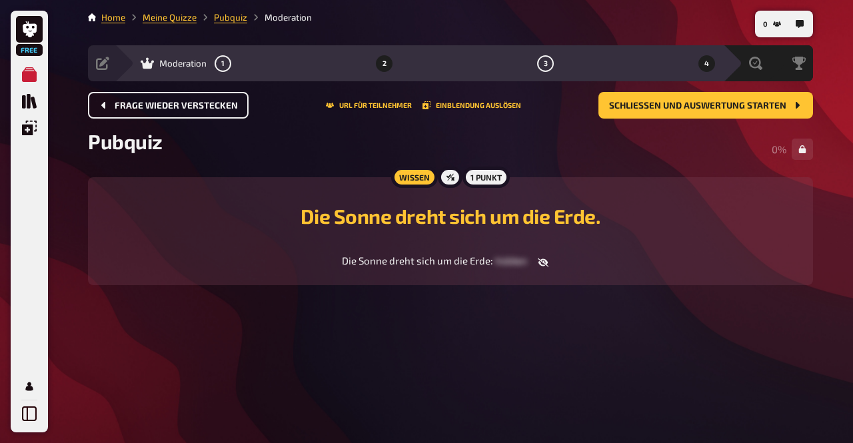
click at [385, 67] on button "2" at bounding box center [384, 63] width 21 height 21
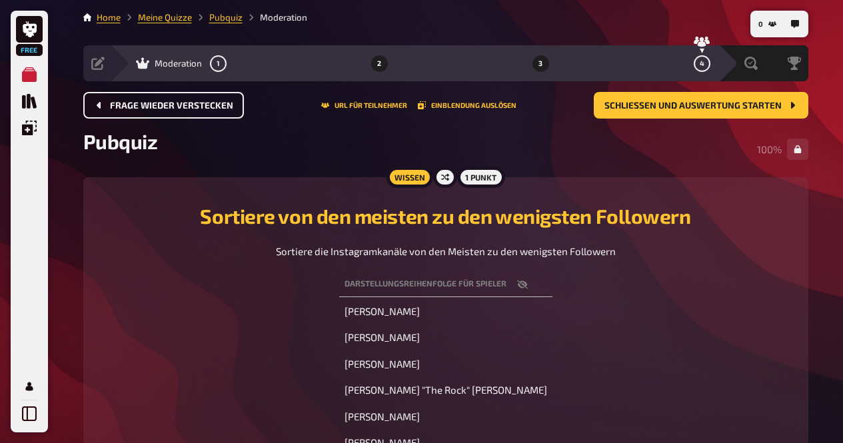
click at [545, 69] on button "3" at bounding box center [539, 63] width 21 height 21
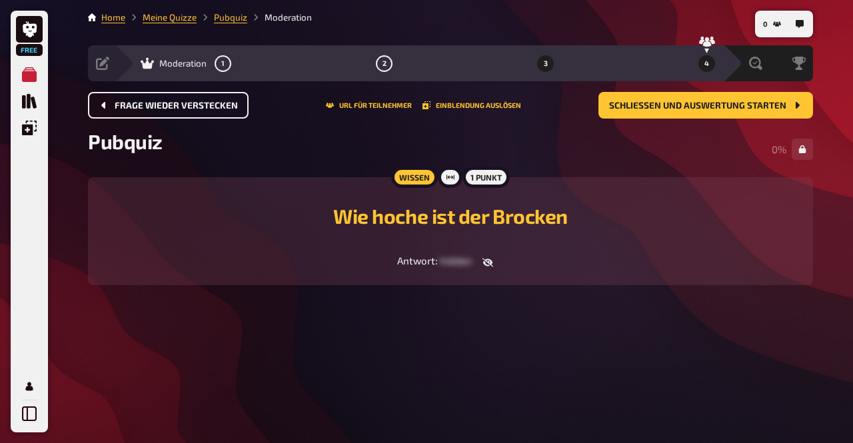
click at [699, 65] on button "4" at bounding box center [706, 63] width 21 height 21
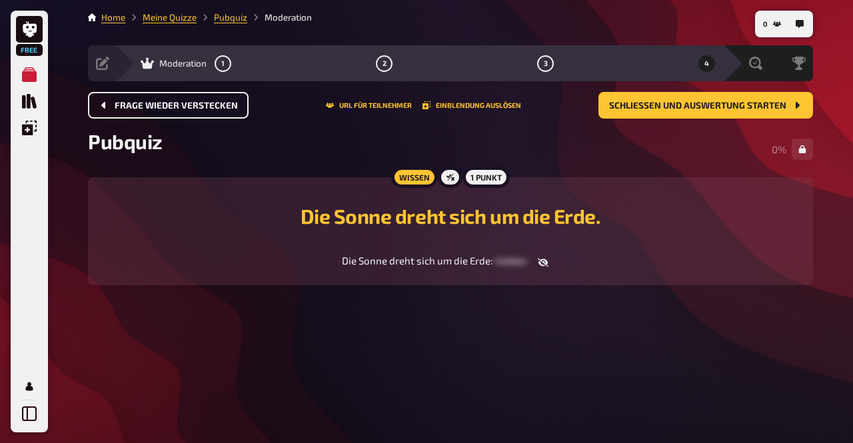
click at [123, 106] on span "Frage wieder verstecken" at bounding box center [176, 105] width 123 height 9
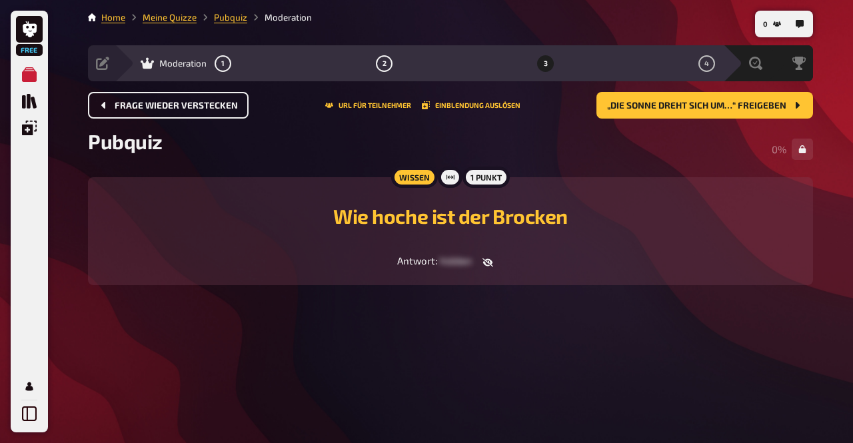
click at [123, 106] on span "Frage wieder verstecken" at bounding box center [176, 105] width 123 height 9
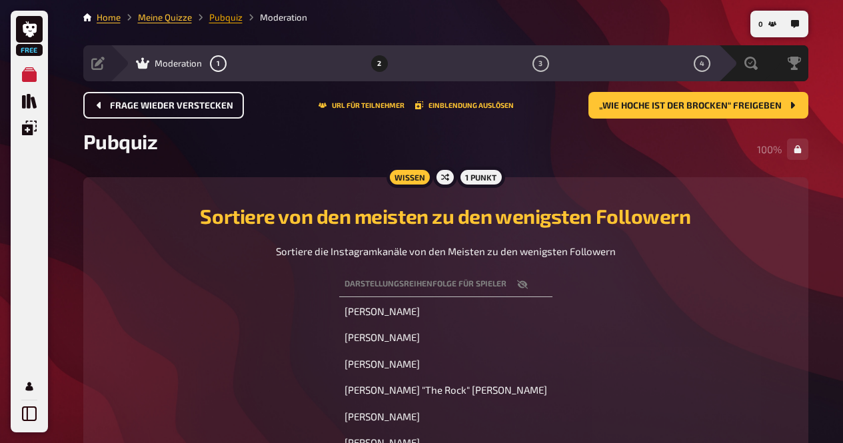
click at [224, 17] on link "Pubquiz" at bounding box center [225, 17] width 33 height 11
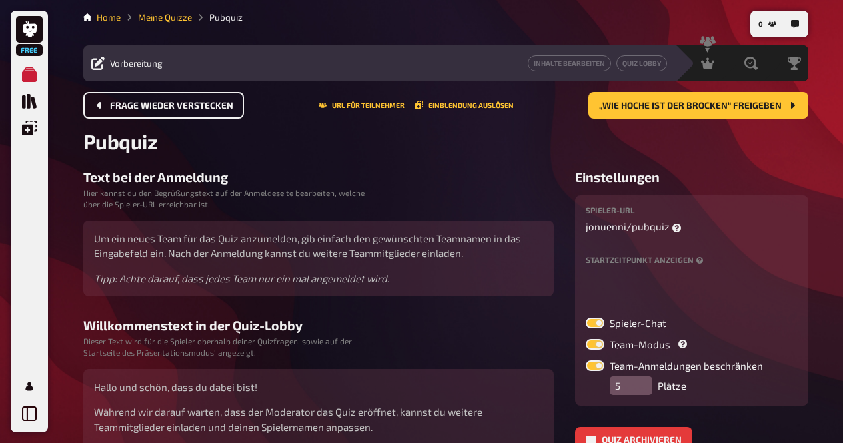
click at [110, 11] on li "Home" at bounding box center [109, 17] width 24 height 13
click at [157, 19] on link "Meine Quizze" at bounding box center [165, 17] width 54 height 11
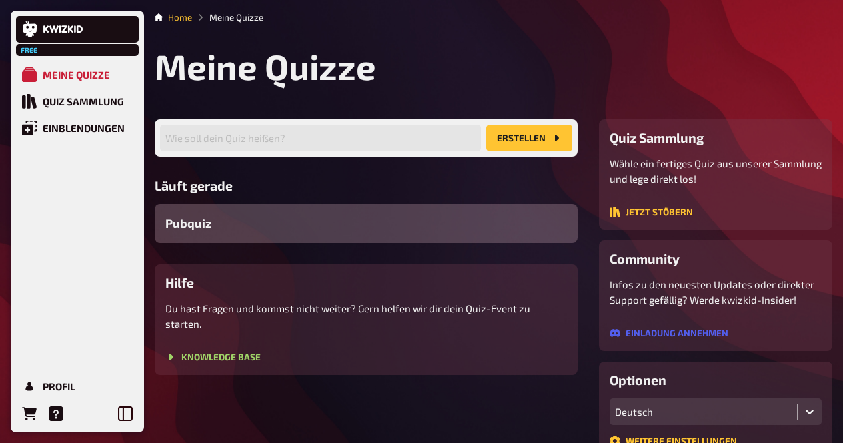
click at [344, 221] on div "Pubquiz" at bounding box center [366, 223] width 423 height 39
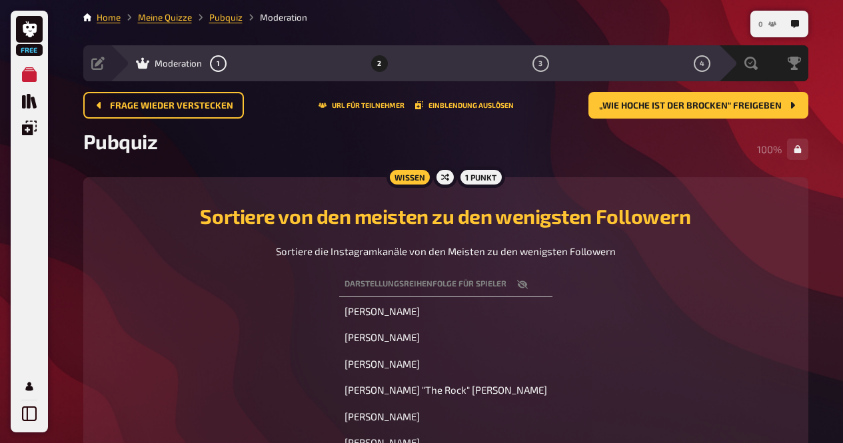
click at [764, 17] on button "0" at bounding box center [767, 23] width 29 height 21
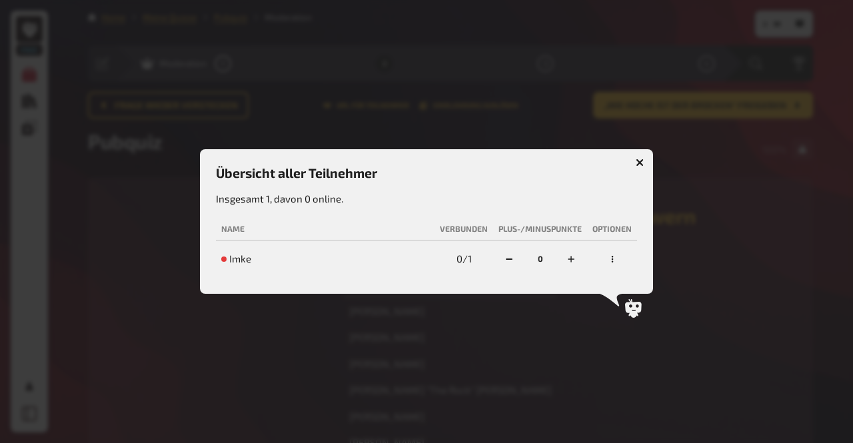
click at [636, 162] on icon "button" at bounding box center [639, 163] width 8 height 8
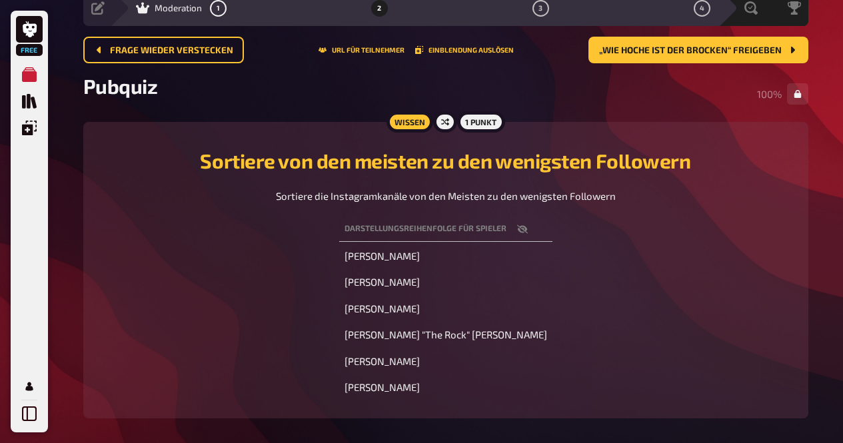
scroll to position [55, 0]
click at [370, 8] on button "2" at bounding box center [378, 8] width 21 height 21
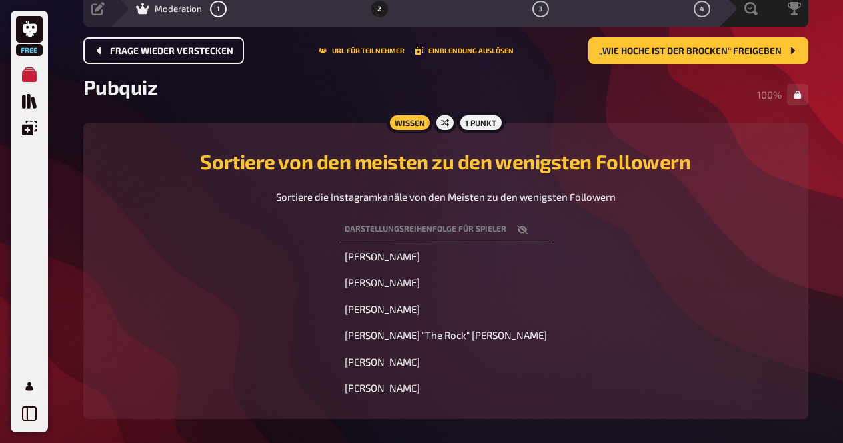
click at [188, 59] on button "Frage wieder verstecken" at bounding box center [163, 50] width 161 height 27
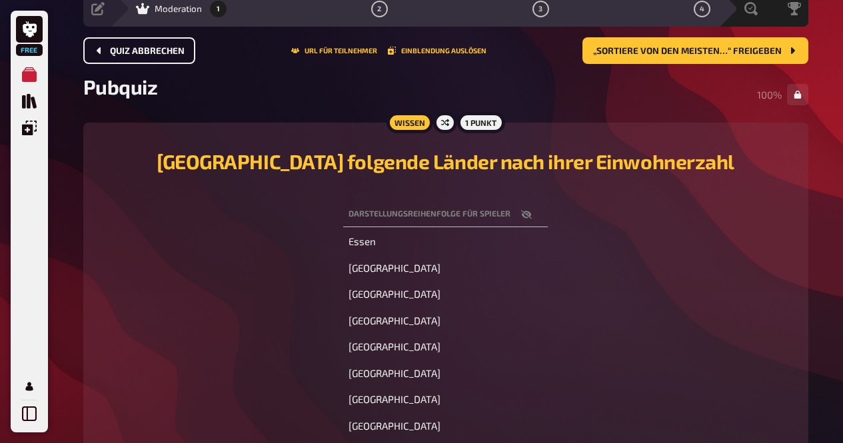
click at [160, 57] on button "Quiz abbrechen" at bounding box center [139, 50] width 112 height 27
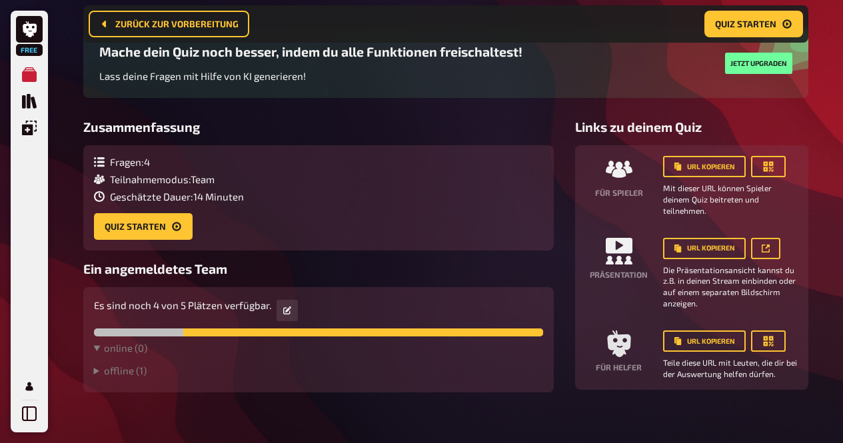
scroll to position [120, 0]
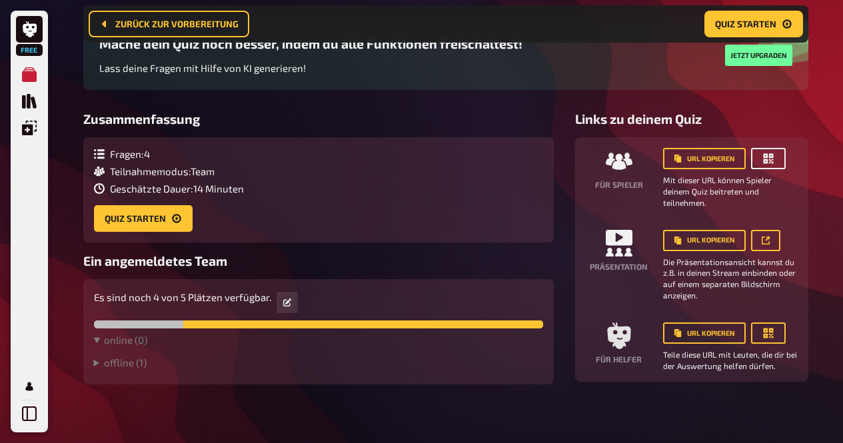
click at [764, 169] on button "button" at bounding box center [768, 158] width 35 height 21
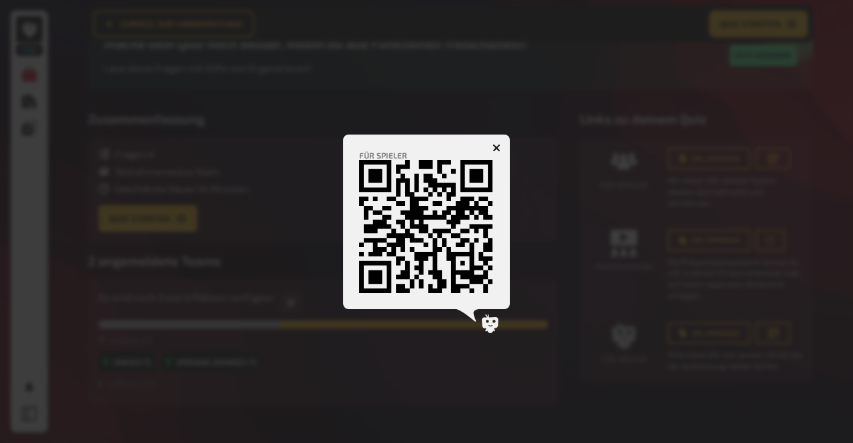
click at [748, 33] on div at bounding box center [426, 221] width 853 height 443
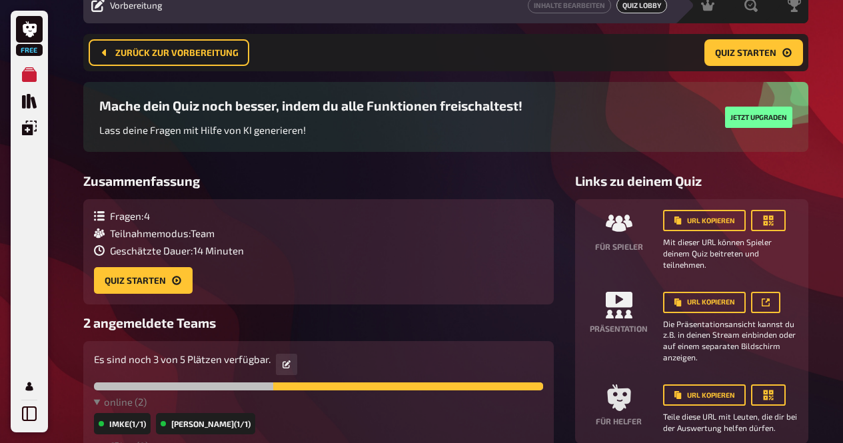
scroll to position [57, 0]
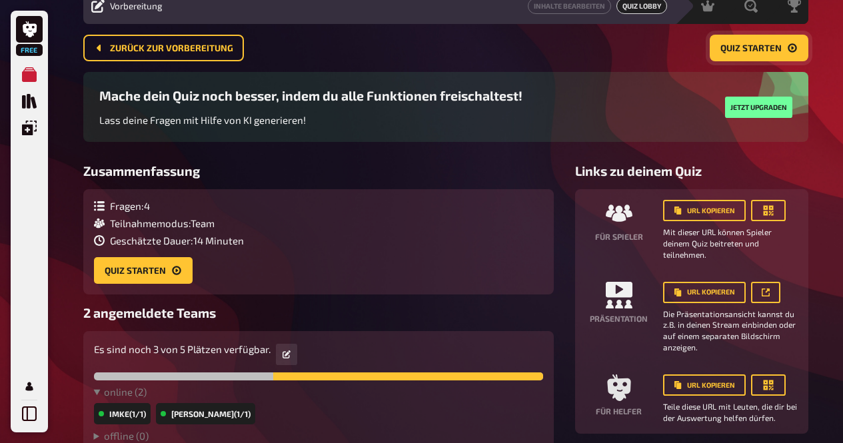
click at [742, 47] on span "Quiz starten" at bounding box center [750, 48] width 61 height 9
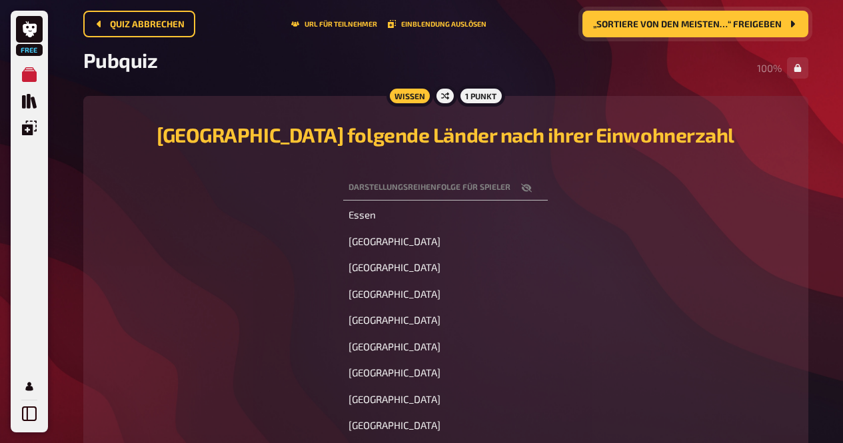
scroll to position [77, 0]
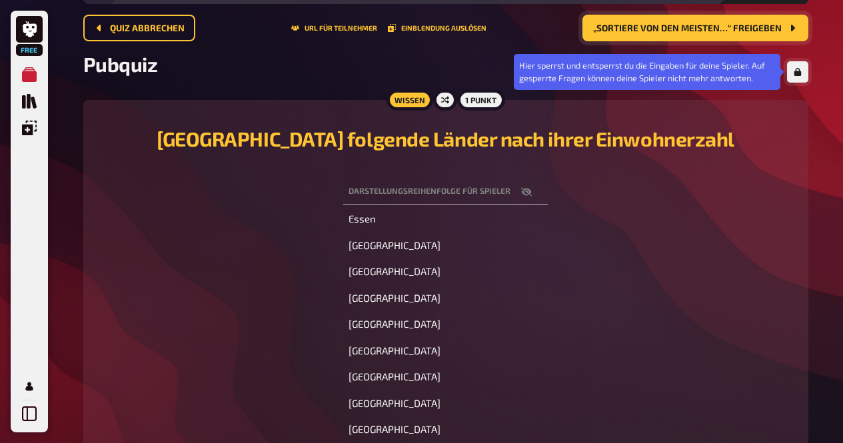
click at [795, 74] on icon "button" at bounding box center [796, 72] width 7 height 8
click at [797, 63] on button "button" at bounding box center [797, 71] width 21 height 21
click at [795, 75] on icon "button" at bounding box center [796, 72] width 7 height 8
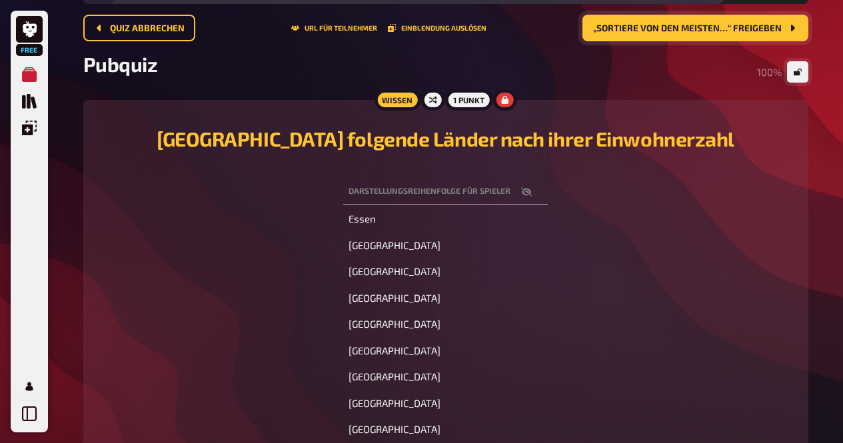
click at [675, 32] on span "„Sortiere von den meisten…“ freigeben" at bounding box center [687, 28] width 188 height 9
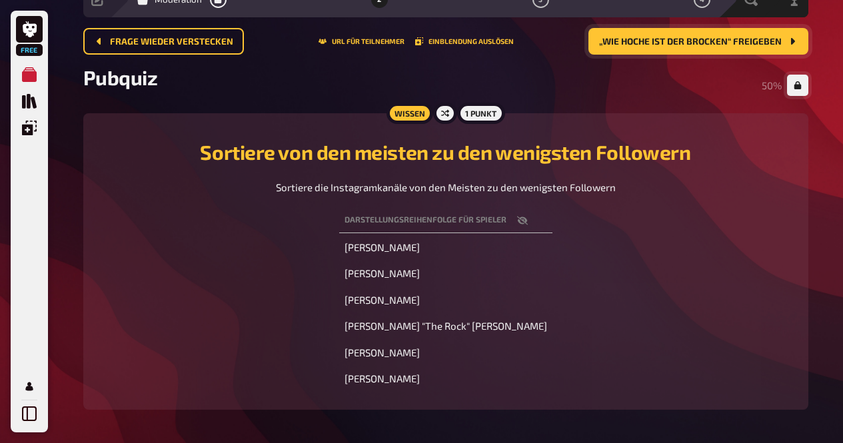
scroll to position [71, 0]
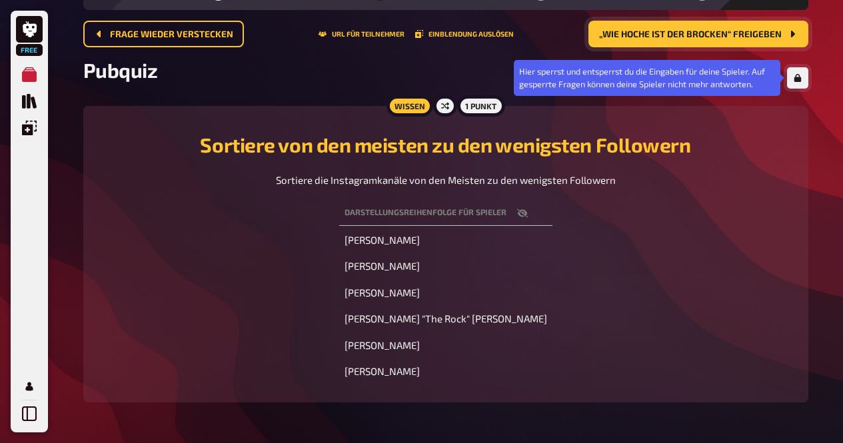
click at [789, 75] on button "button" at bounding box center [797, 77] width 21 height 21
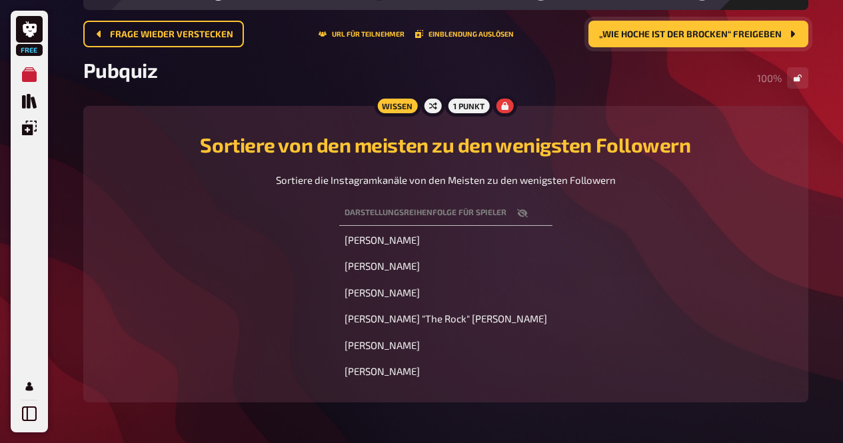
click at [700, 27] on button "„Wie hoche ist der Brocken“ freigeben" at bounding box center [698, 34] width 220 height 27
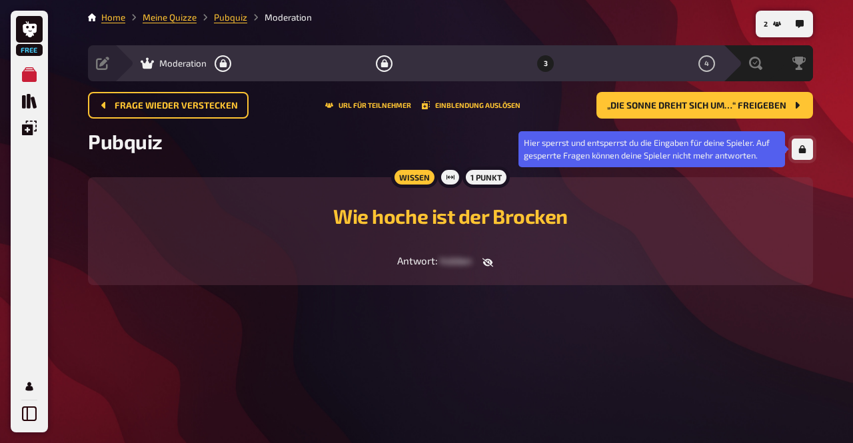
click at [803, 151] on icon "button" at bounding box center [802, 149] width 7 height 8
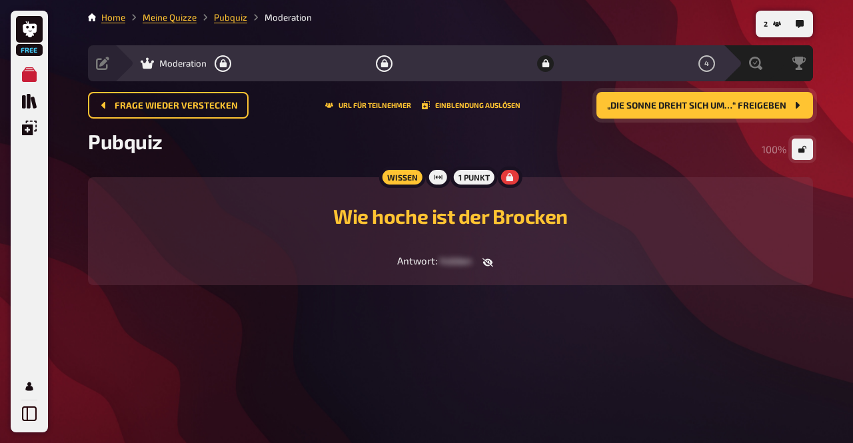
click at [705, 105] on span "„Die Sonne dreht sich um…“ freigeben" at bounding box center [696, 105] width 179 height 9
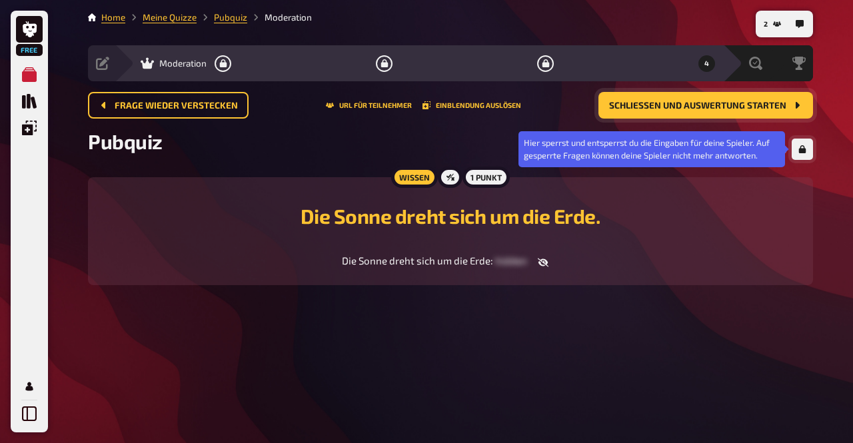
click at [799, 146] on icon "button" at bounding box center [802, 149] width 8 height 8
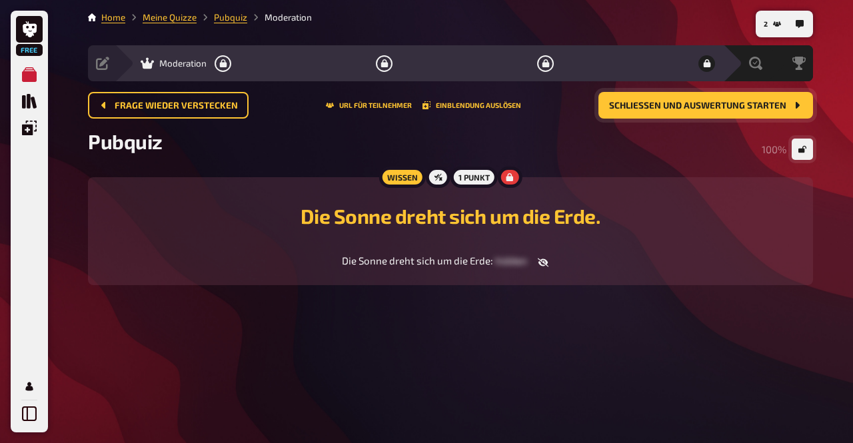
click at [739, 105] on span "Schließen und Auswertung starten" at bounding box center [697, 105] width 177 height 9
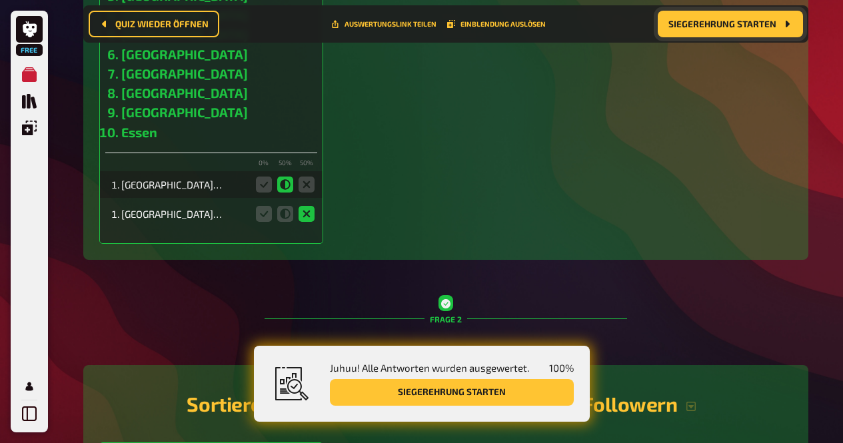
scroll to position [480, 0]
click at [300, 214] on icon at bounding box center [306, 213] width 16 height 16
click at [208, 192] on div "Berlin Hamburg München Köln Stuttgart Frankfurt Düsseldorf Leipzig Dortmund Ess…" at bounding box center [211, 184] width 212 height 27
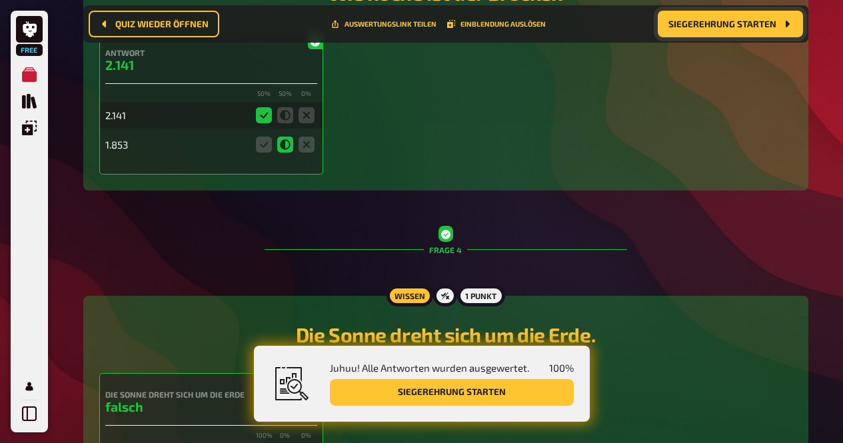
scroll to position [1481, 0]
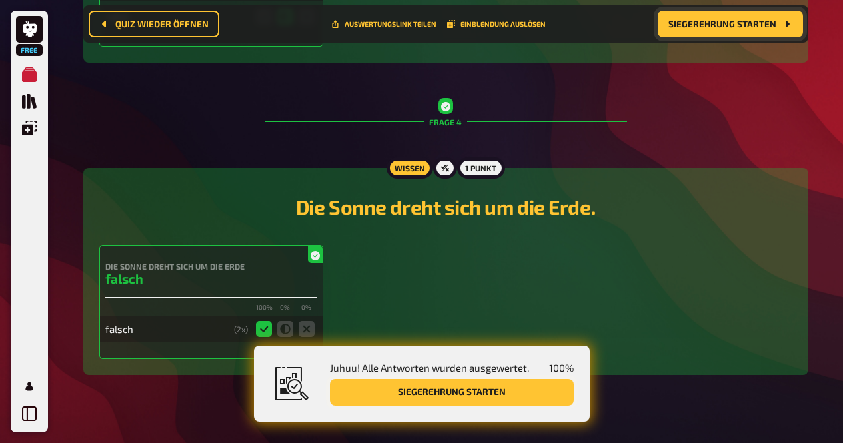
click at [445, 388] on button "Siegerehrung starten" at bounding box center [452, 392] width 244 height 27
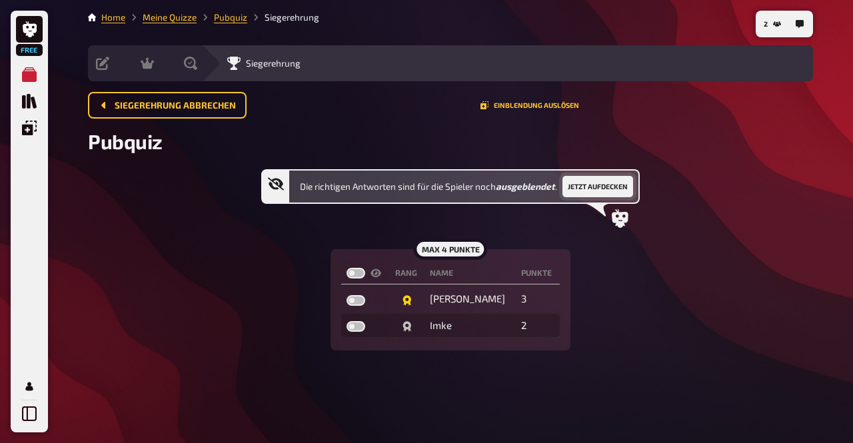
click at [577, 185] on button "Jetzt aufdecken" at bounding box center [597, 186] width 71 height 21
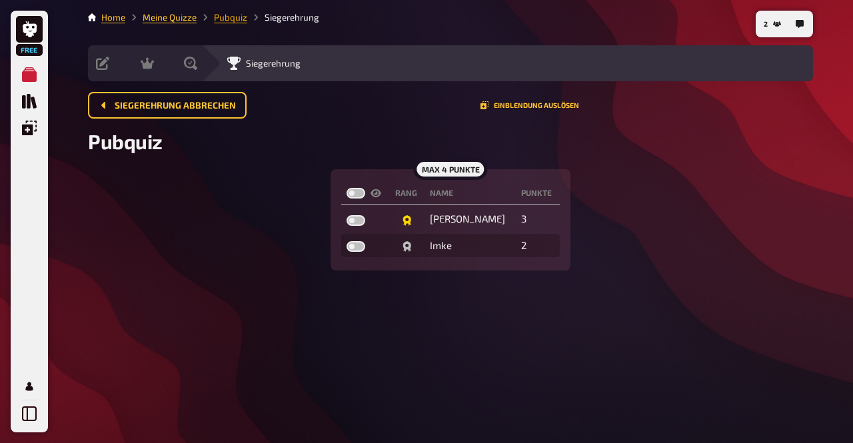
click at [225, 21] on link "Pubquiz" at bounding box center [230, 17] width 33 height 11
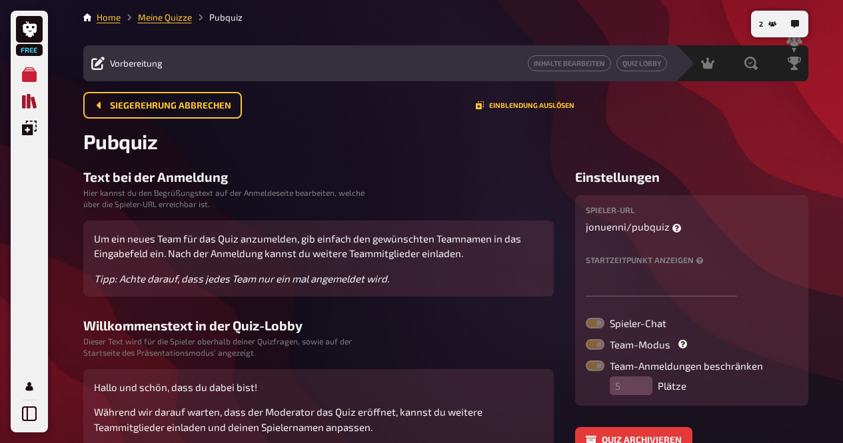
click at [22, 106] on icon "Quiz Sammlung" at bounding box center [29, 101] width 15 height 15
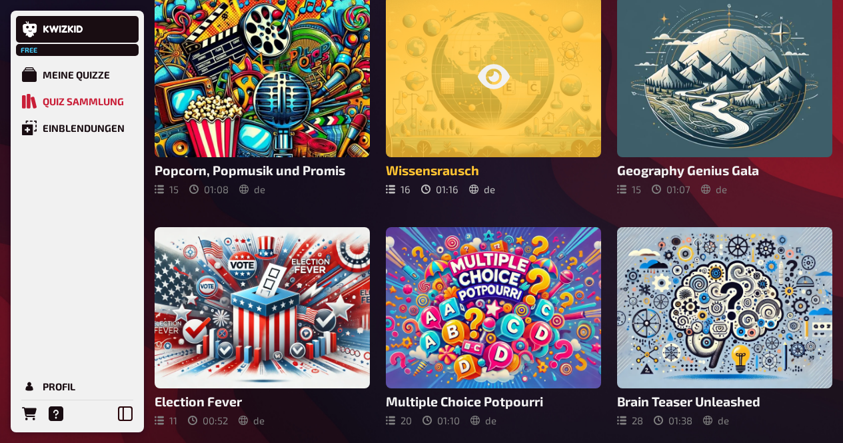
scroll to position [610, 0]
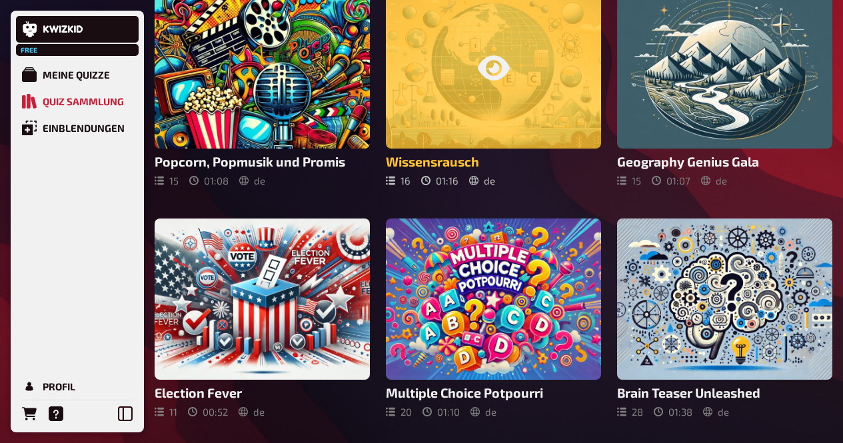
click at [498, 64] on icon at bounding box center [494, 68] width 32 height 32
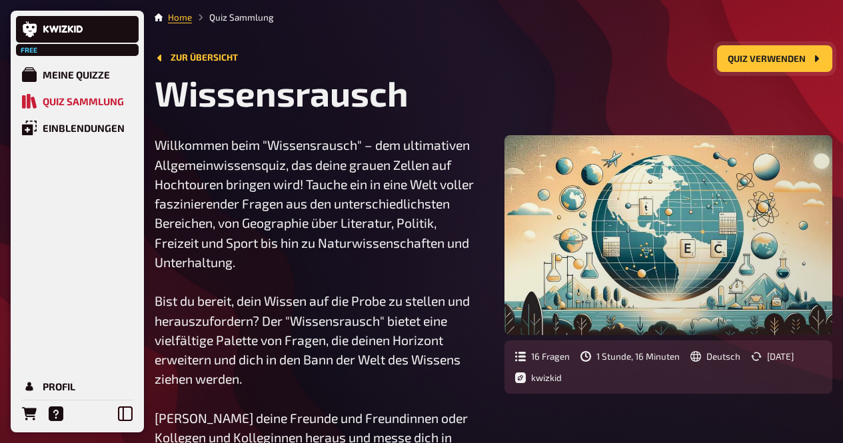
click at [737, 65] on button "Quiz verwenden" at bounding box center [774, 58] width 115 height 27
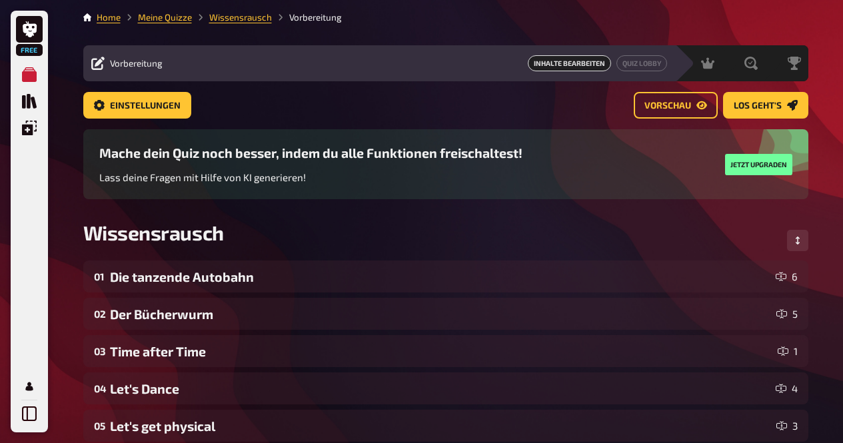
scroll to position [61, 0]
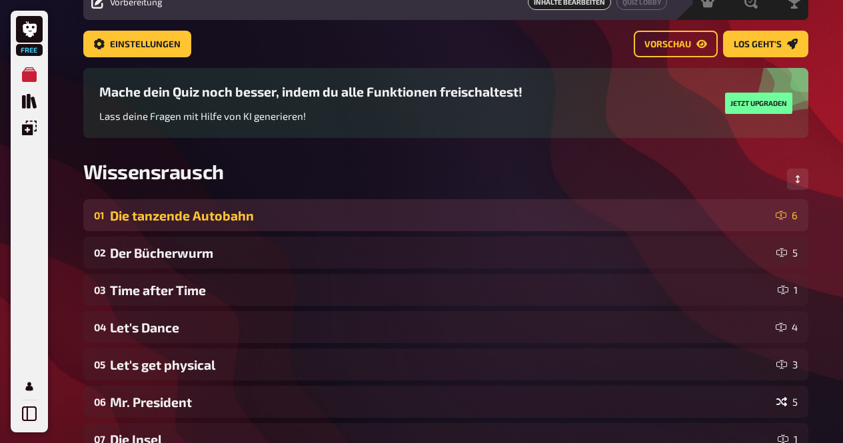
click at [785, 220] on icon at bounding box center [780, 215] width 11 height 11
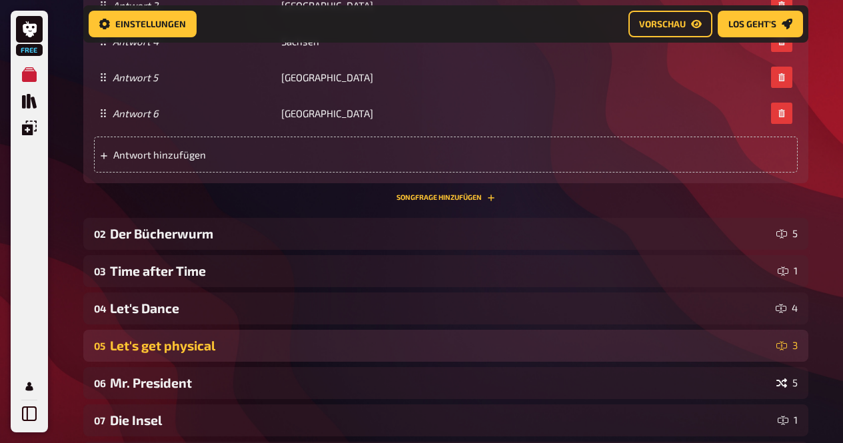
scroll to position [1015, 0]
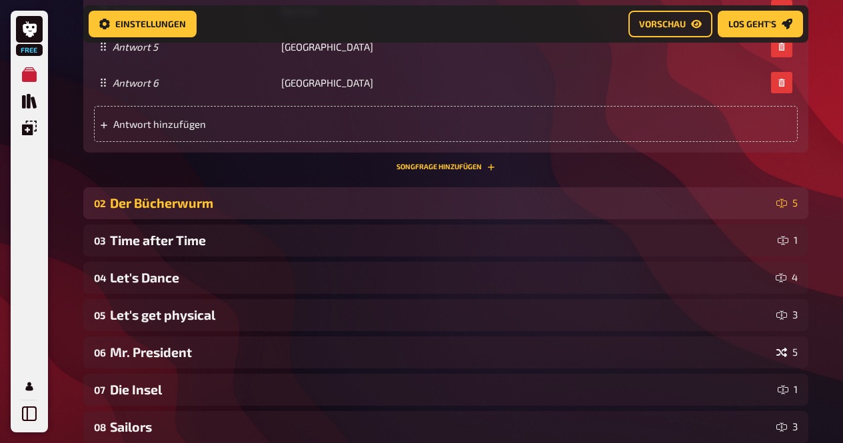
click at [767, 199] on div "Der Bücherwurm" at bounding box center [440, 202] width 661 height 15
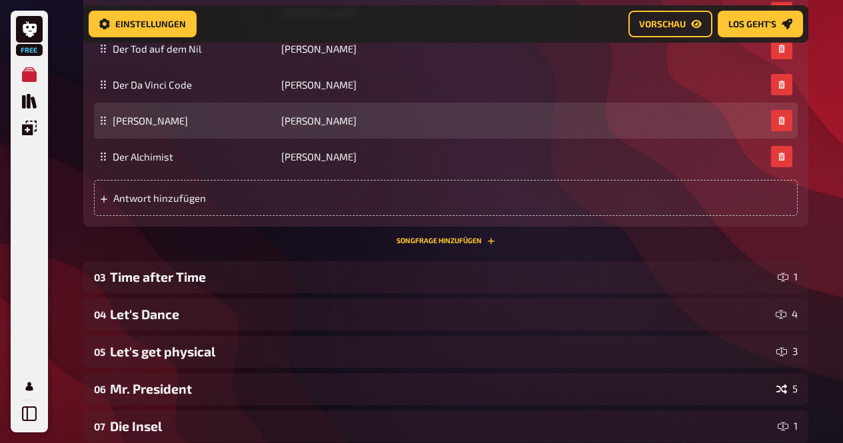
scroll to position [1470, 0]
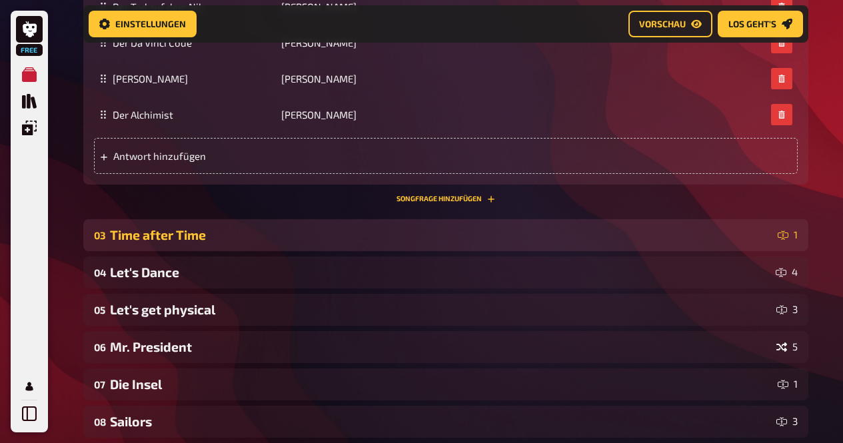
click at [775, 232] on div "03 Time after Time 1" at bounding box center [445, 234] width 703 height 15
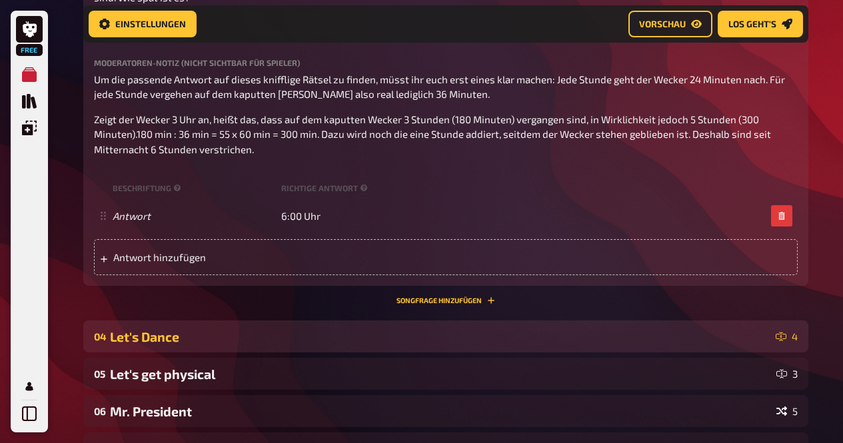
scroll to position [1862, 0]
click at [555, 329] on div "Let's Dance" at bounding box center [440, 335] width 660 height 15
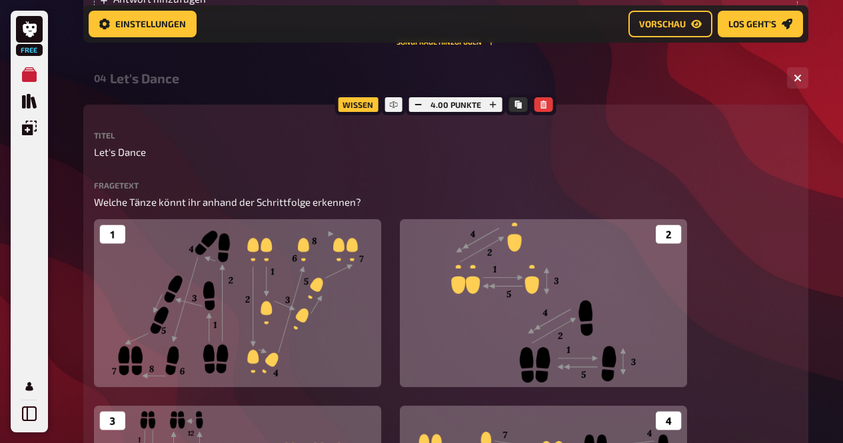
scroll to position [2207, 0]
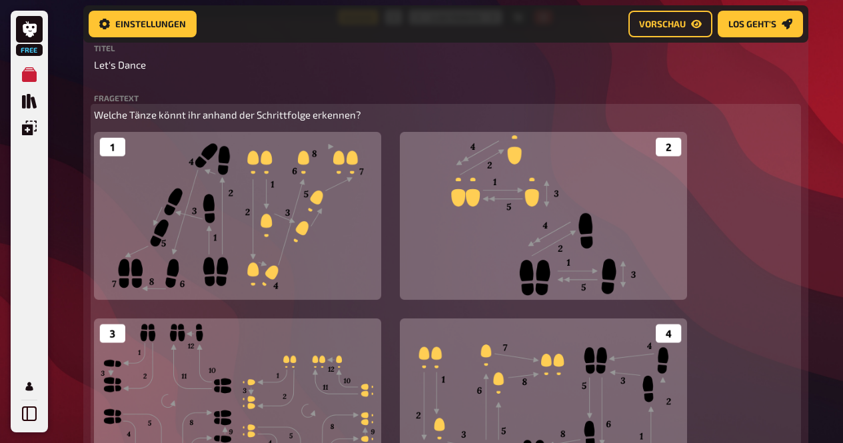
click at [751, 254] on div "Welche Tänze könnt ihr anhand der Schrittfolge erkennen? ﻿" at bounding box center [445, 298] width 703 height 383
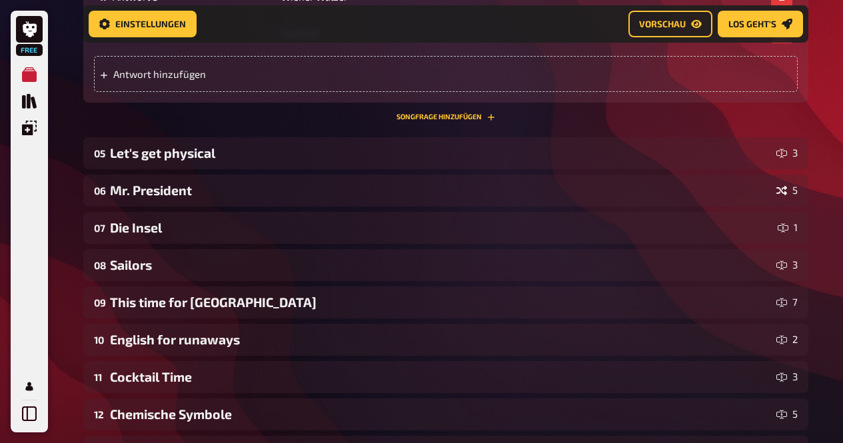
scroll to position [2864, 0]
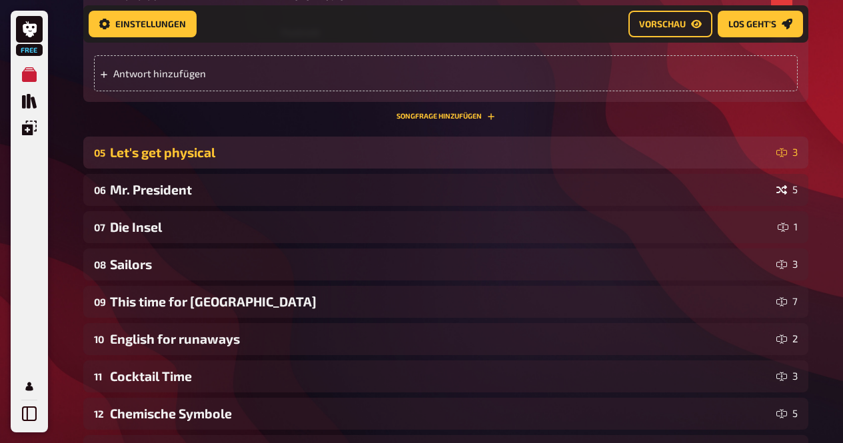
click at [625, 145] on div "Let's get physical" at bounding box center [440, 152] width 661 height 15
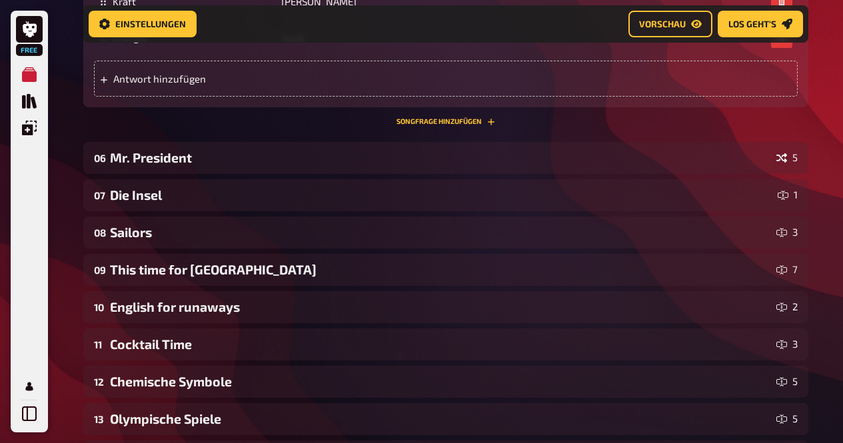
scroll to position [3274, 0]
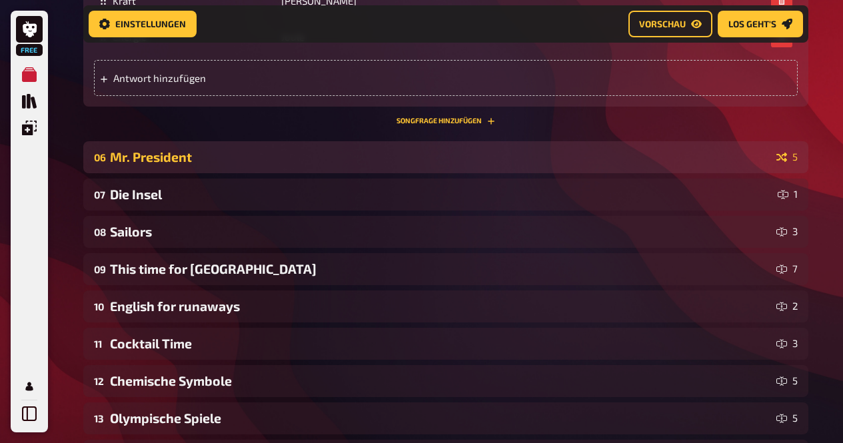
click at [519, 159] on div "Mr. President" at bounding box center [440, 156] width 661 height 15
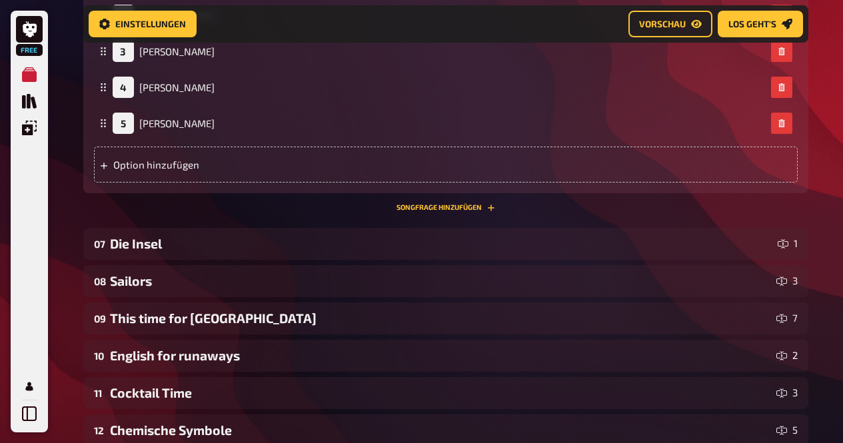
scroll to position [3675, 0]
click at [476, 252] on div "07 Die Insel 1" at bounding box center [445, 243] width 725 height 32
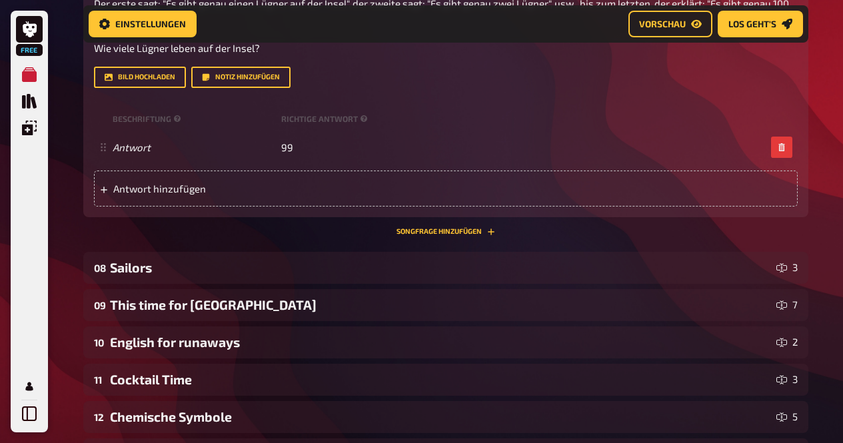
scroll to position [4125, 0]
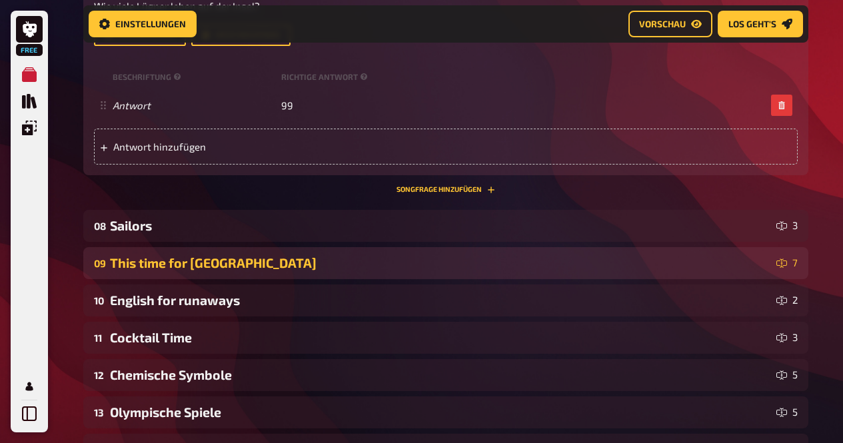
click at [555, 260] on div "This time for Africa" at bounding box center [440, 262] width 661 height 15
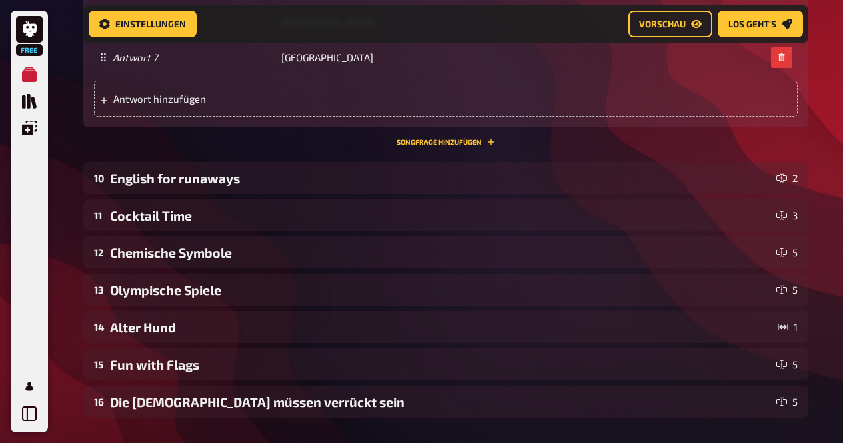
scroll to position [5298, 0]
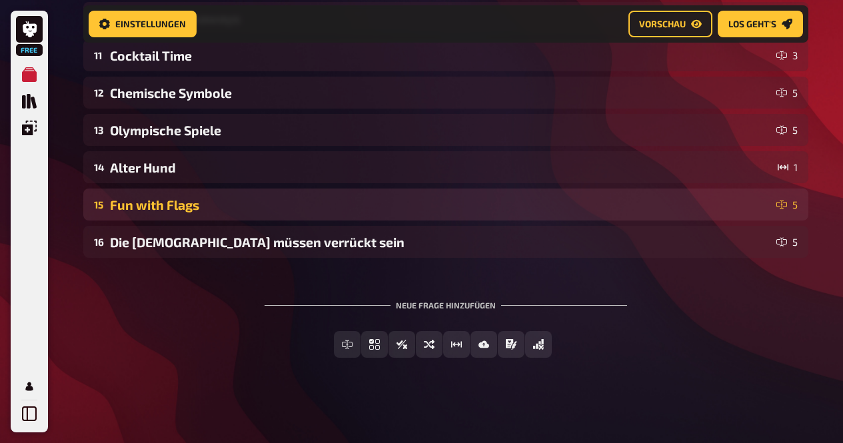
click at [498, 198] on div "Fun with Flags" at bounding box center [440, 204] width 661 height 15
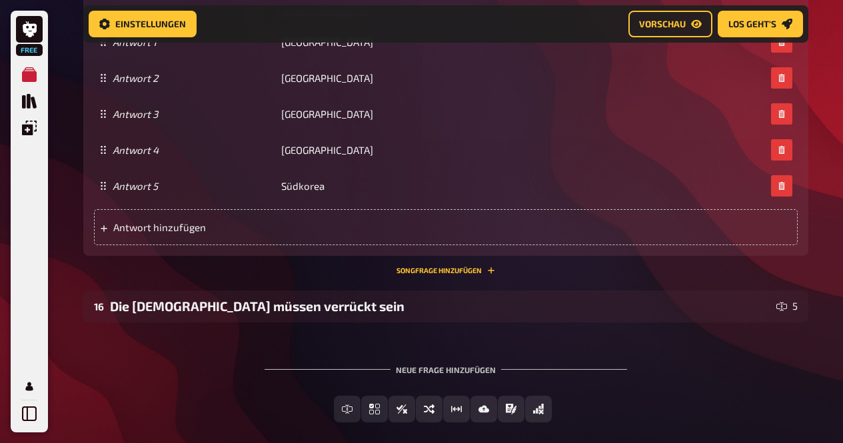
scroll to position [6071, 0]
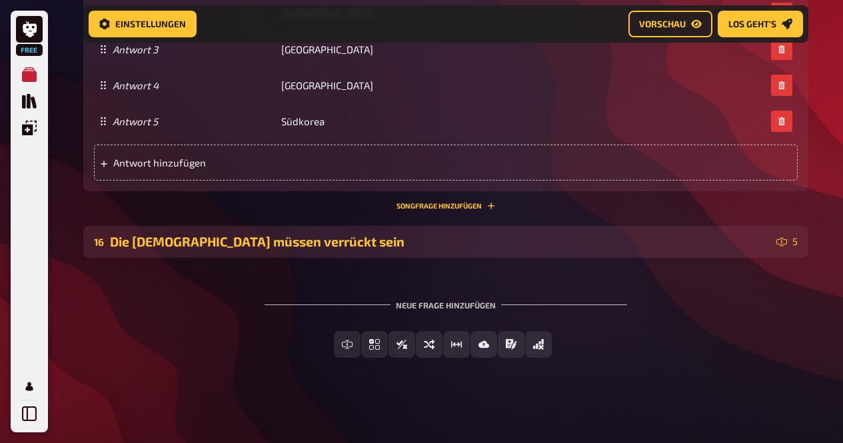
click at [456, 238] on div "Die Götter müssen verrückt sein" at bounding box center [440, 241] width 661 height 15
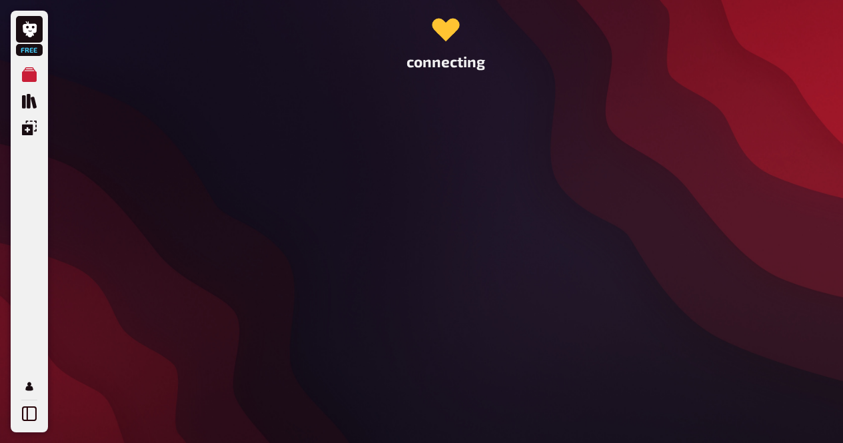
scroll to position [0, 0]
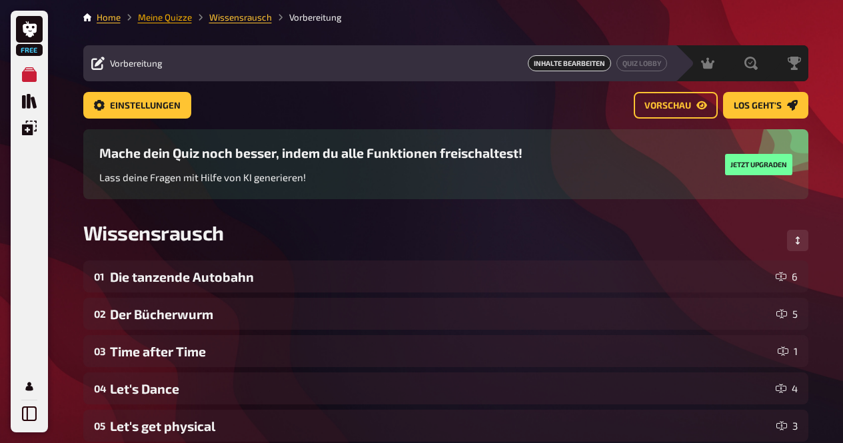
click at [155, 19] on link "Meine Quizze" at bounding box center [165, 17] width 54 height 11
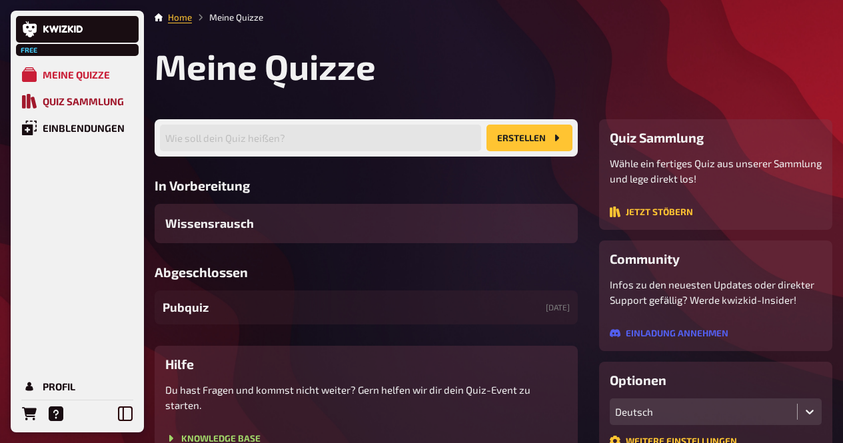
click at [93, 108] on link "Quiz Sammlung" at bounding box center [77, 101] width 123 height 27
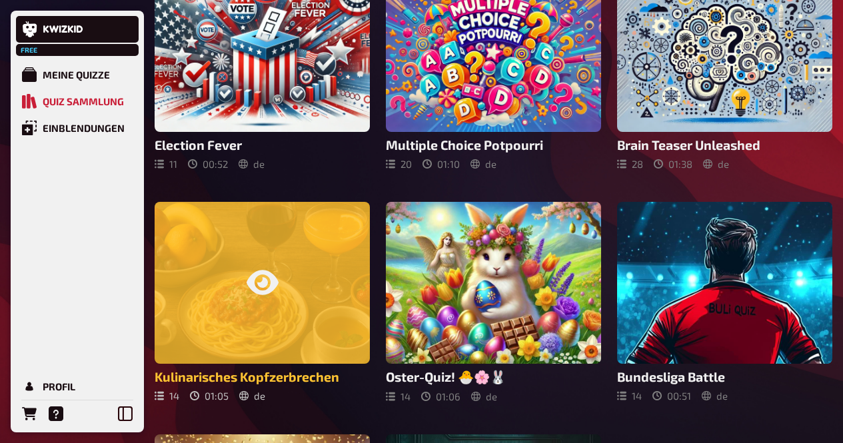
scroll to position [974, 0]
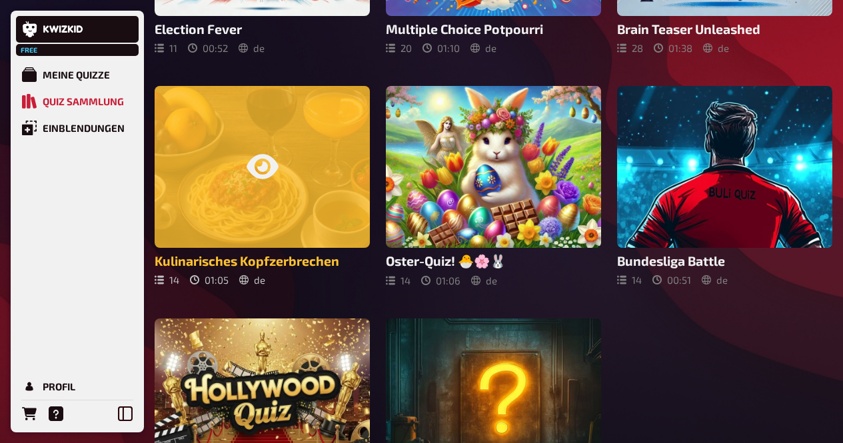
click at [268, 194] on div at bounding box center [262, 166] width 215 height 161
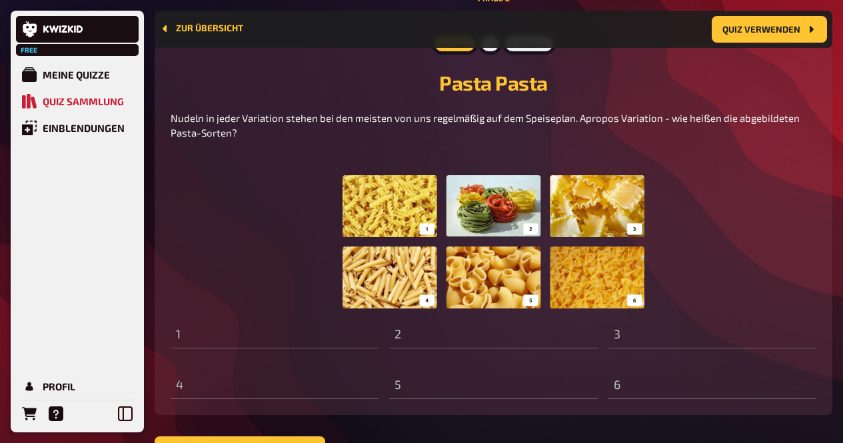
scroll to position [946, 0]
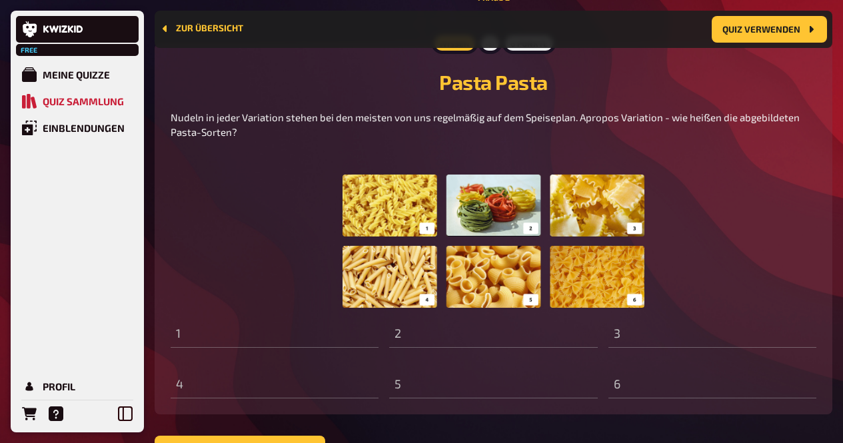
click at [398, 205] on img at bounding box center [493, 240] width 302 height 133
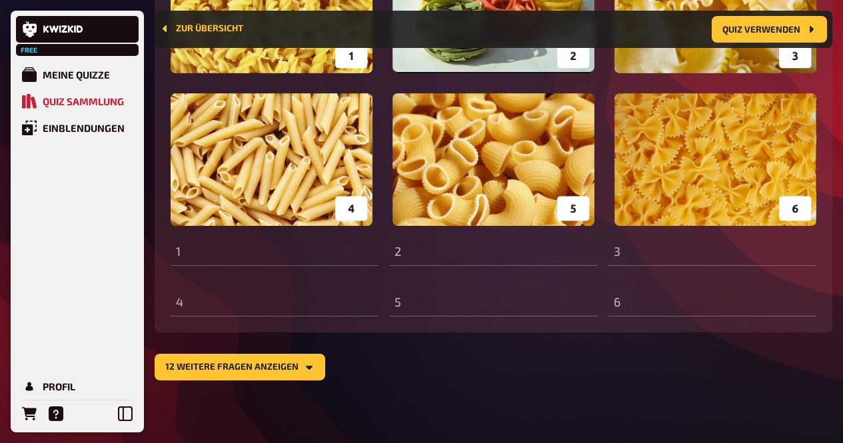
scroll to position [1182, 0]
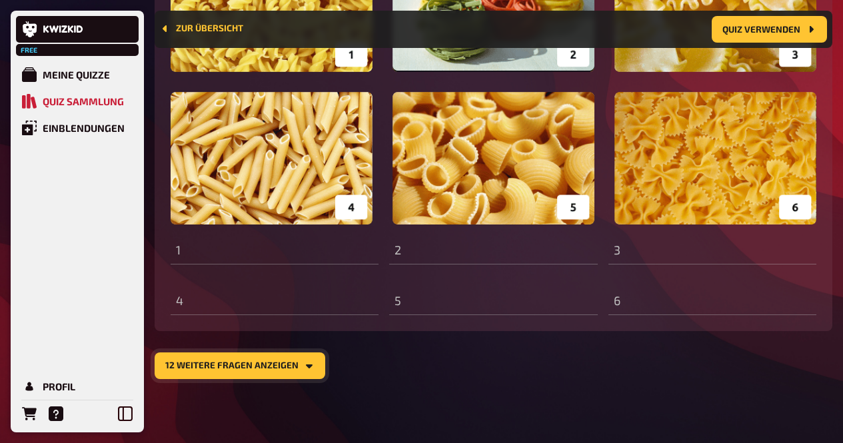
click at [272, 362] on button "12 weitere Fragen anzeigen" at bounding box center [240, 365] width 171 height 27
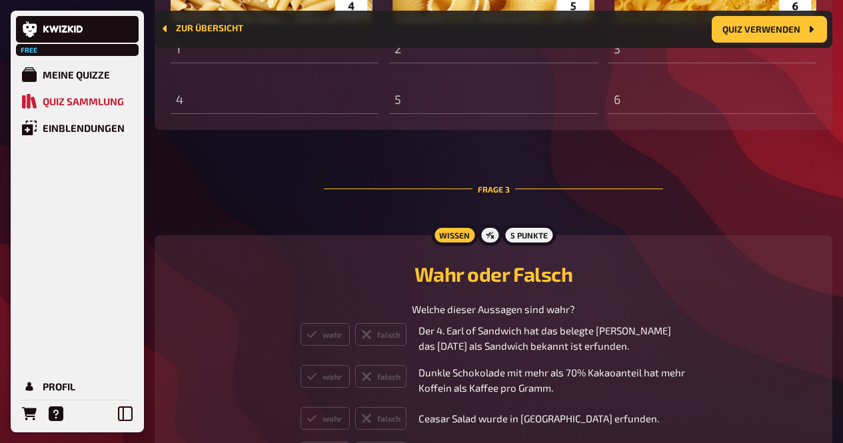
scroll to position [1544, 0]
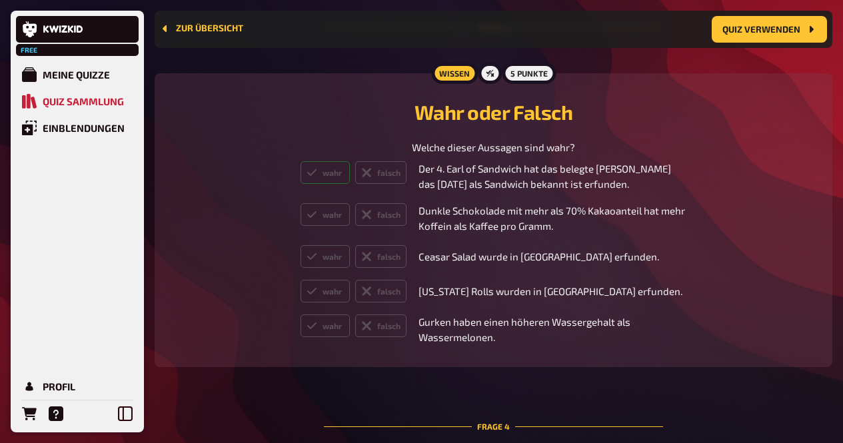
click at [337, 179] on label "wahr" at bounding box center [324, 172] width 49 height 23
click at [373, 221] on label "falsch" at bounding box center [380, 214] width 51 height 23
click at [331, 271] on td "wahr falsch" at bounding box center [353, 256] width 117 height 33
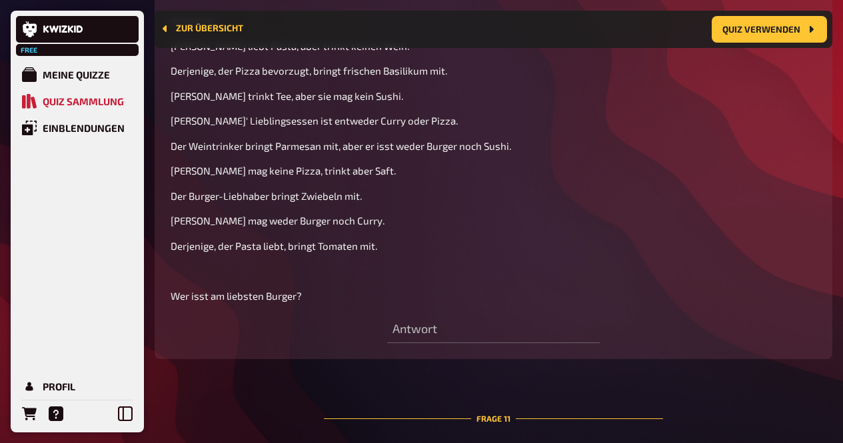
scroll to position [4081, 0]
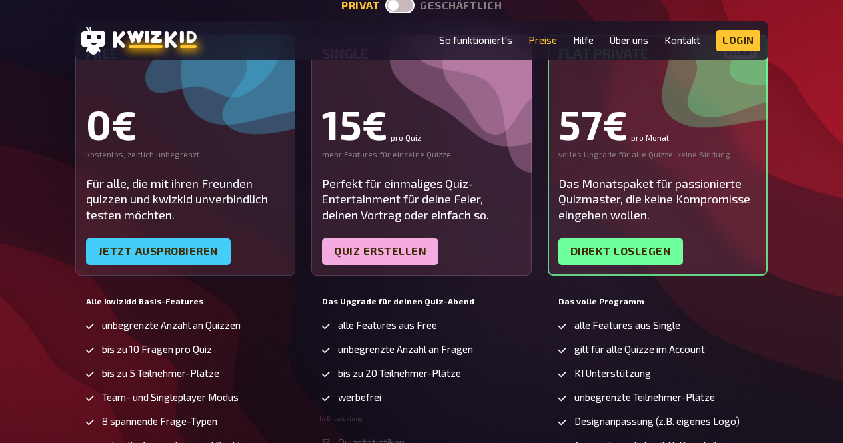
scroll to position [343, 0]
